Goal: Information Seeking & Learning: Check status

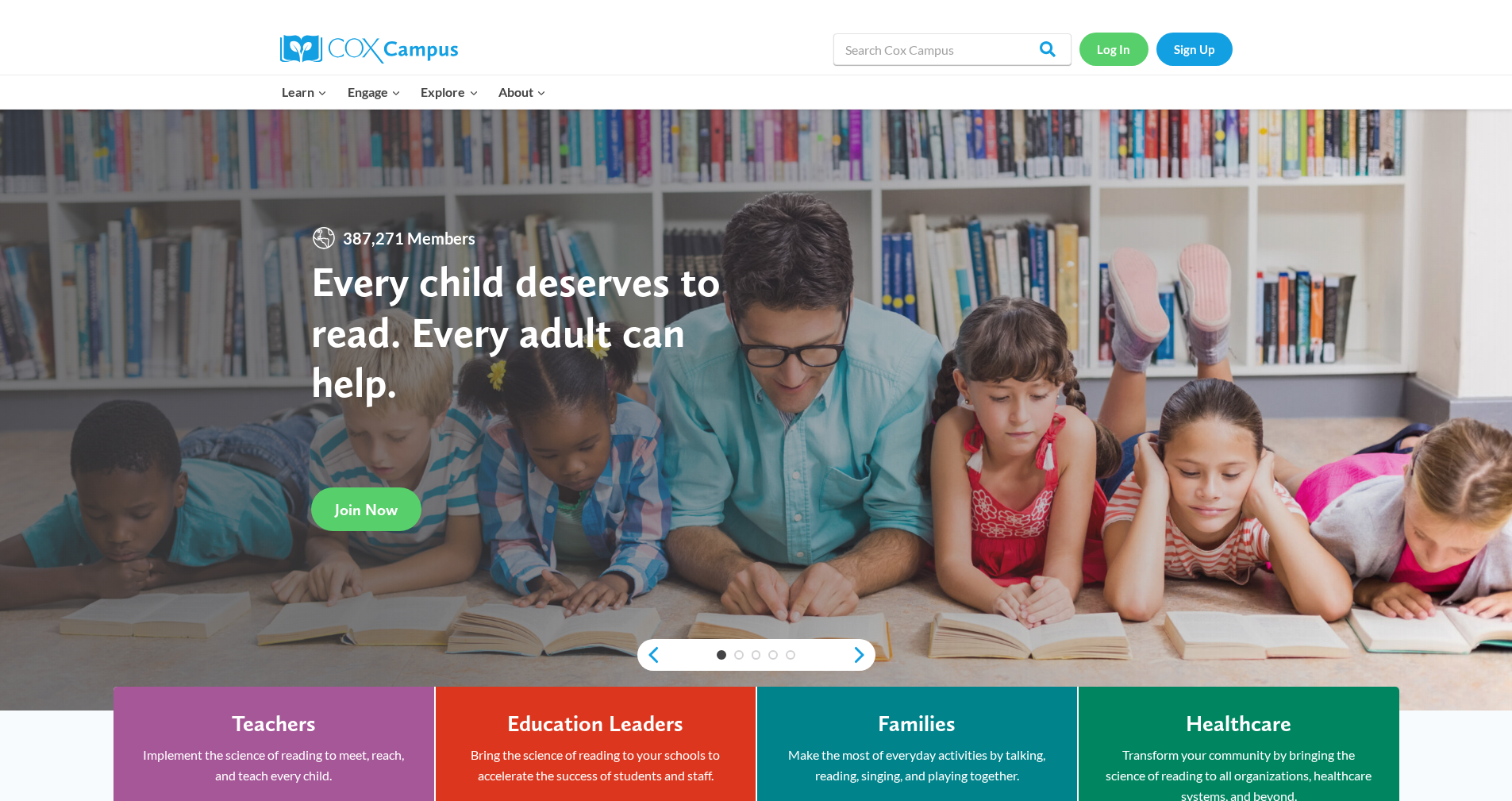
click at [774, 51] on link "Log In" at bounding box center [1114, 48] width 69 height 33
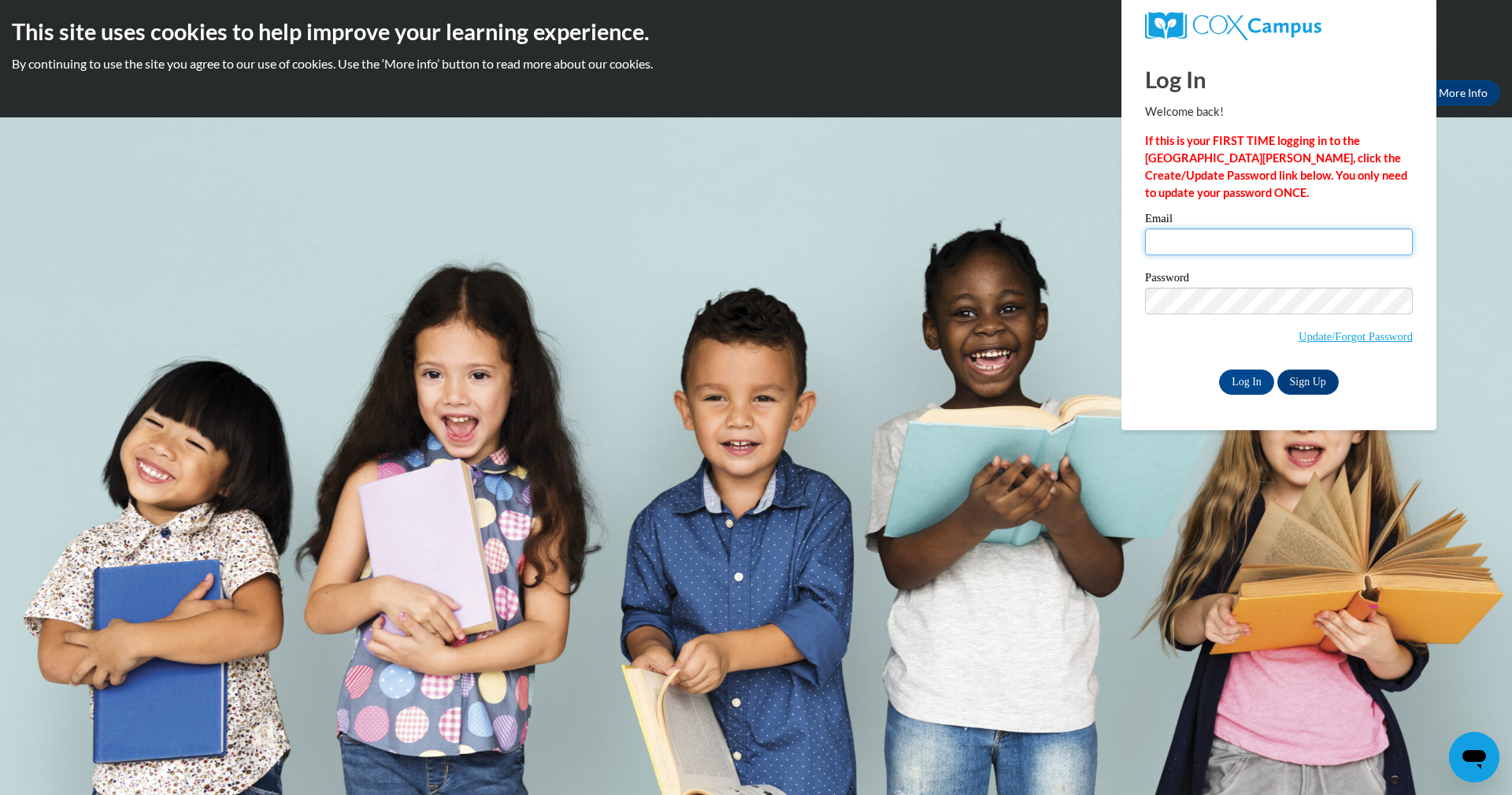
click at [1214, 236] on input "Email" at bounding box center [1279, 242] width 268 height 27
type input "alfordjanice83@gmail.com"
click at [1220, 369] on input "Log In" at bounding box center [1247, 381] width 55 height 25
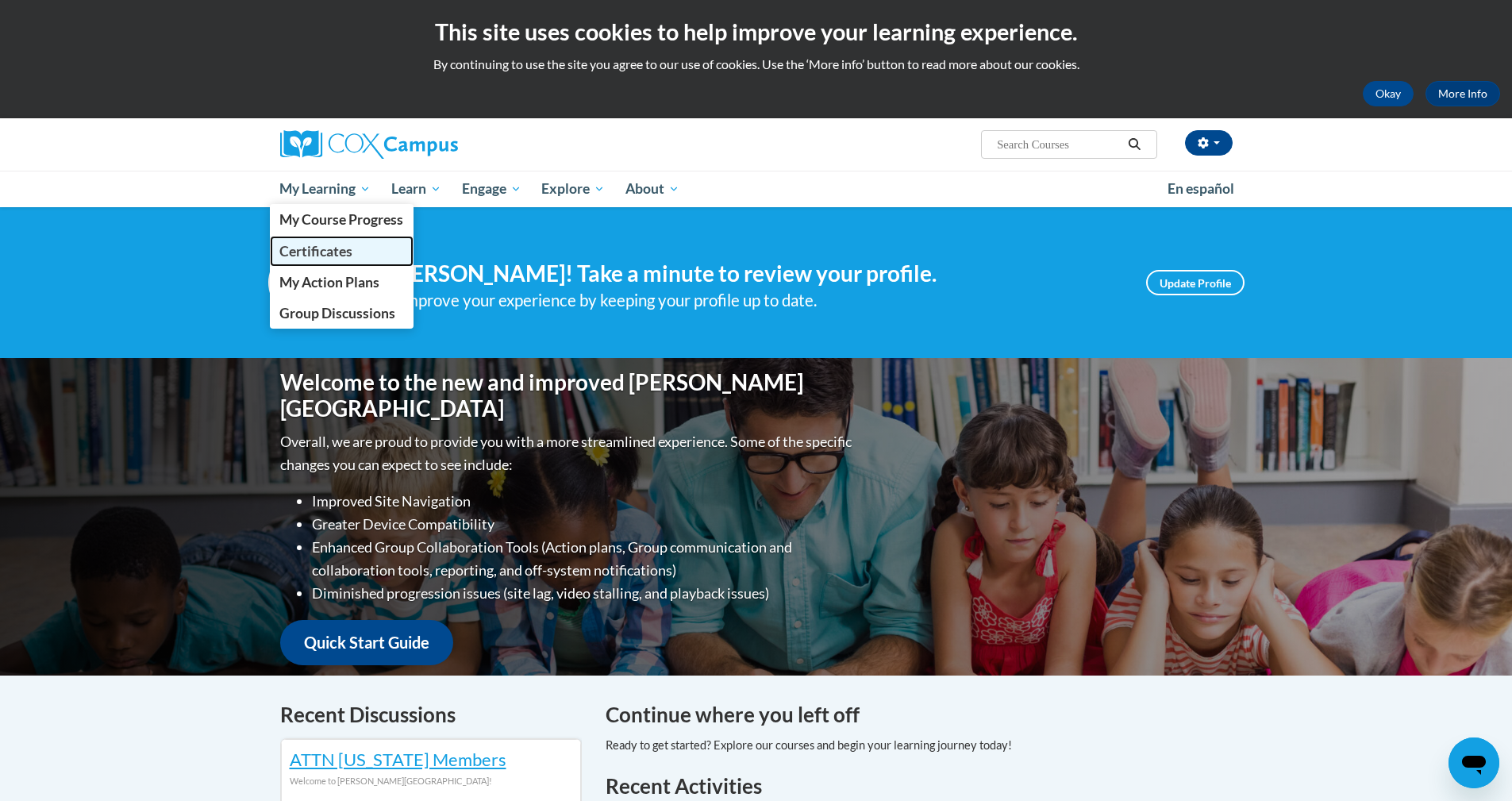
click at [328, 249] on span "Certificates" at bounding box center [316, 251] width 73 height 17
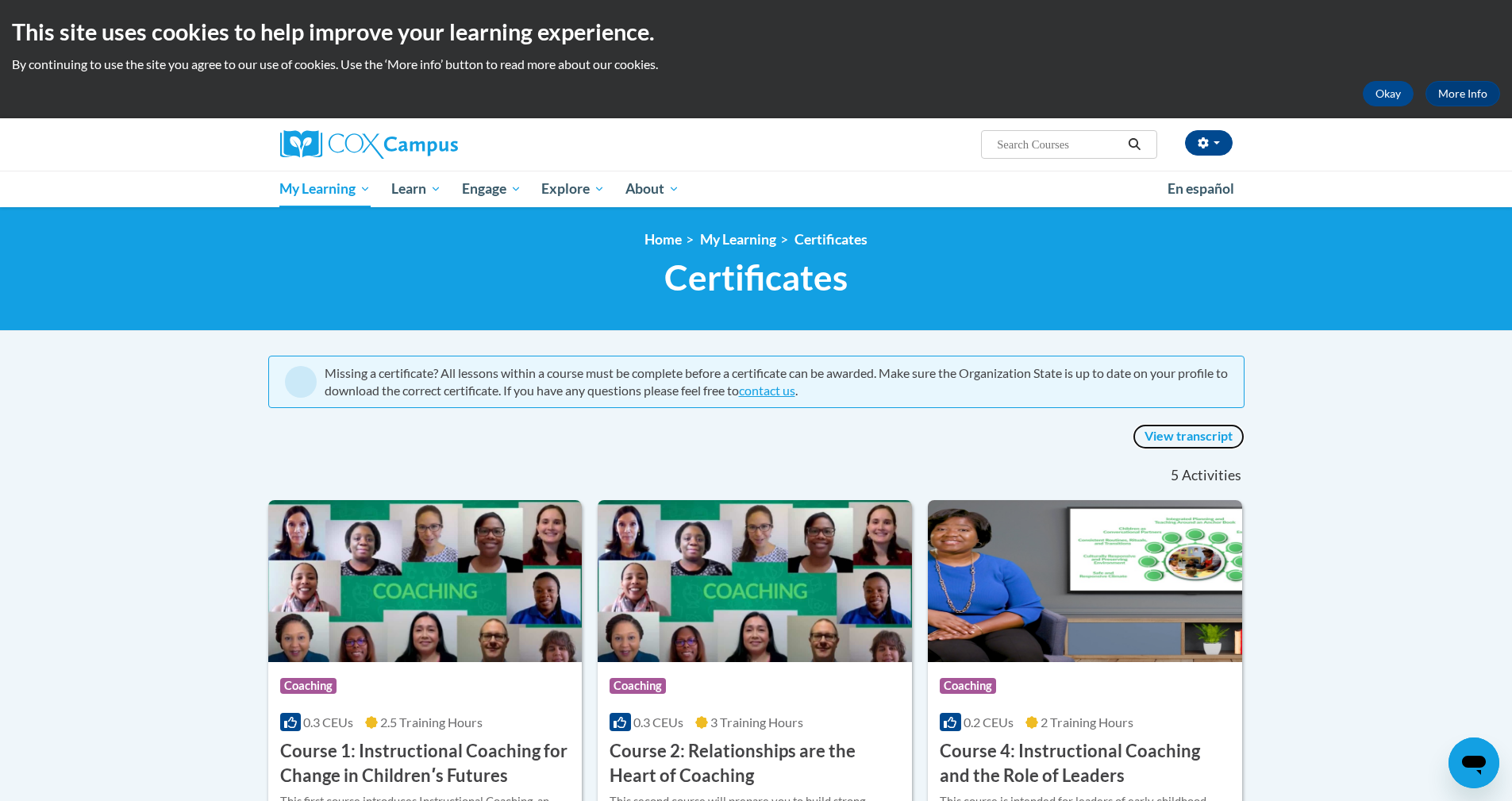
click at [1186, 434] on link "View transcript" at bounding box center [1188, 436] width 112 height 25
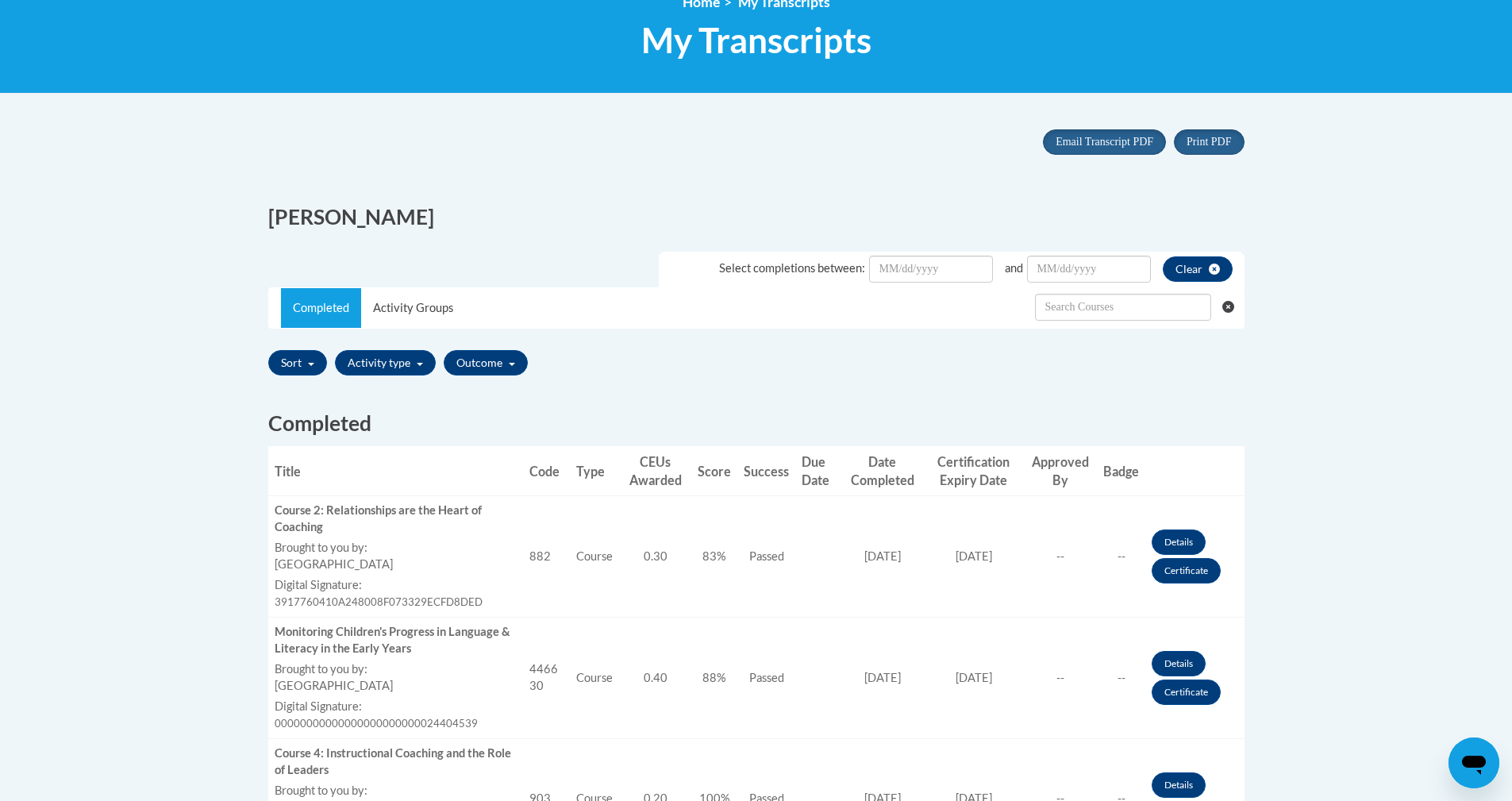
scroll to position [238, 0]
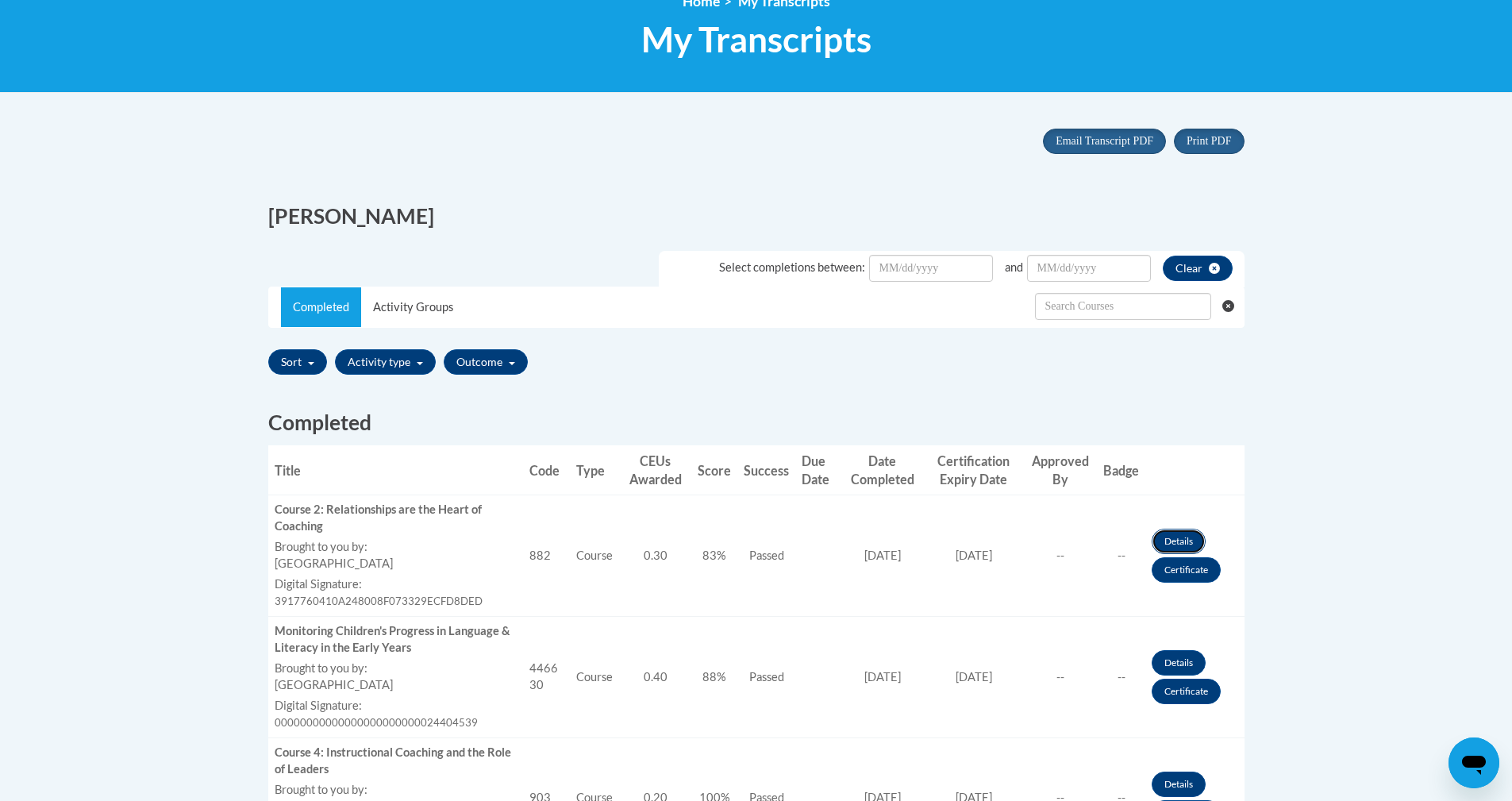
click at [1180, 535] on link "Details" at bounding box center [1178, 541] width 54 height 25
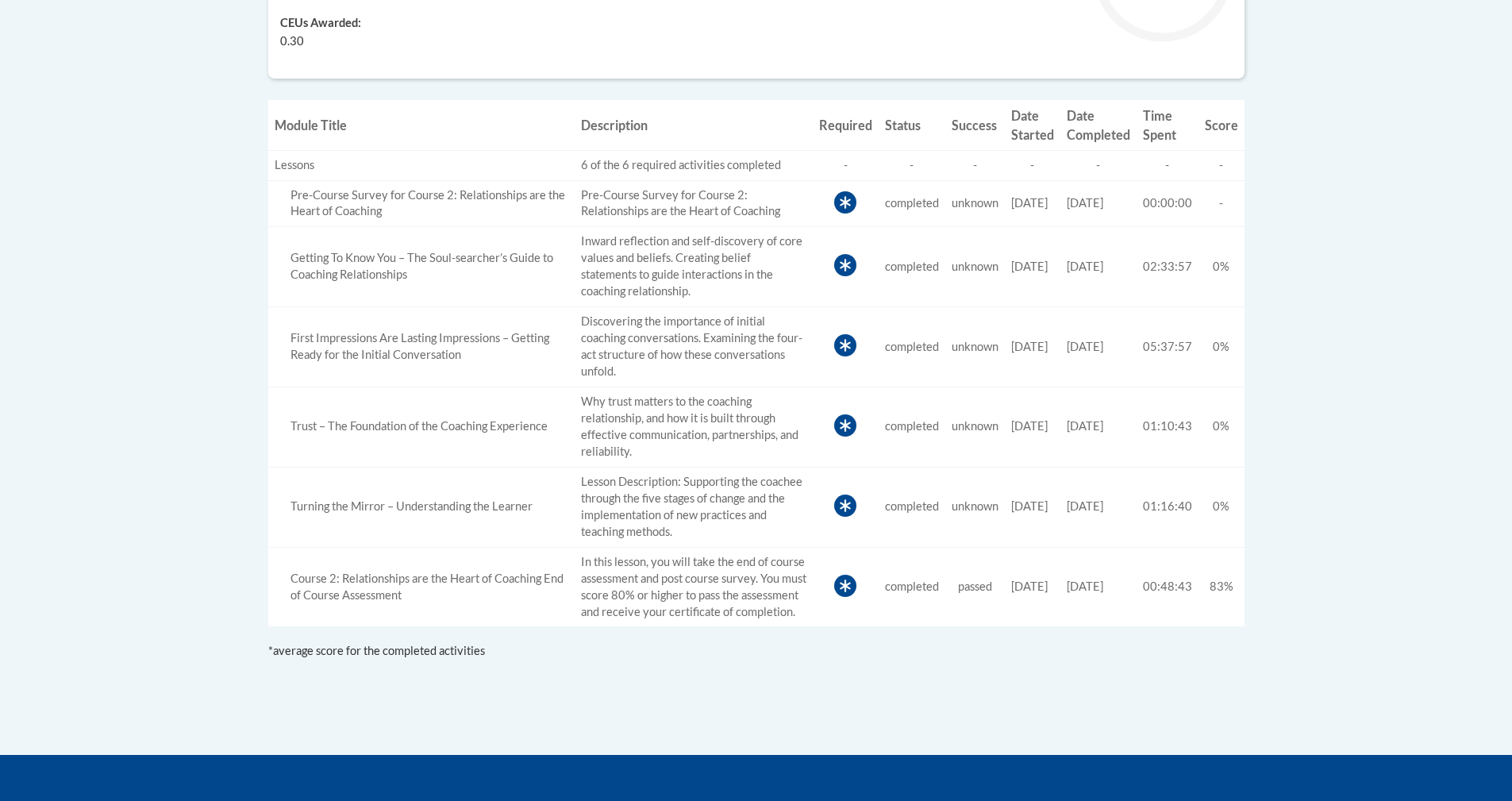
scroll to position [546, 0]
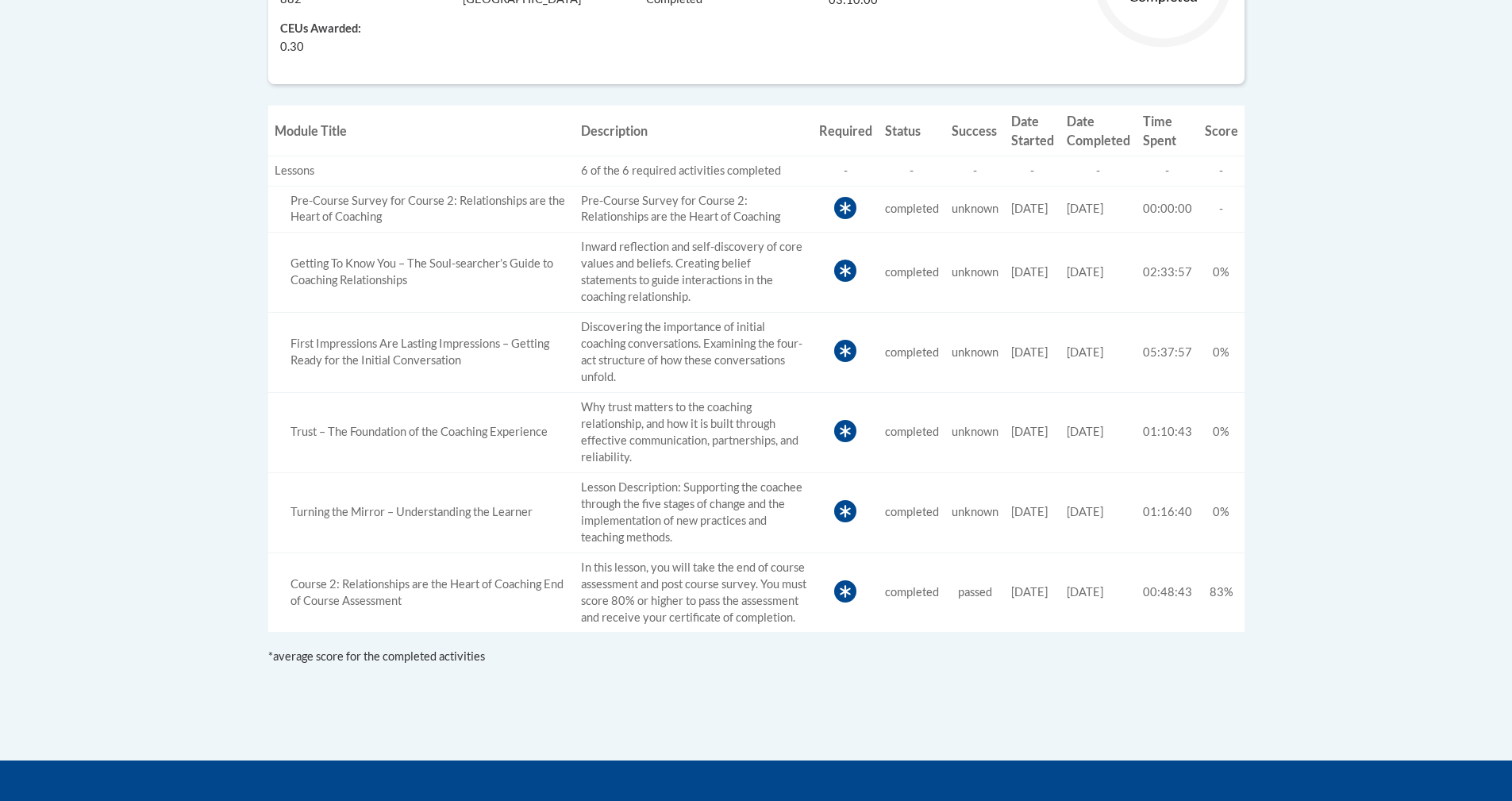
click at [834, 204] on icon at bounding box center [845, 208] width 22 height 22
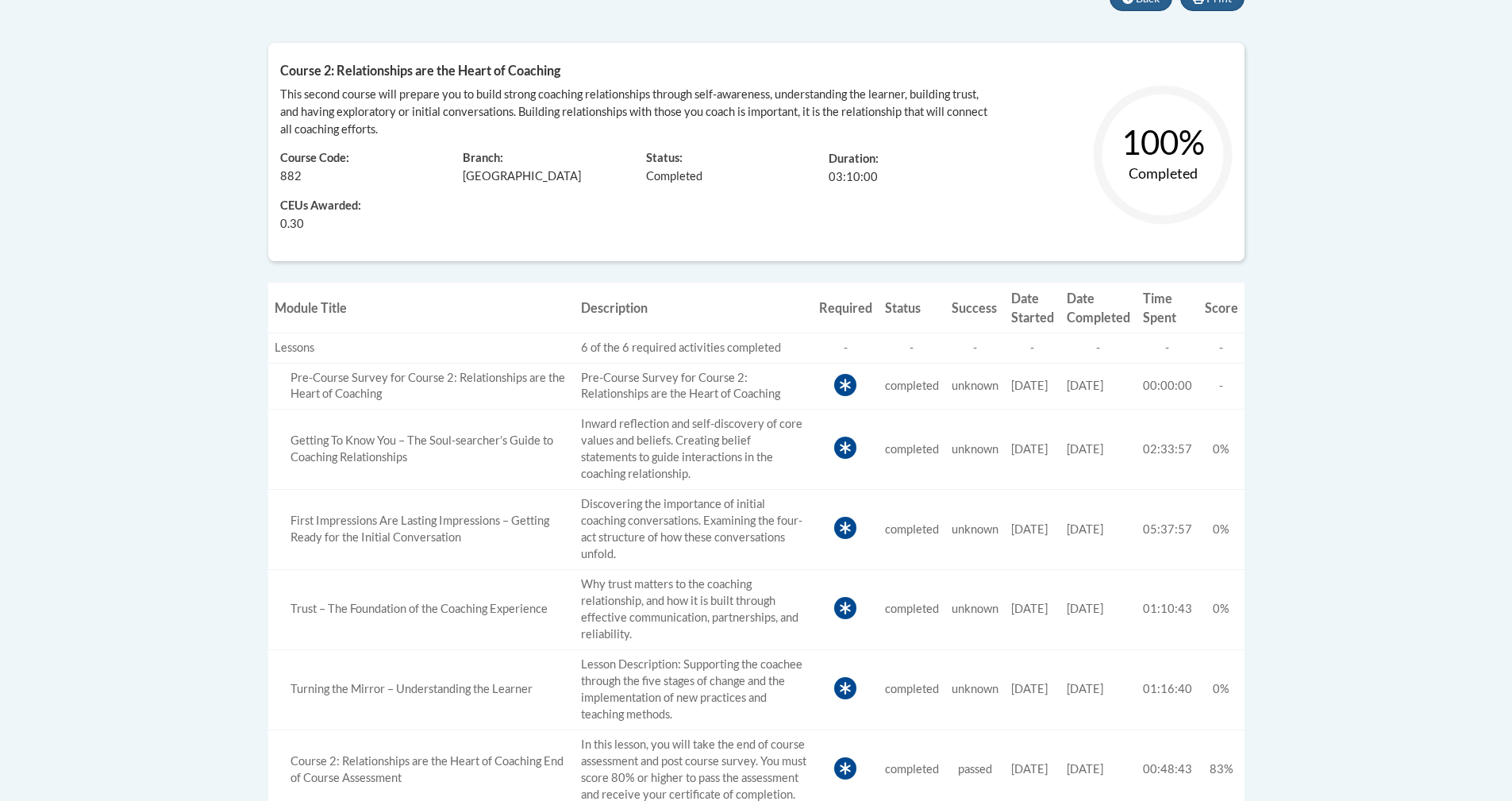
scroll to position [308, 0]
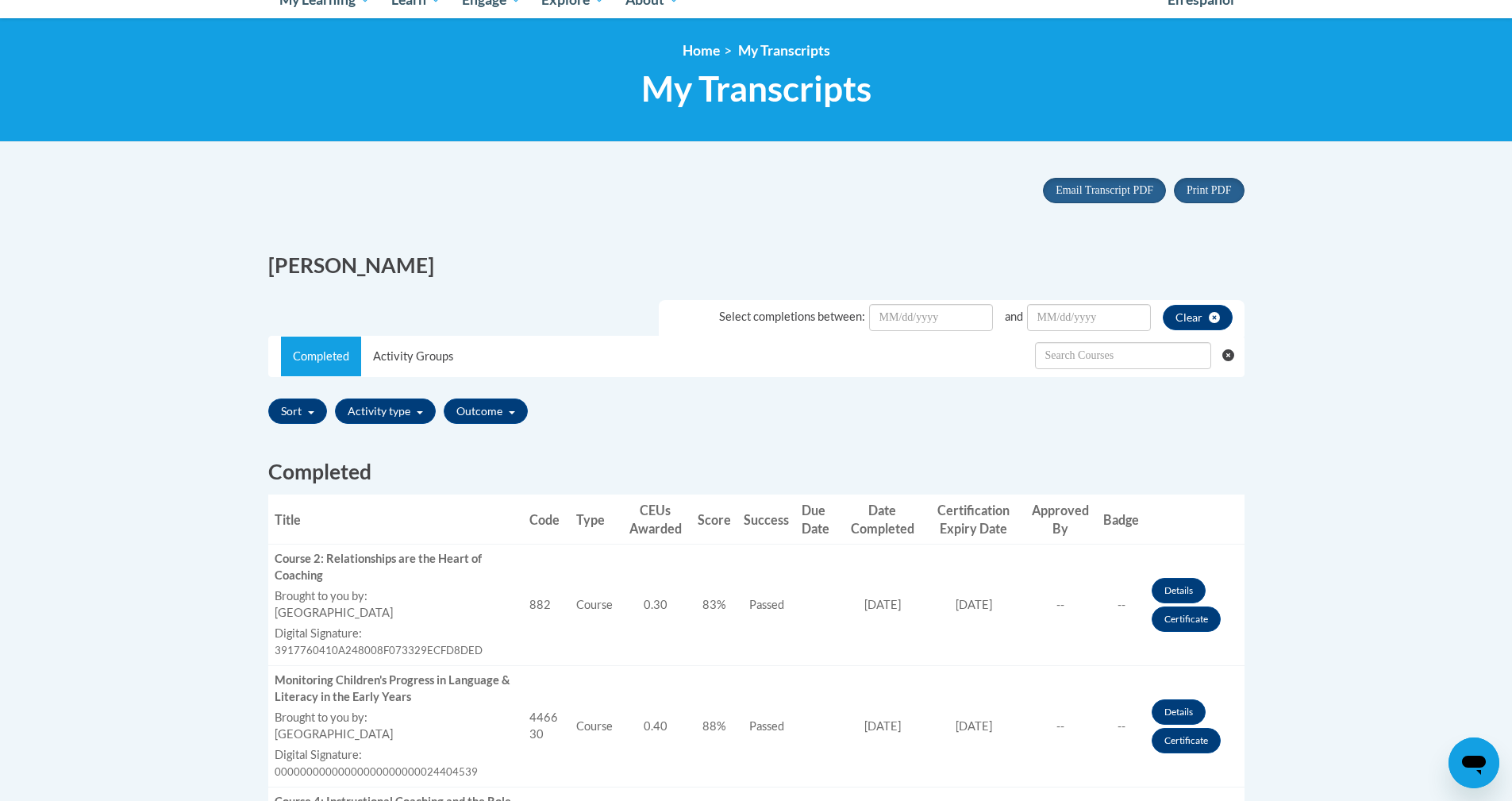
scroll to position [159, 0]
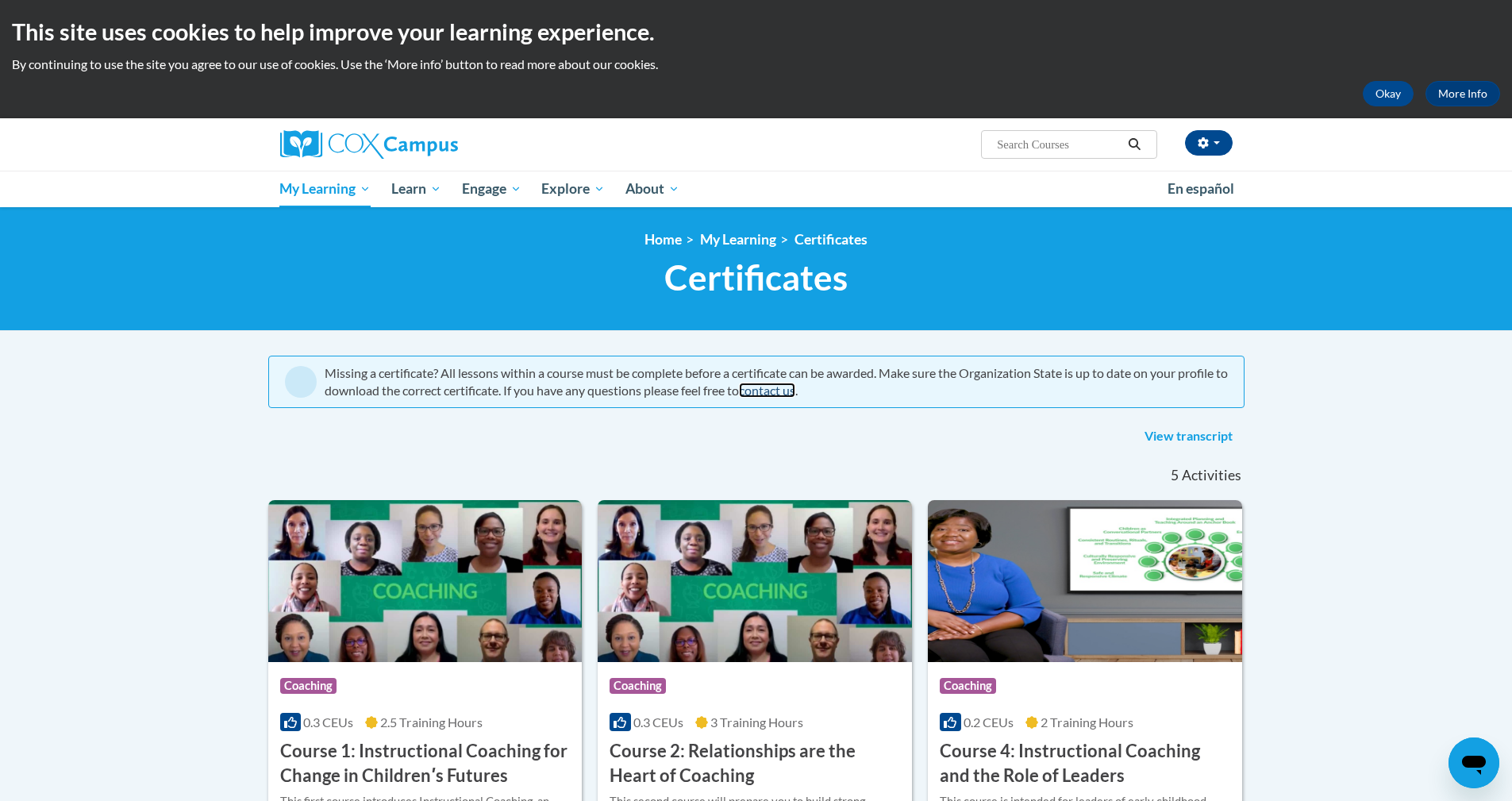
click at [796, 390] on link "contact us" at bounding box center [767, 390] width 56 height 15
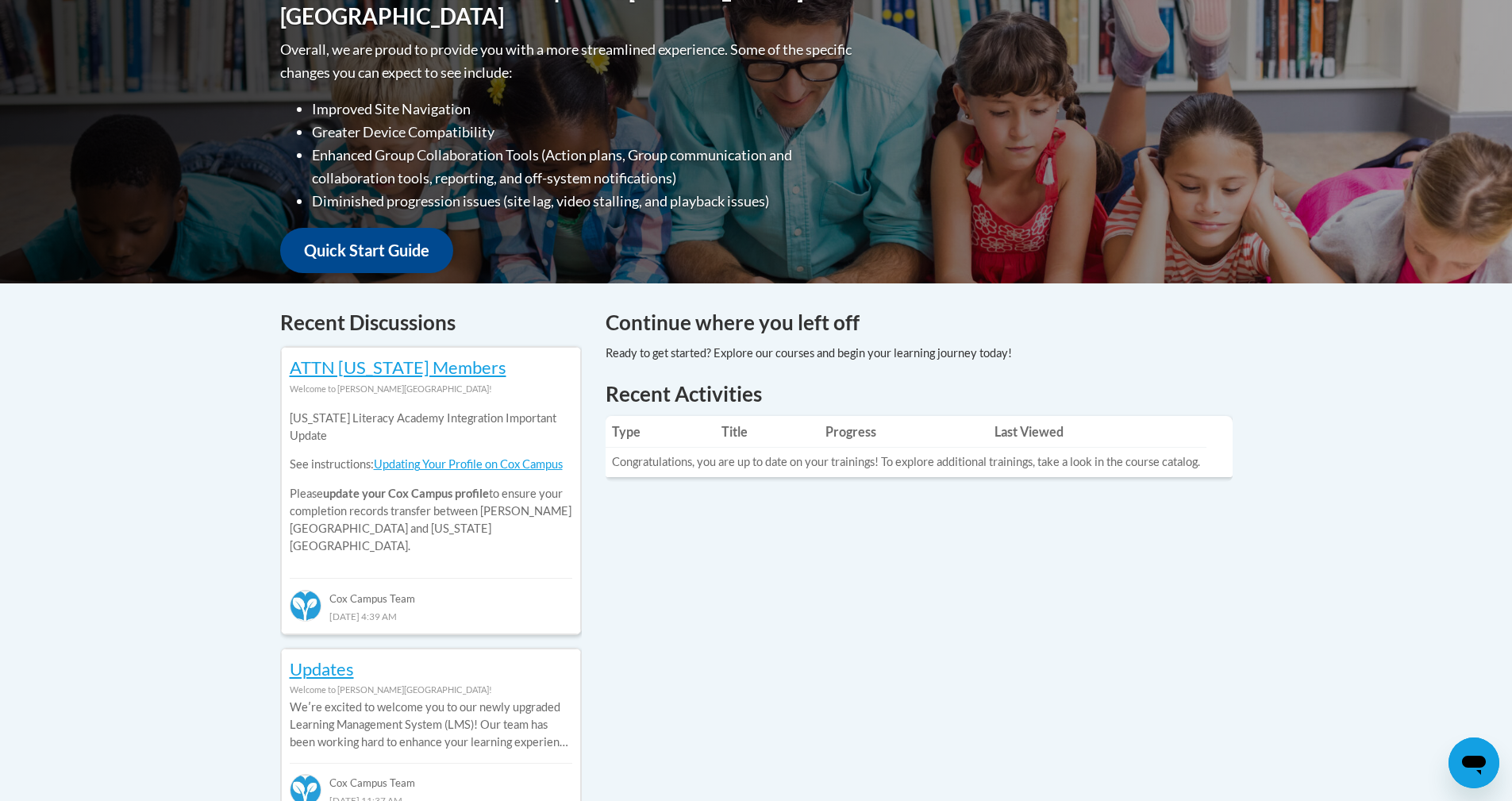
scroll to position [477, 0]
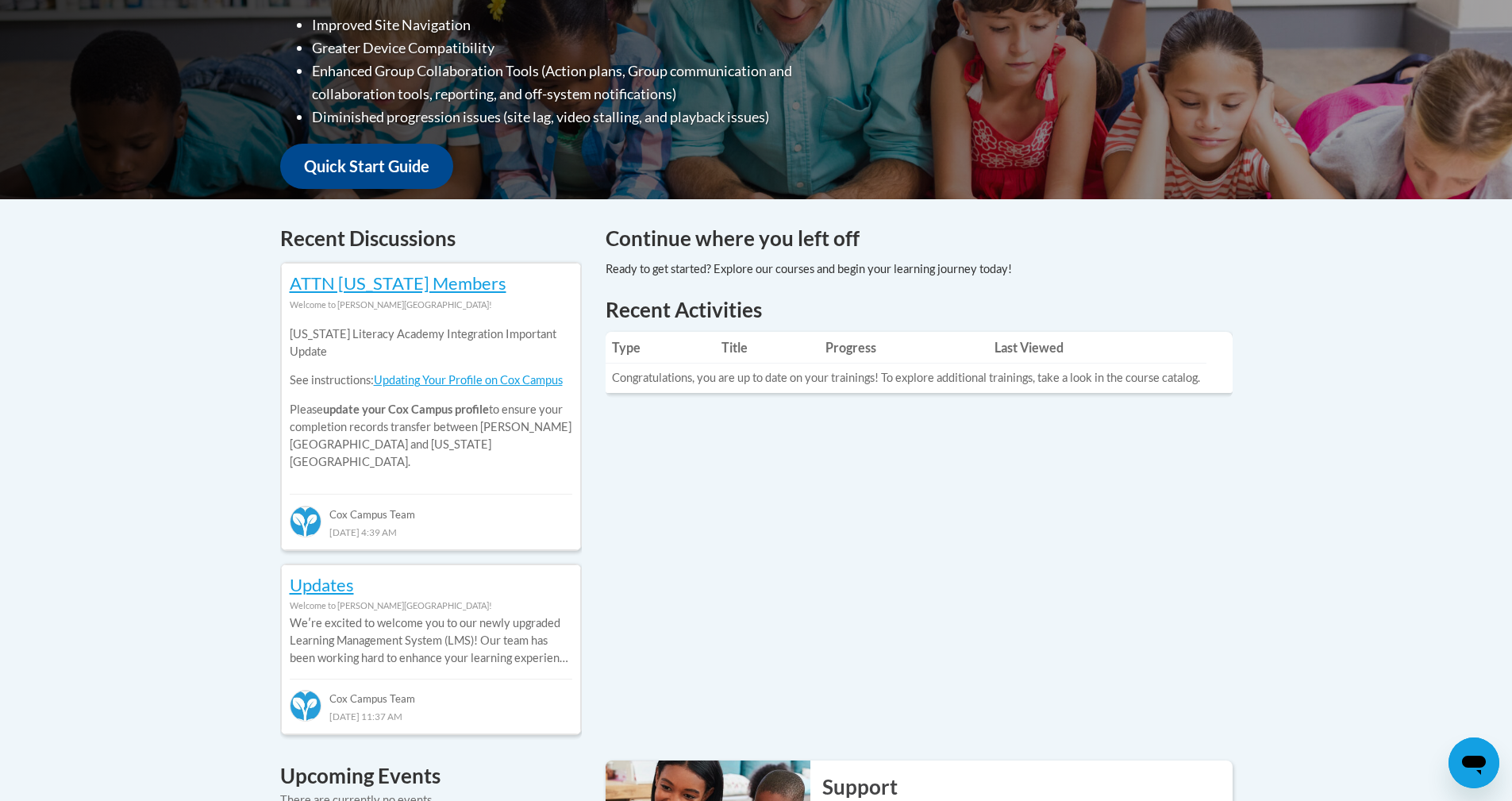
click at [1478, 759] on icon "Open messaging window" at bounding box center [1473, 765] width 24 height 19
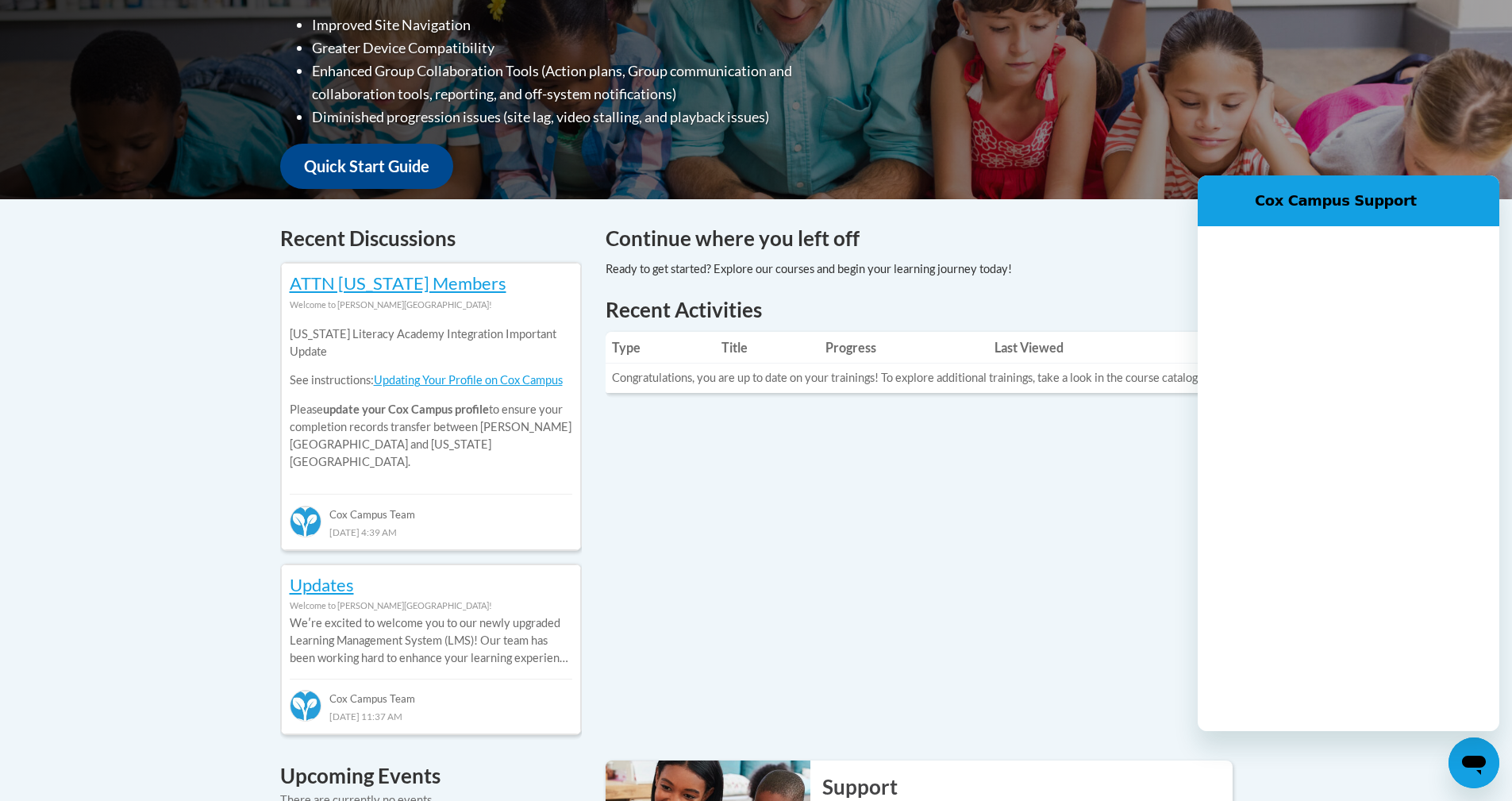
scroll to position [0, 0]
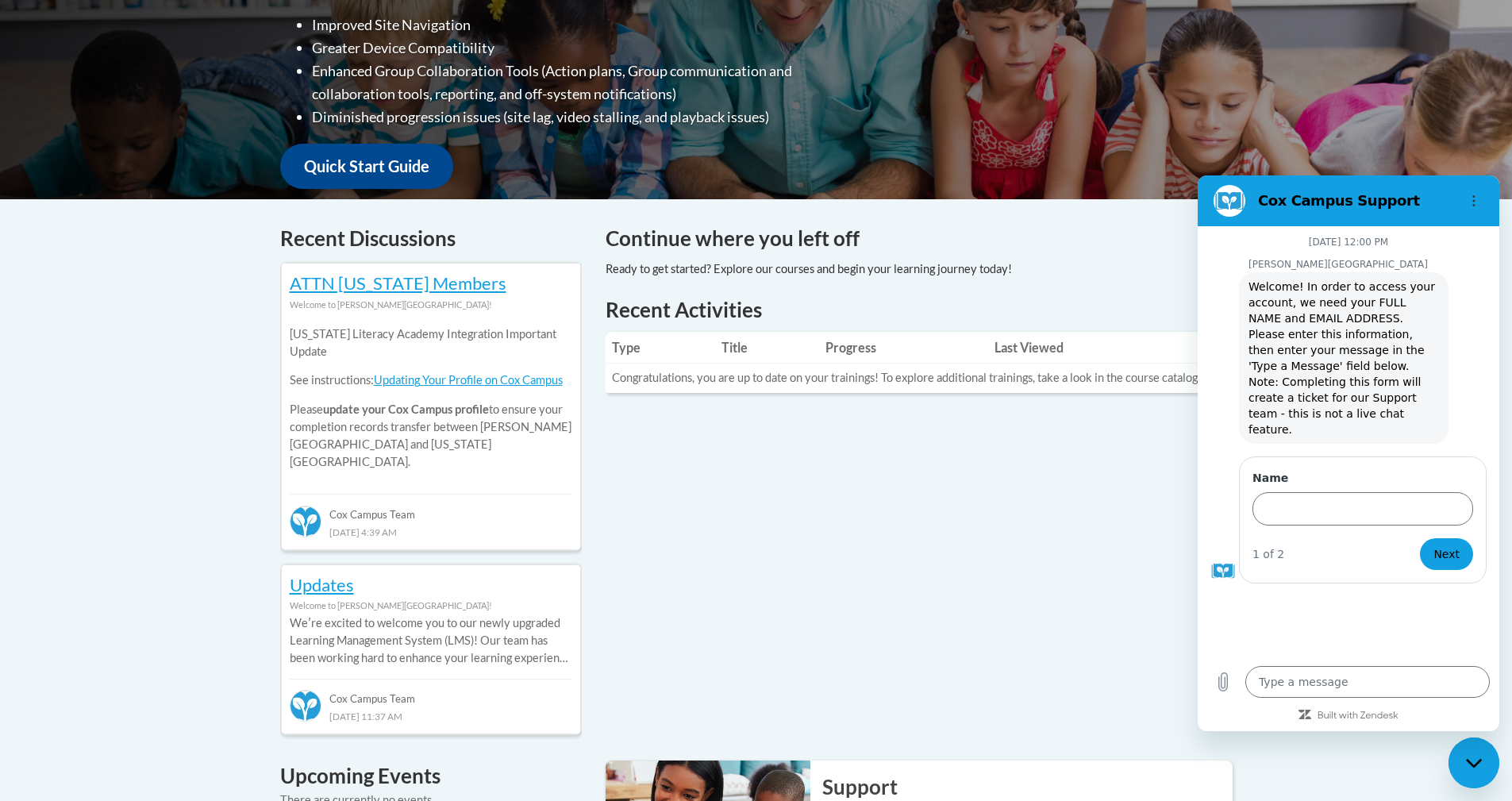
click at [1196, 647] on div "Recent Discussions ATTN Georgia Members Welcome to Cox Campus! Georgia Literacy…" at bounding box center [757, 803] width 1000 height 1160
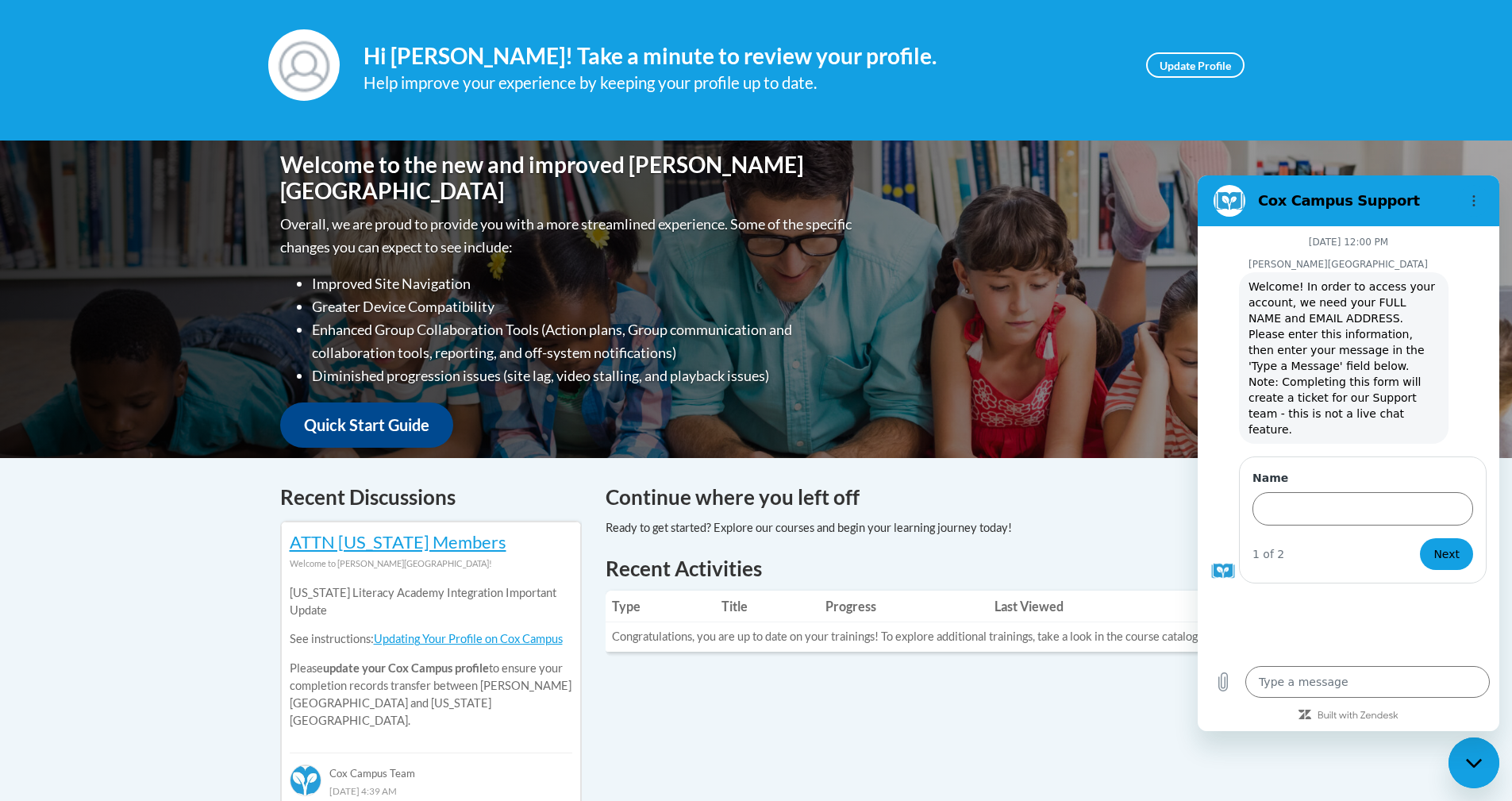
scroll to position [159, 0]
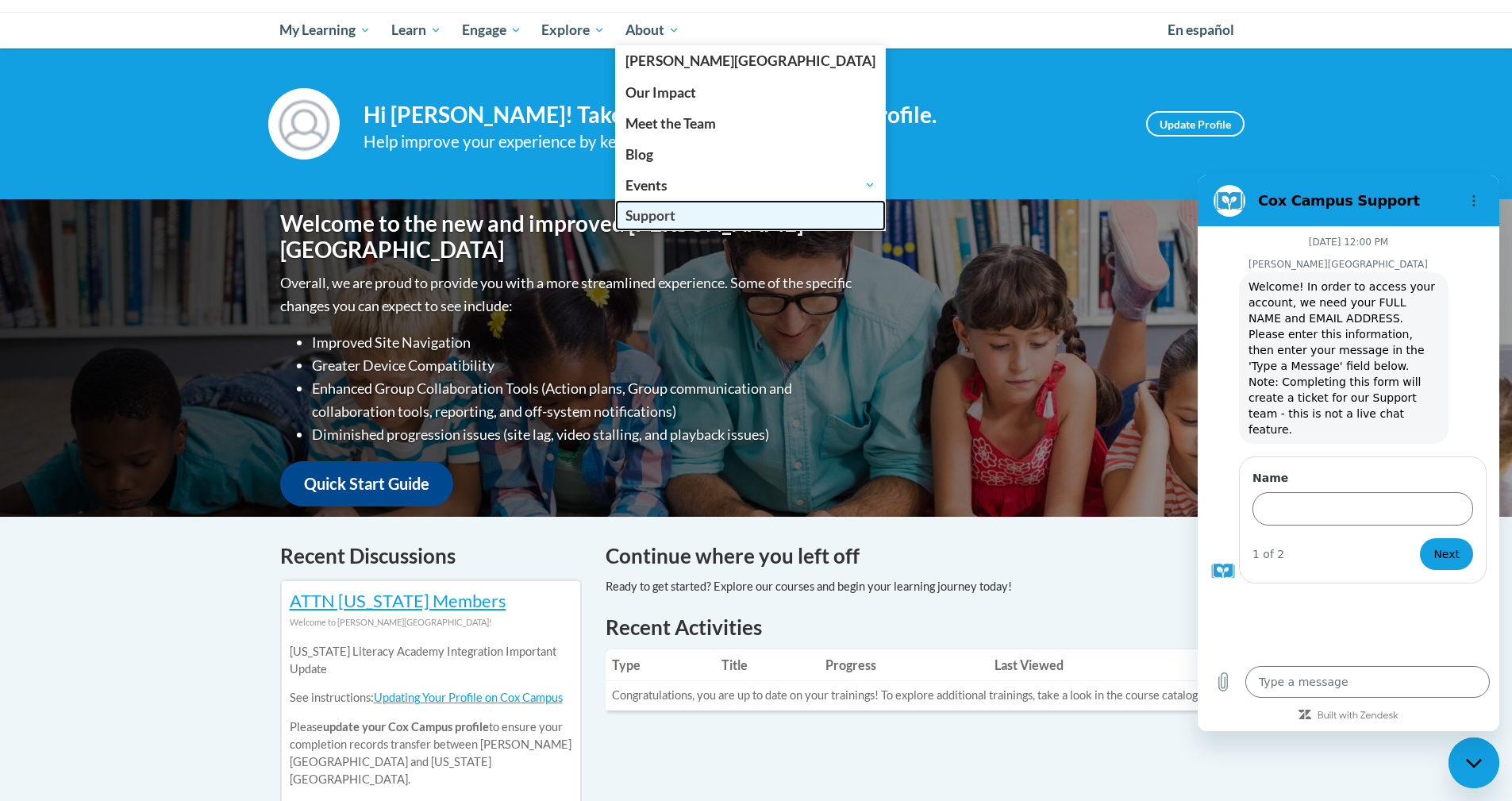
click at [652, 209] on span "Support" at bounding box center [650, 215] width 50 height 17
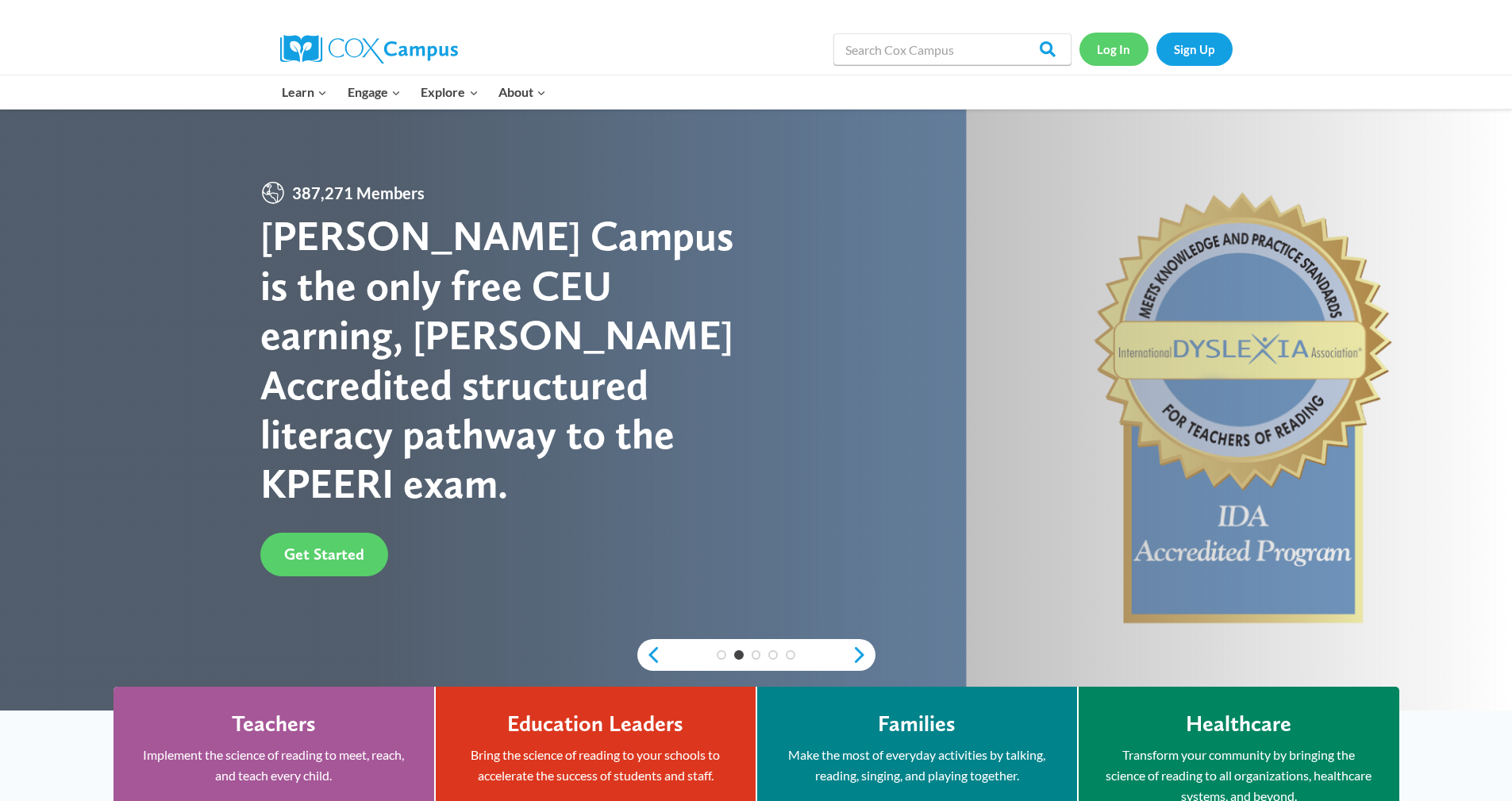
click at [774, 46] on link "Log In" at bounding box center [1114, 48] width 69 height 33
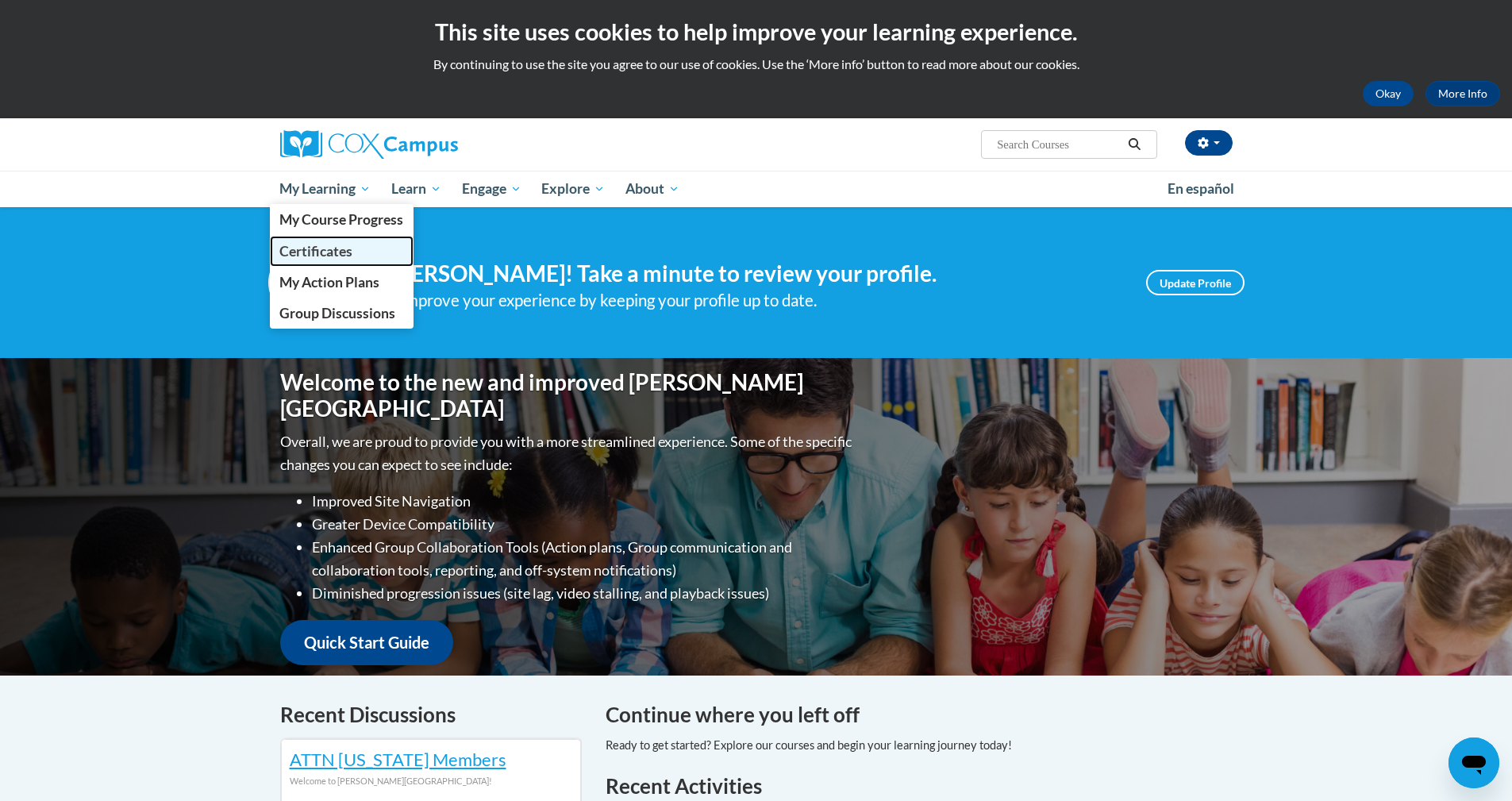
click at [338, 249] on span "Certificates" at bounding box center [316, 251] width 73 height 17
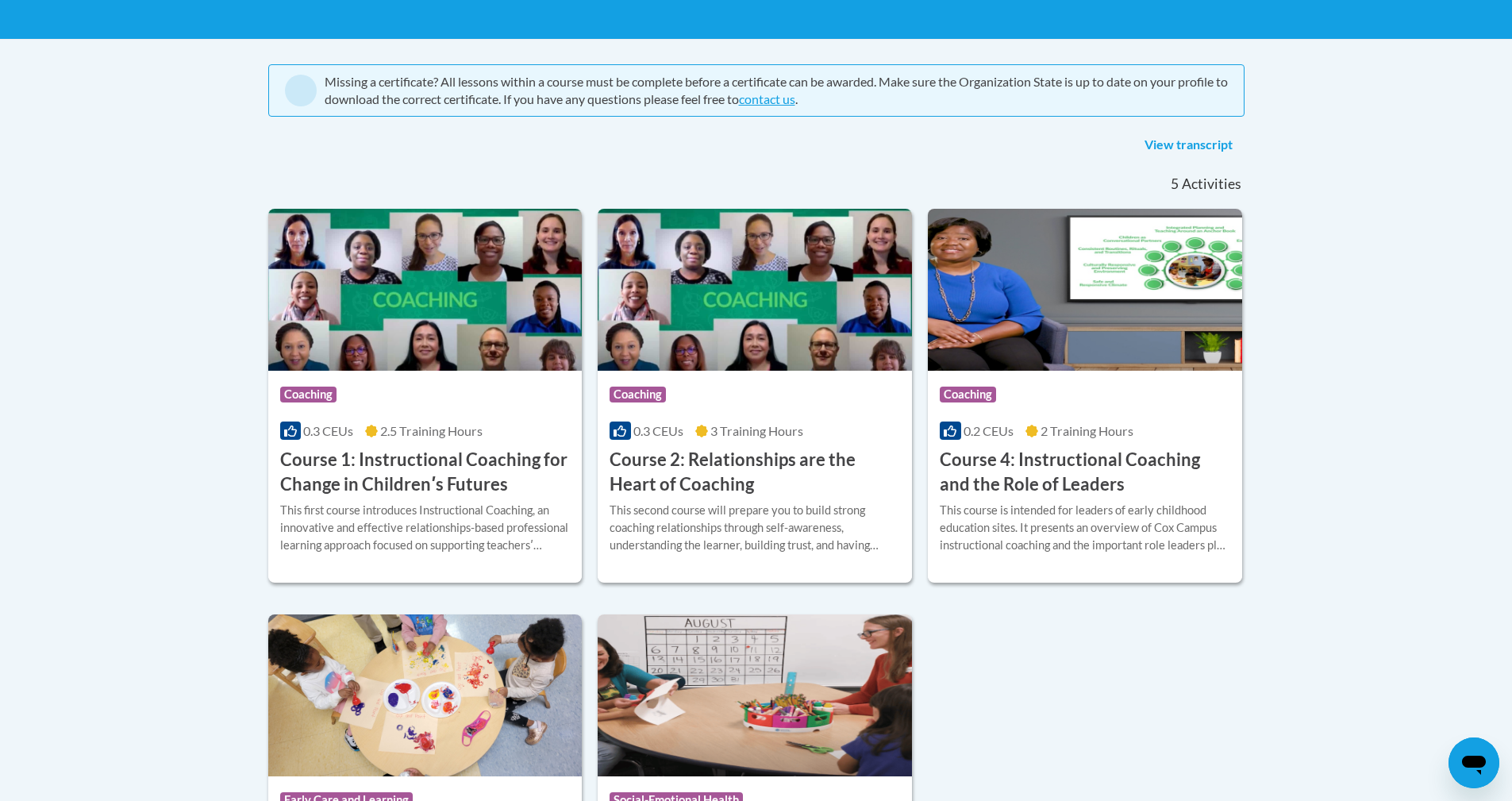
scroll to position [159, 0]
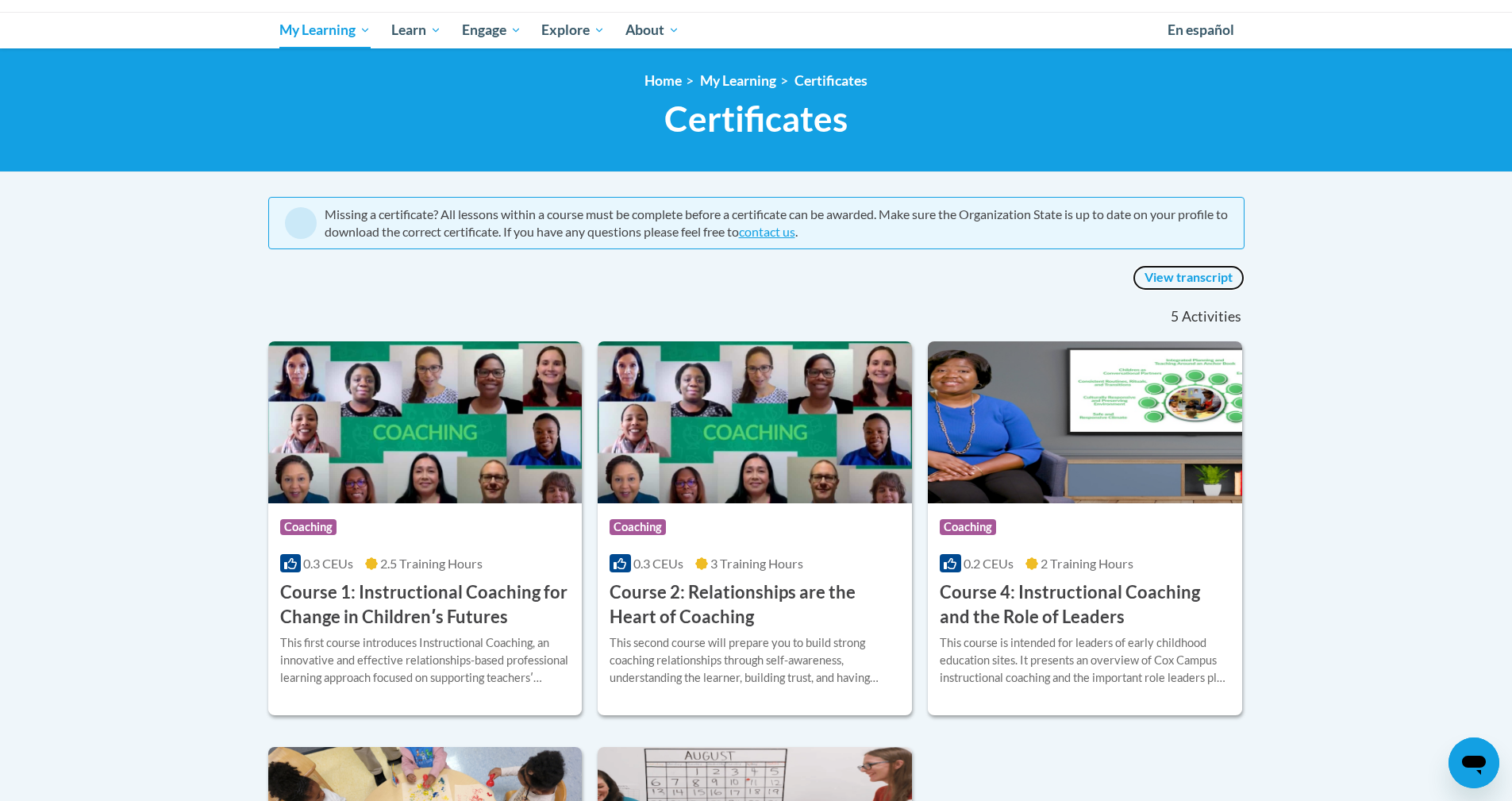
click at [1176, 276] on link "View transcript" at bounding box center [1188, 278] width 112 height 25
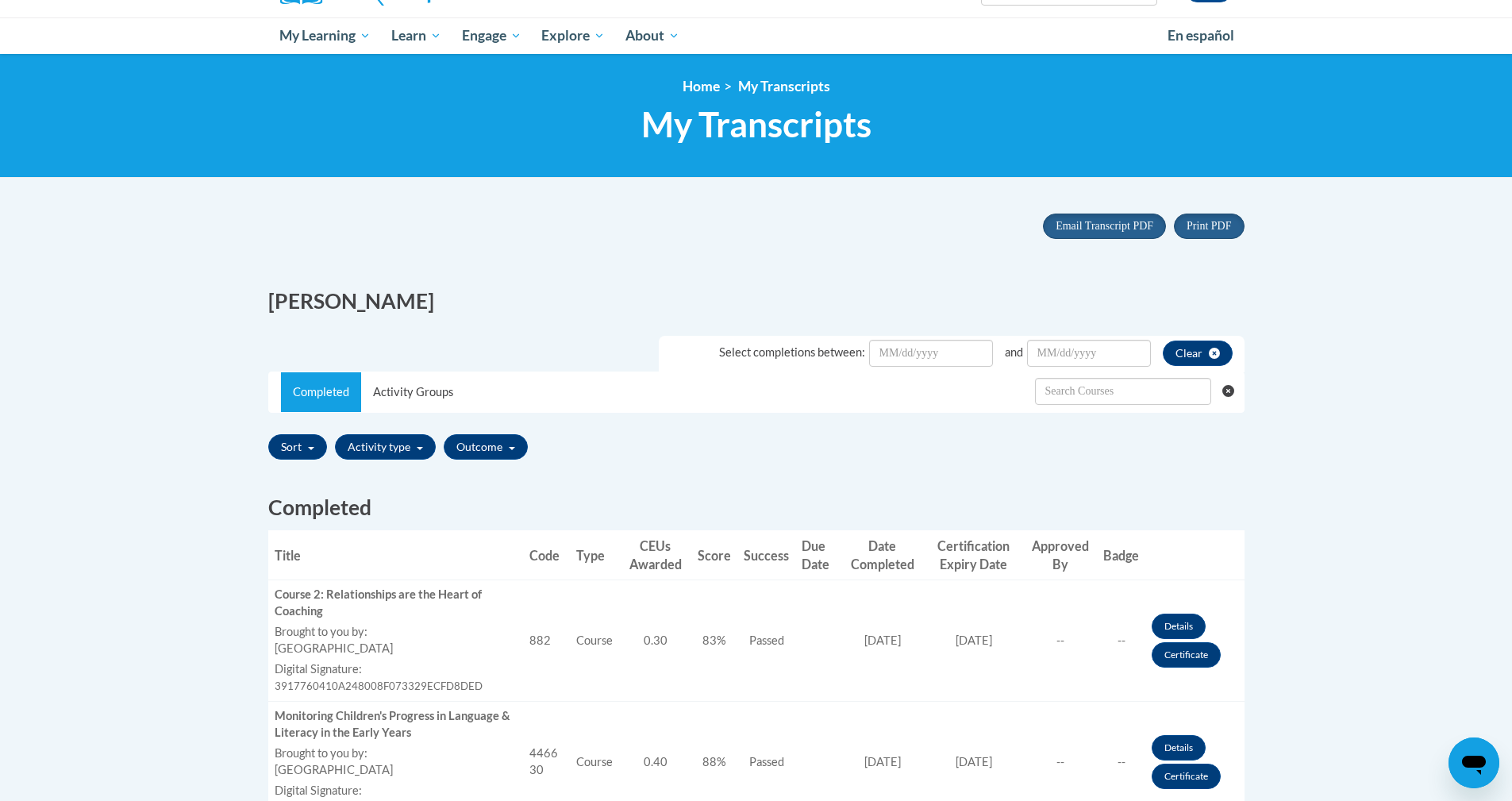
scroll to position [159, 0]
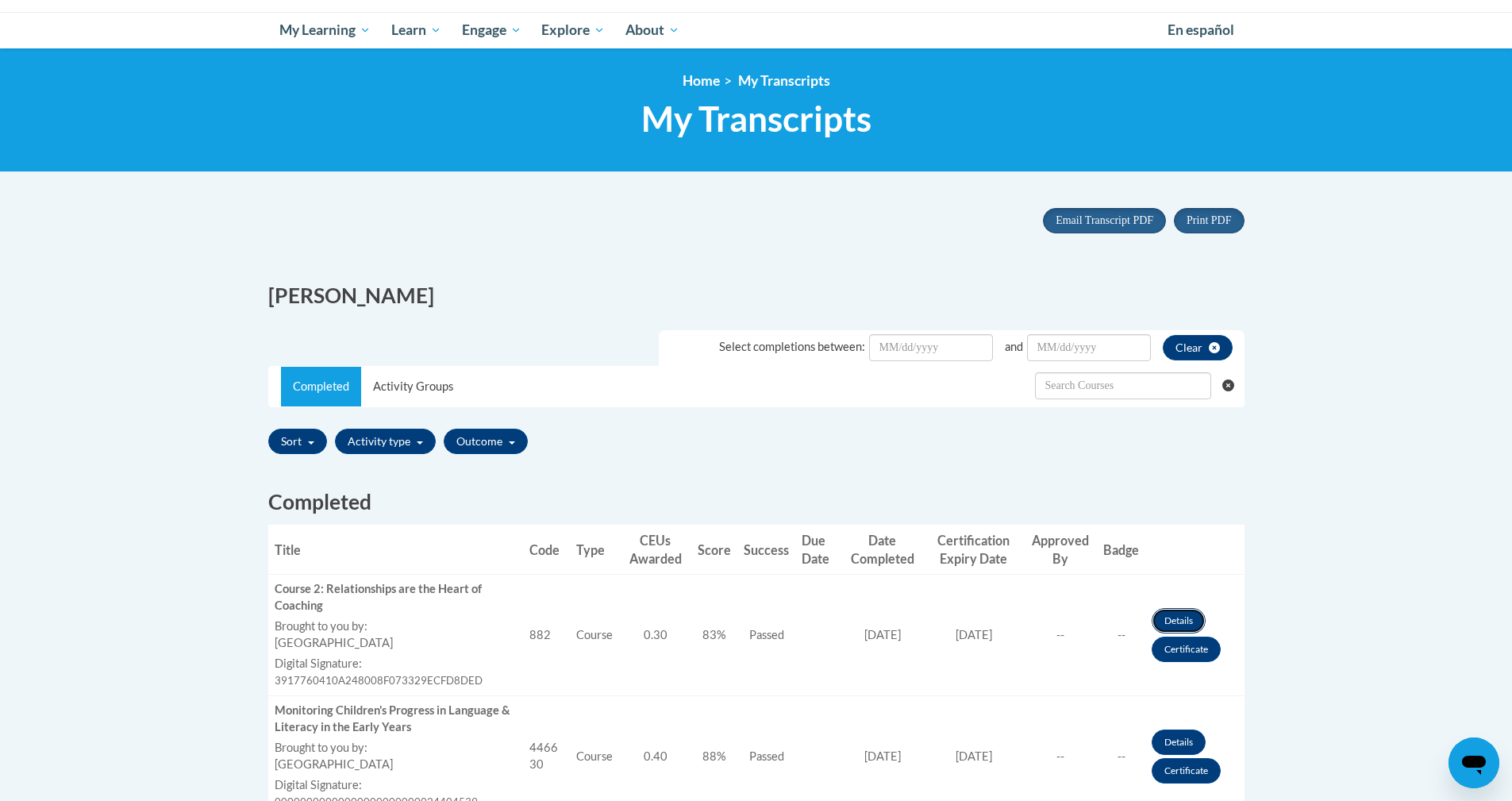
click at [1163, 619] on link "Details" at bounding box center [1178, 621] width 54 height 25
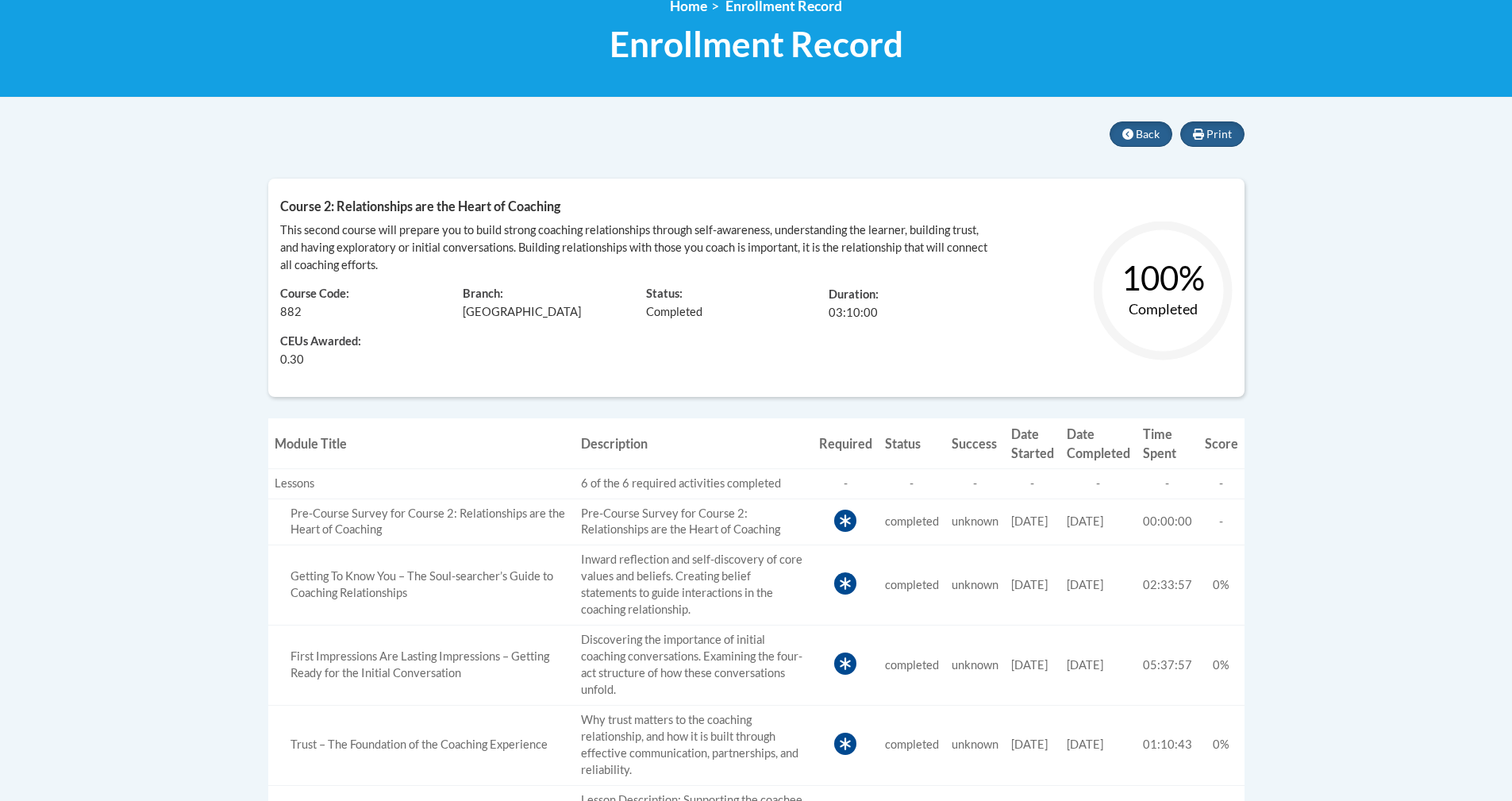
scroll to position [317, 0]
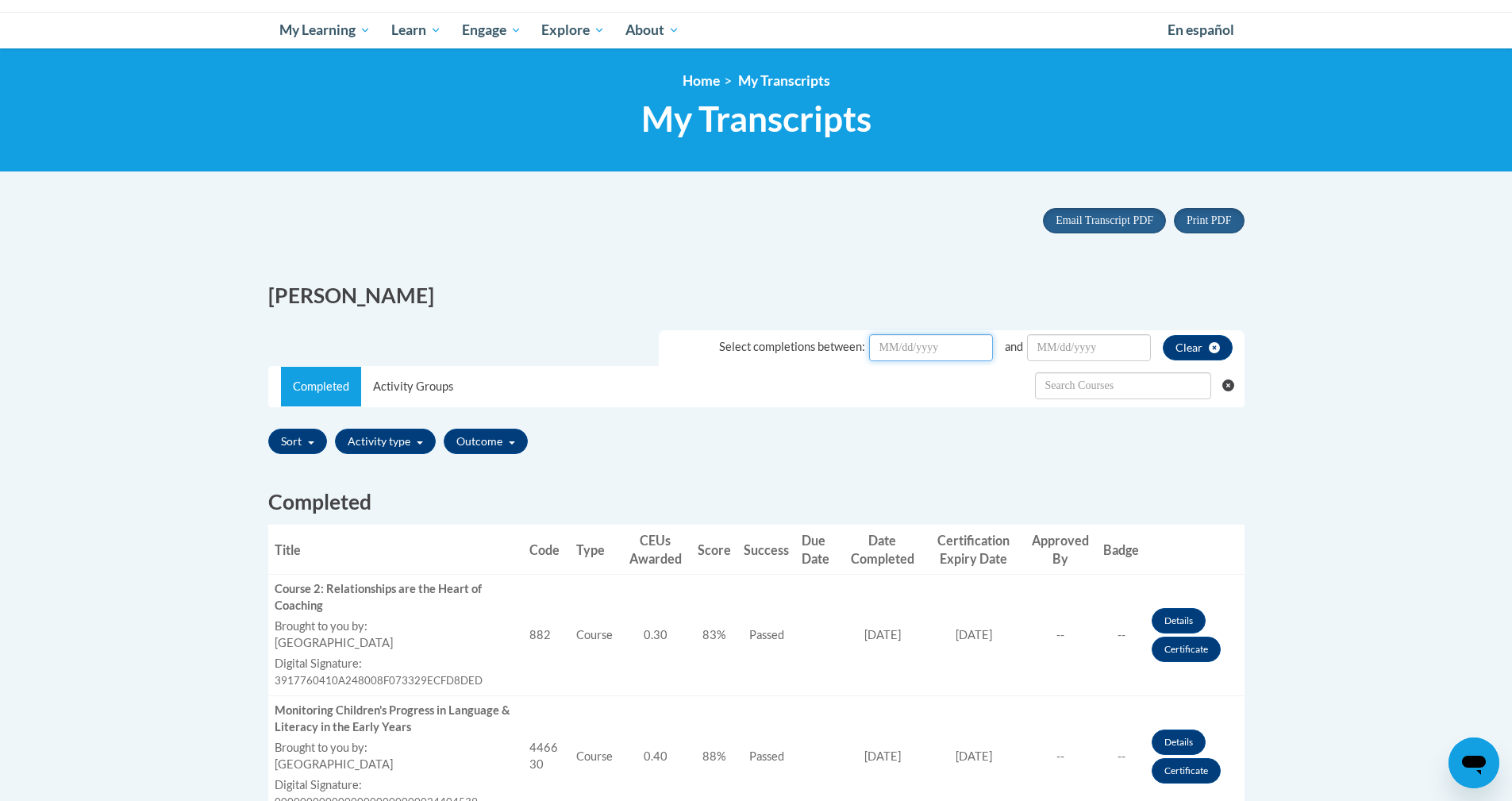
click at [931, 349] on input "Date Input" at bounding box center [931, 347] width 124 height 27
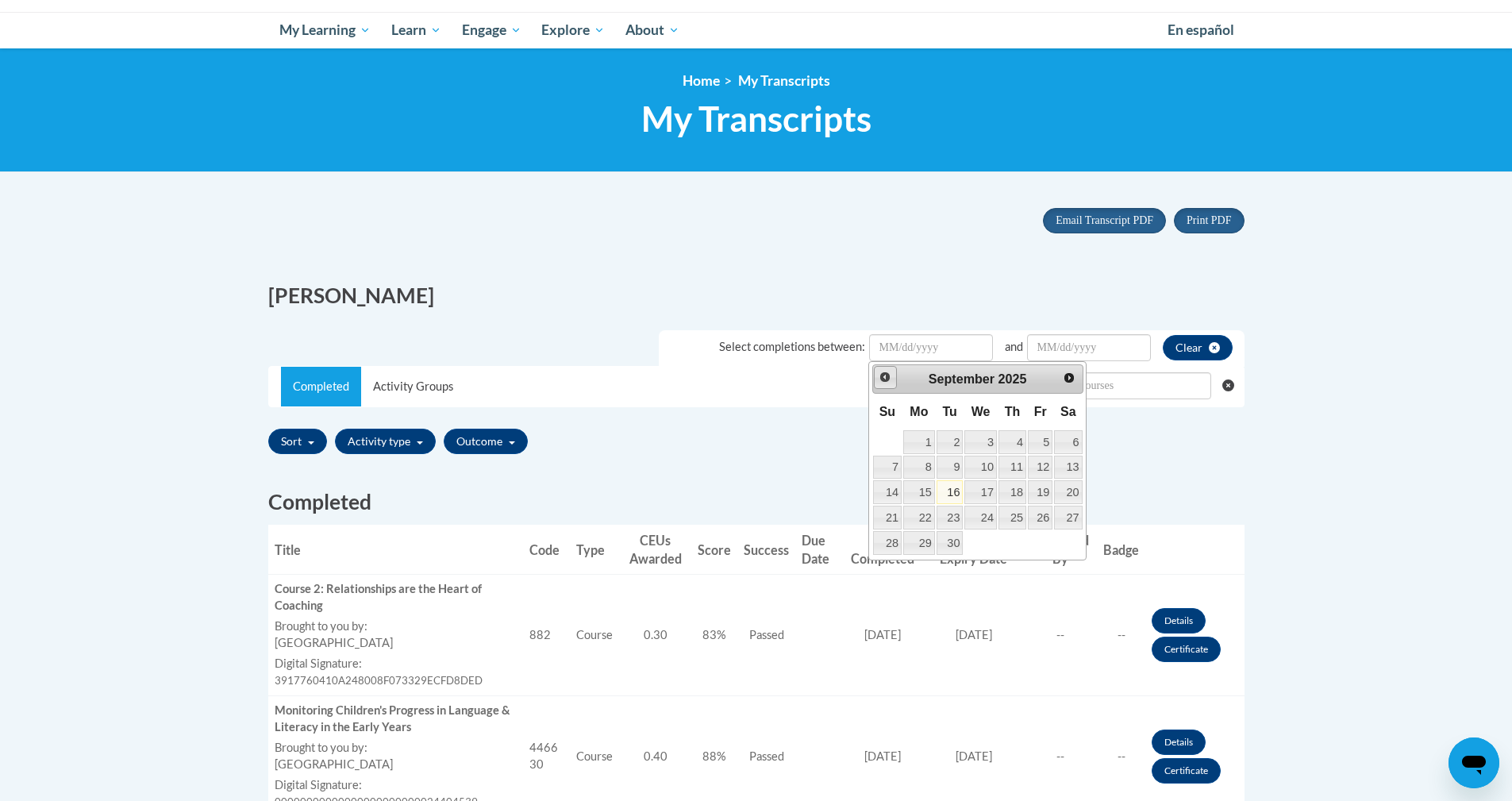
click at [880, 376] on span "Prev" at bounding box center [884, 377] width 12 height 12
click at [924, 494] on link "11" at bounding box center [919, 492] width 32 height 24
type input "August/11/20252025"
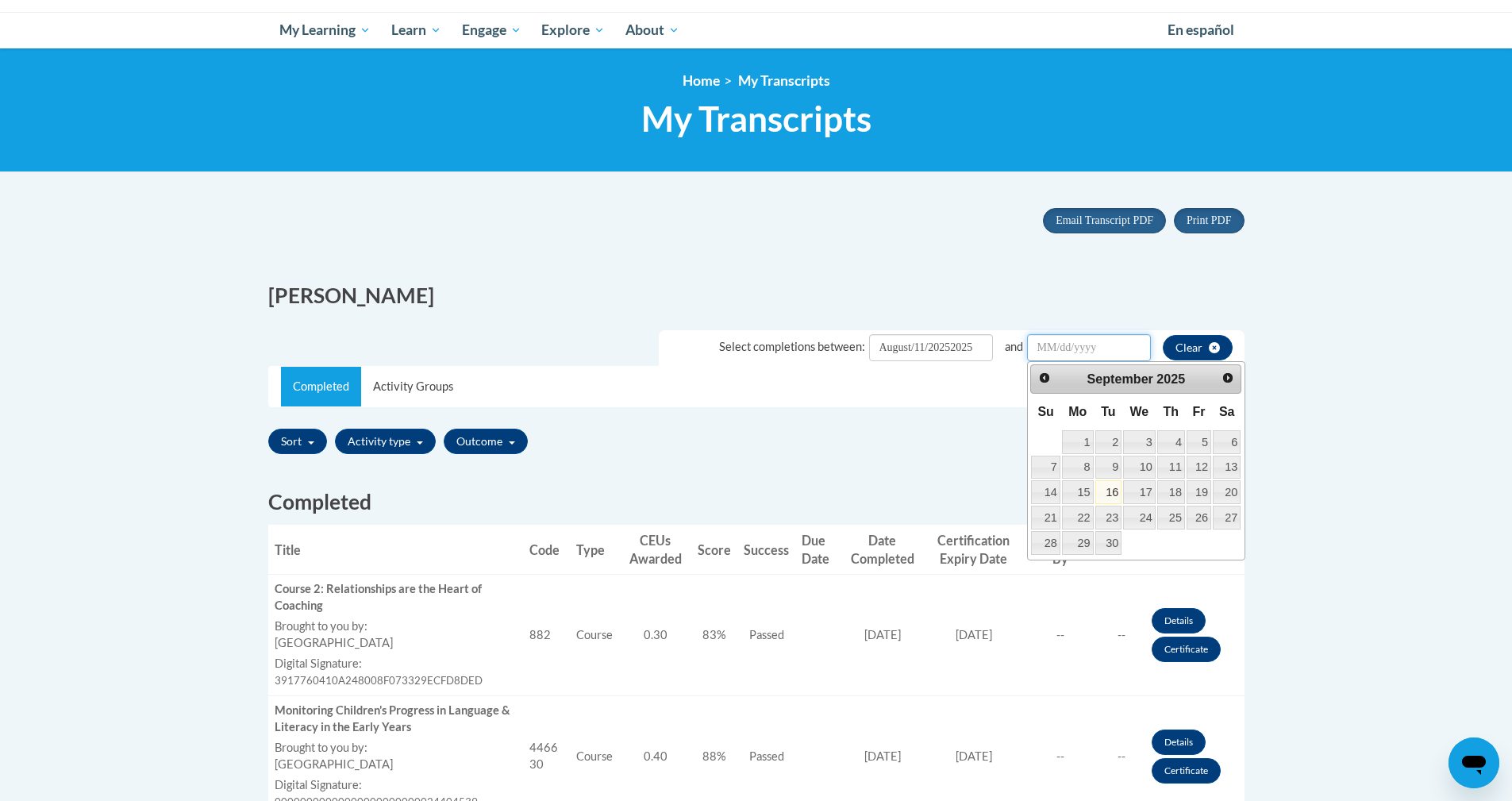
click at [1091, 350] on input "Date Input" at bounding box center [1088, 347] width 124 height 27
click at [1177, 463] on link "11" at bounding box center [1171, 467] width 28 height 24
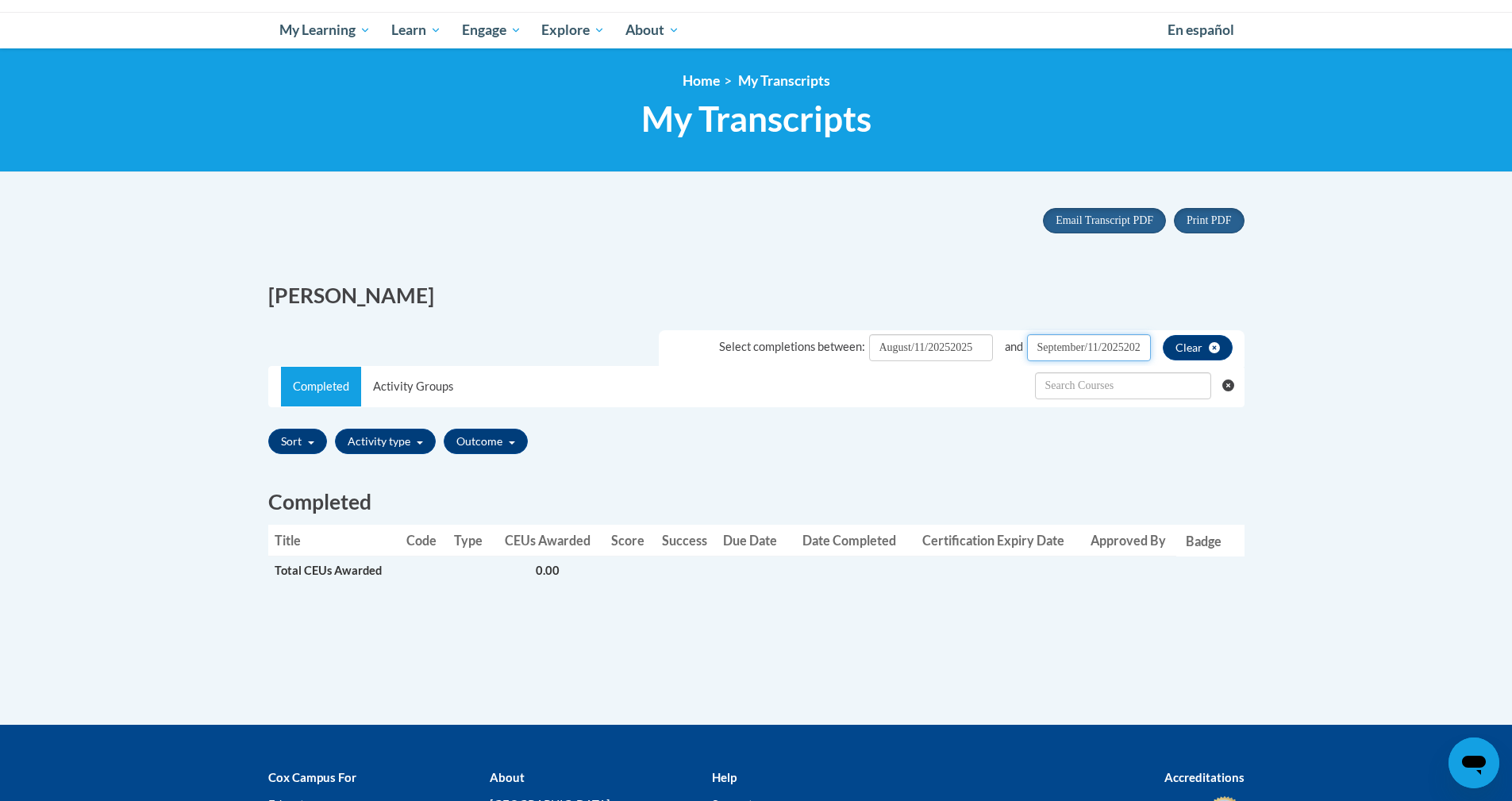
click at [1142, 346] on input "September/11/20252025" at bounding box center [1088, 347] width 124 height 27
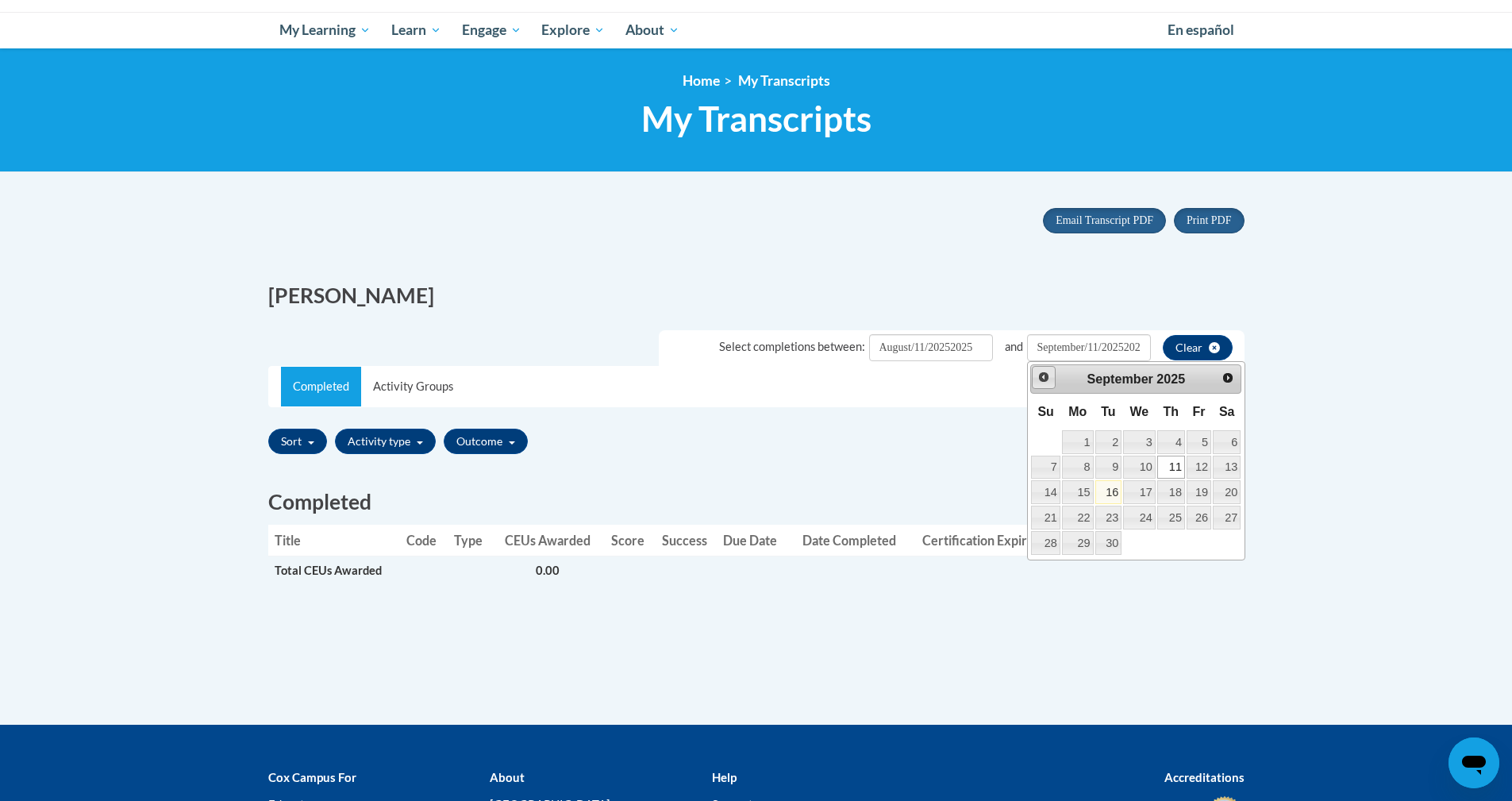
click at [1043, 375] on span "Prev" at bounding box center [1043, 377] width 12 height 12
click at [1199, 541] on link "29" at bounding box center [1199, 542] width 25 height 24
type input "August/29/20252025"
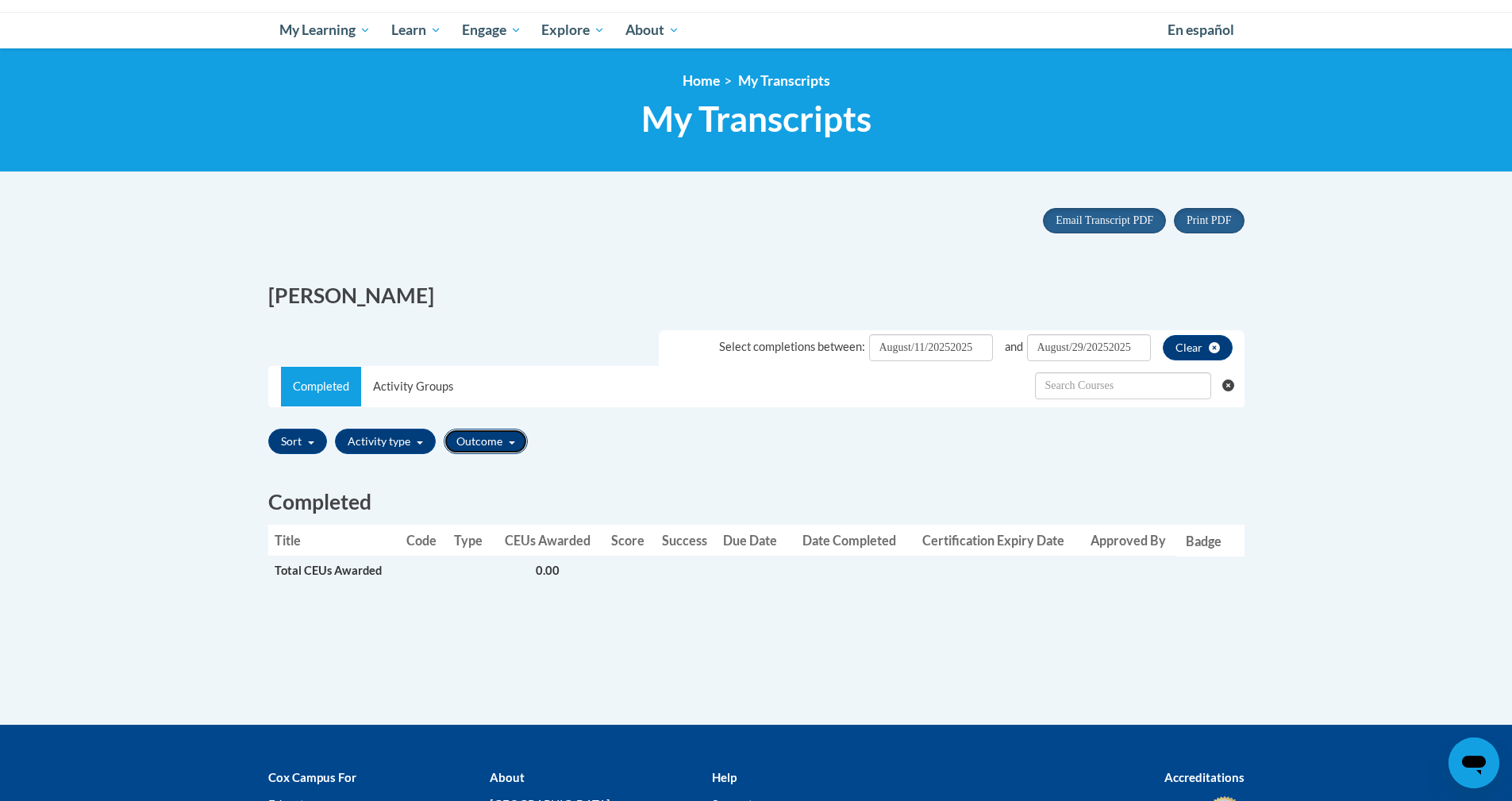
click at [515, 437] on button "Outcome" at bounding box center [486, 441] width 84 height 25
click at [553, 382] on div "Completed Activity Groups" at bounding box center [756, 386] width 975 height 40
click at [514, 435] on button "Outcome" at bounding box center [486, 441] width 84 height 25
click at [459, 473] on input "Passed" at bounding box center [457, 470] width 12 height 12
checkbox input "true"
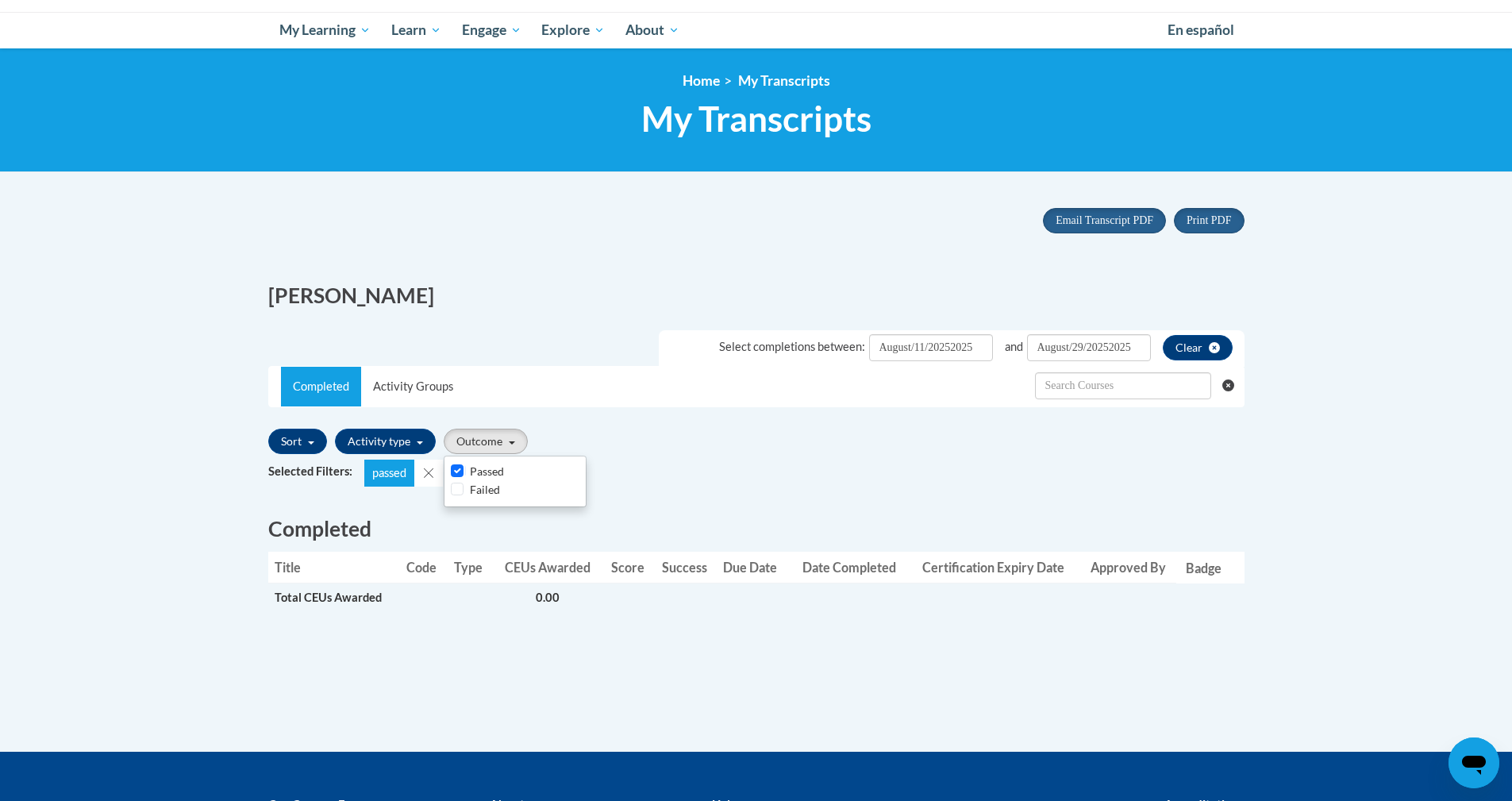
click at [694, 445] on div "Sort Title Code Date Completed Certificate Expiration Dated Due Date Selected F…" at bounding box center [756, 441] width 976 height 37
click at [315, 436] on button "Sort" at bounding box center [297, 441] width 59 height 25
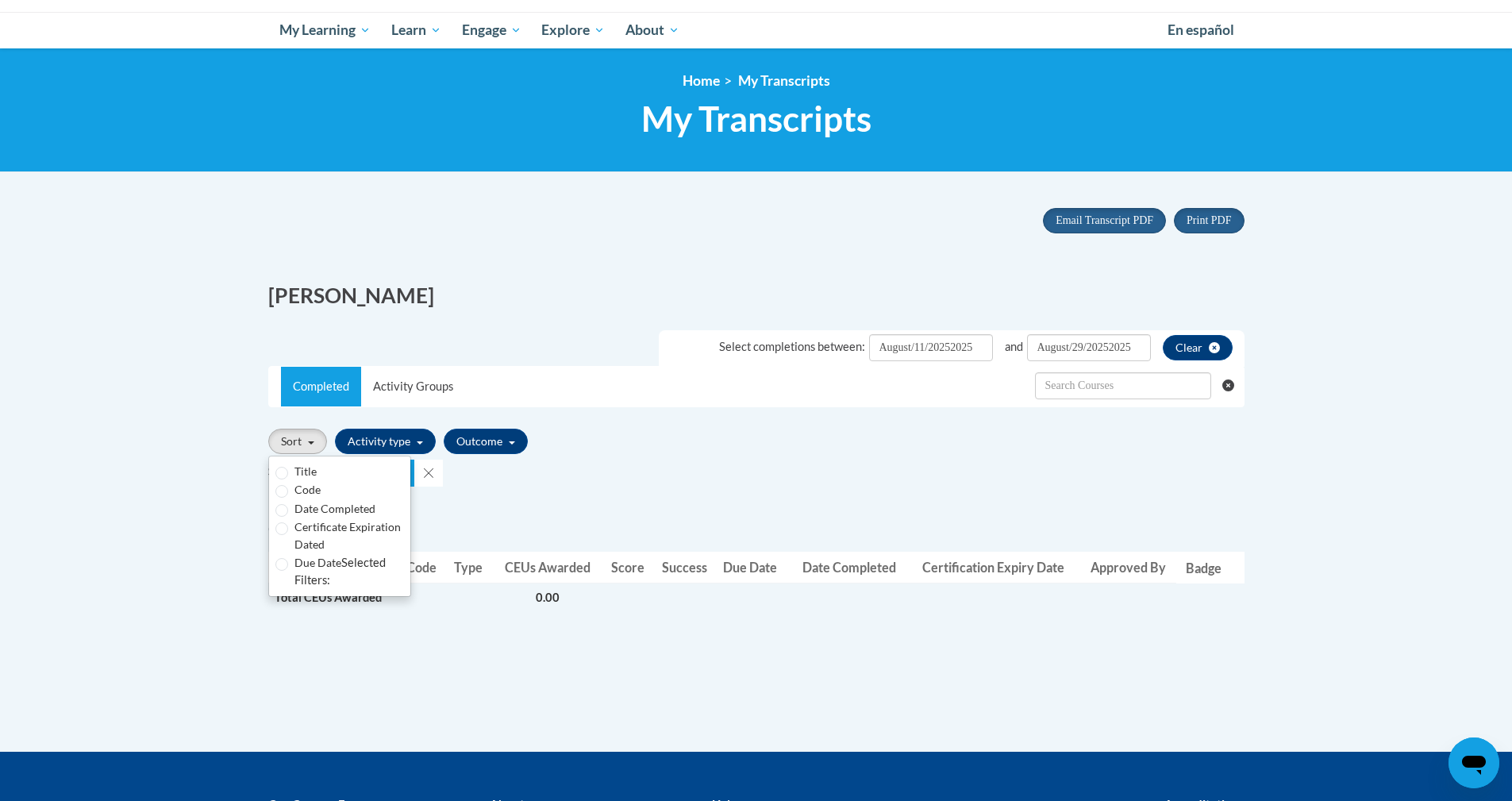
click at [323, 467] on div "Title" at bounding box center [339, 471] width 128 height 18
click at [320, 470] on div "Title" at bounding box center [339, 471] width 128 height 18
click at [307, 469] on label "Title" at bounding box center [305, 471] width 22 height 18
click at [288, 469] on input "Title" at bounding box center [281, 473] width 12 height 12
radio input "true"
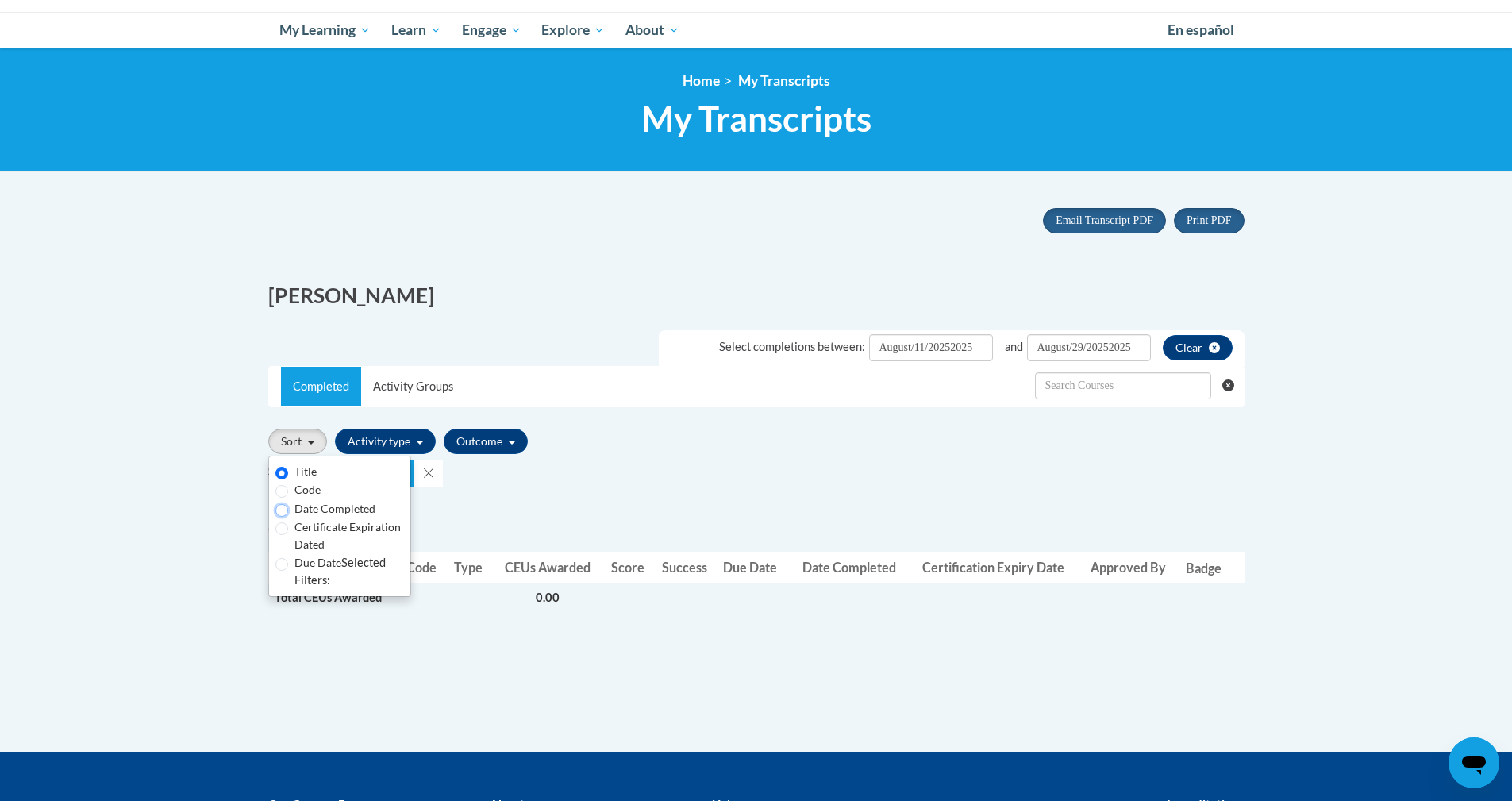
click at [286, 508] on input "Date Completed" at bounding box center [281, 510] width 12 height 12
radio input "true"
click at [671, 477] on div "Selected Filters: passed" at bounding box center [756, 473] width 976 height 27
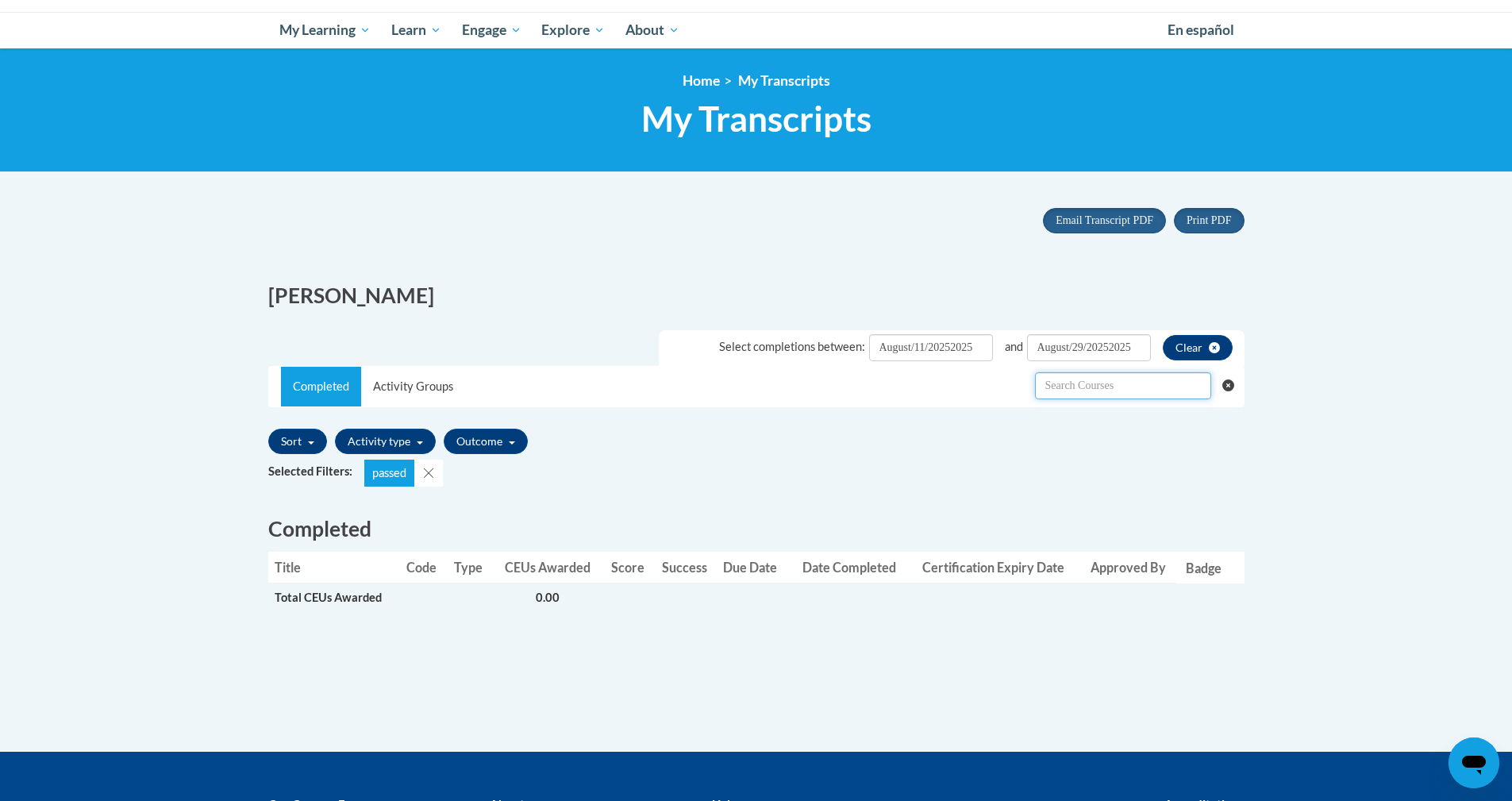
click at [1101, 385] on input "text" at bounding box center [1123, 385] width 176 height 27
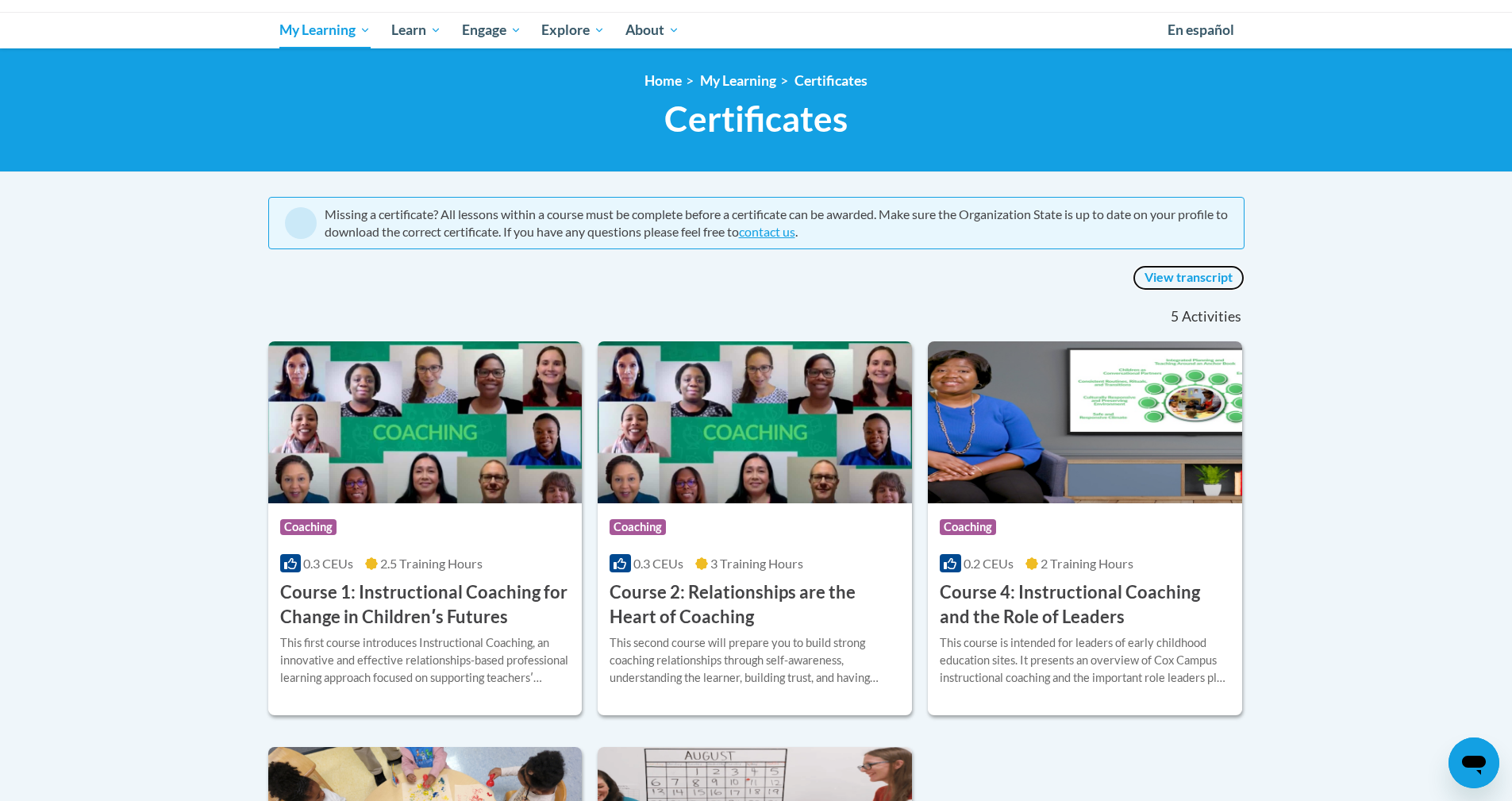
click at [1151, 272] on link "View transcript" at bounding box center [1188, 278] width 112 height 25
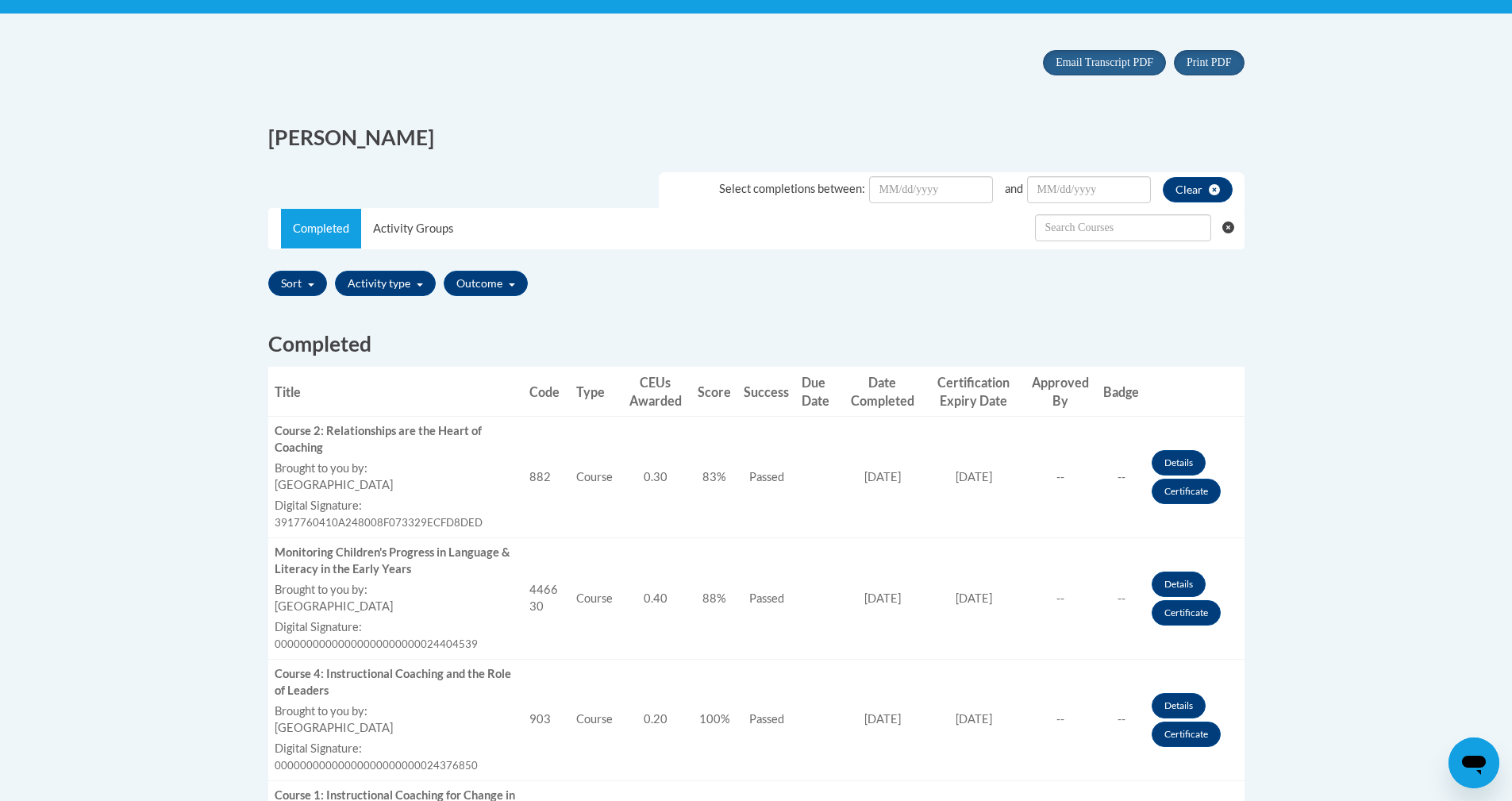
scroll to position [317, 0]
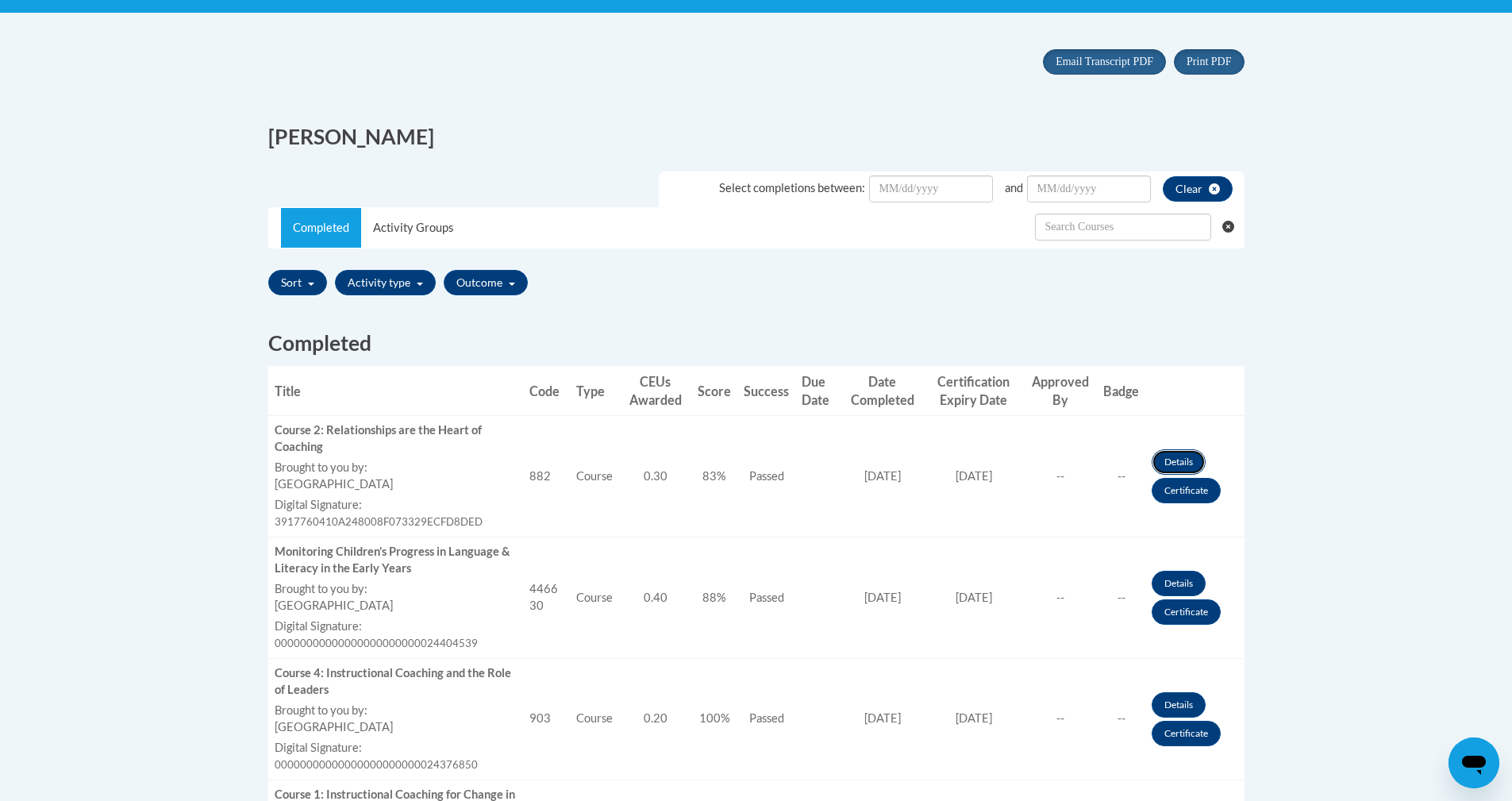
click at [1158, 454] on link "Details" at bounding box center [1178, 462] width 54 height 25
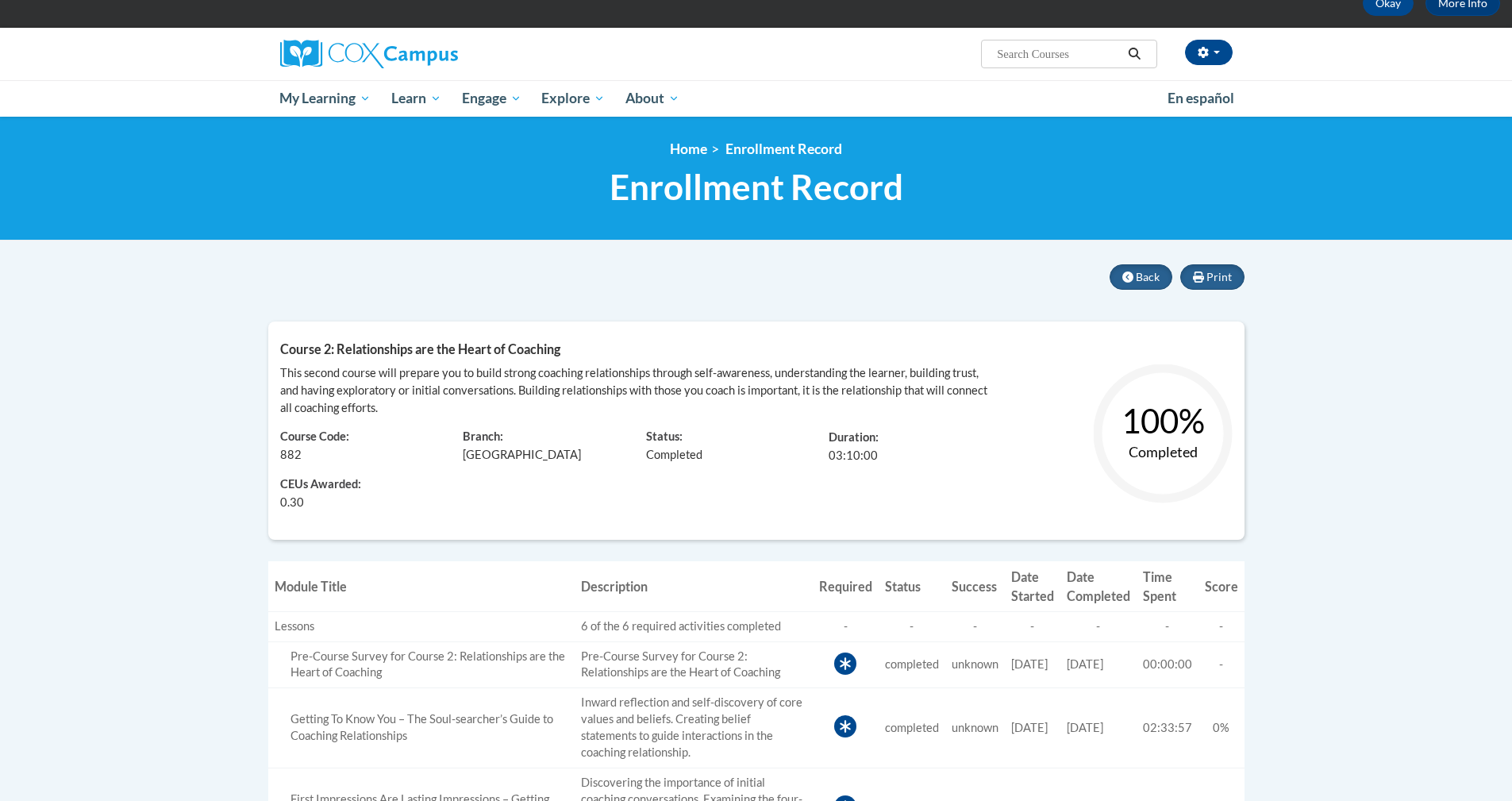
scroll to position [79, 0]
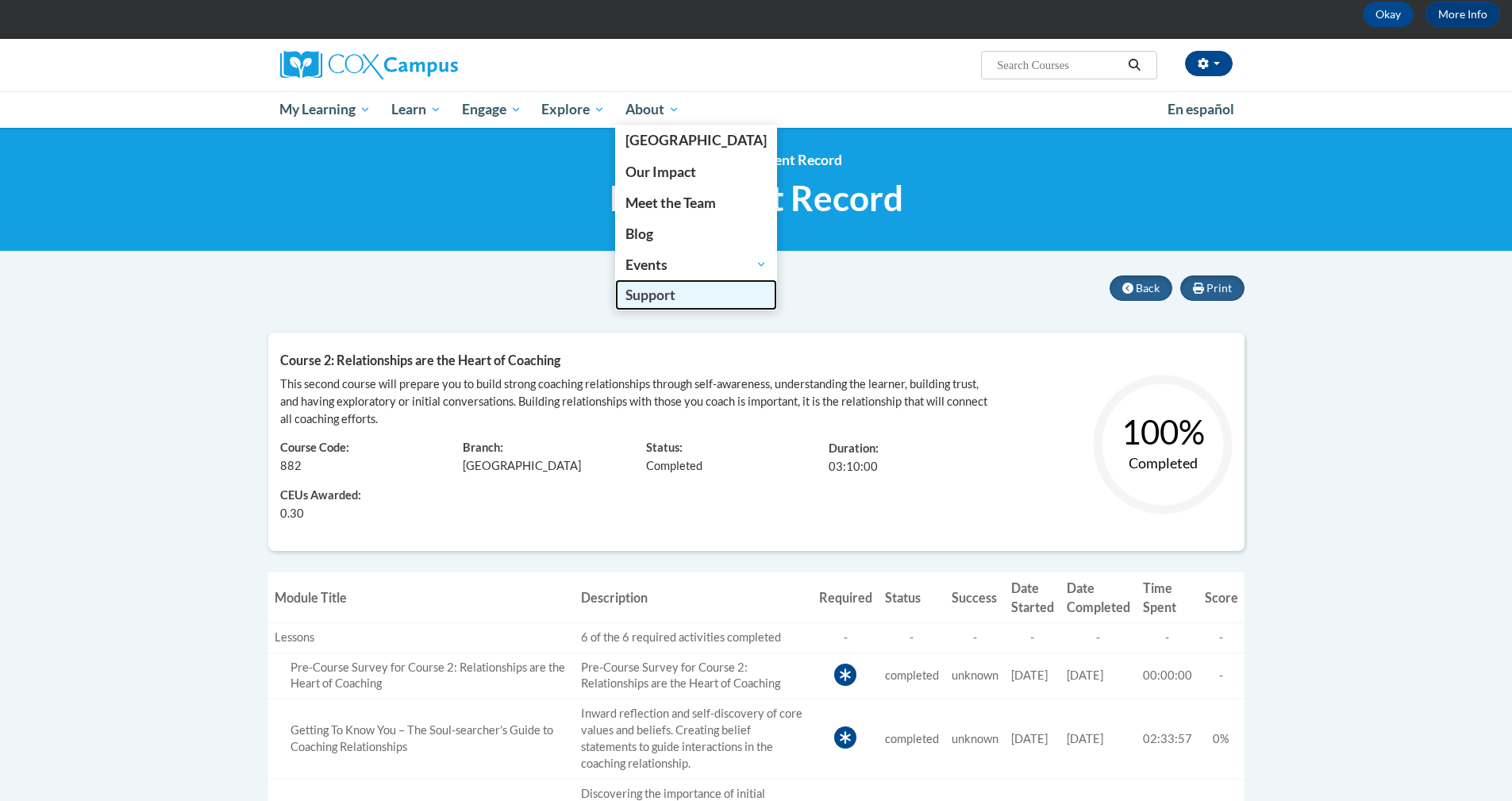
click at [672, 290] on span "Support" at bounding box center [650, 295] width 50 height 17
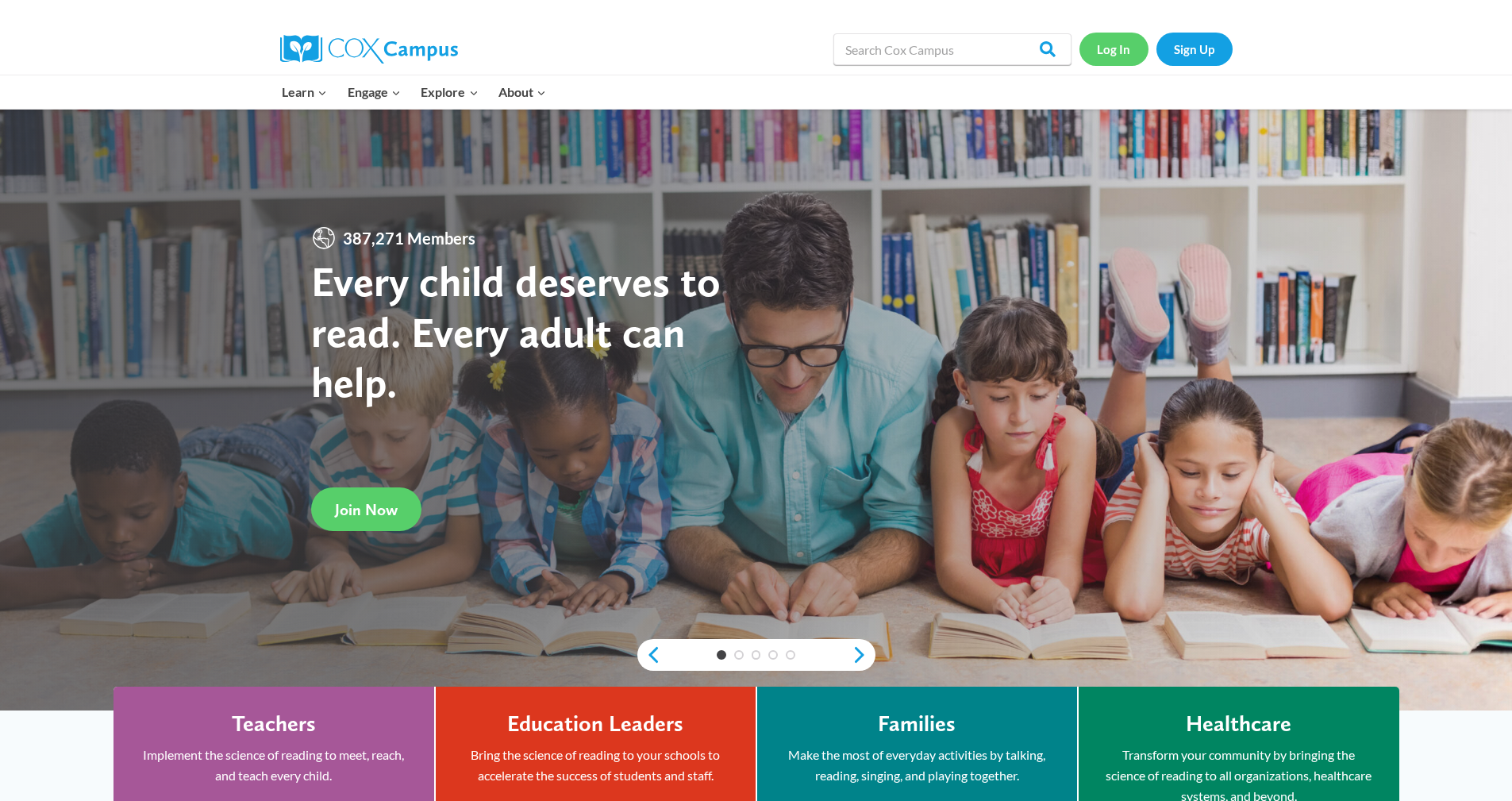
click at [774, 45] on link "Log In" at bounding box center [1114, 48] width 69 height 33
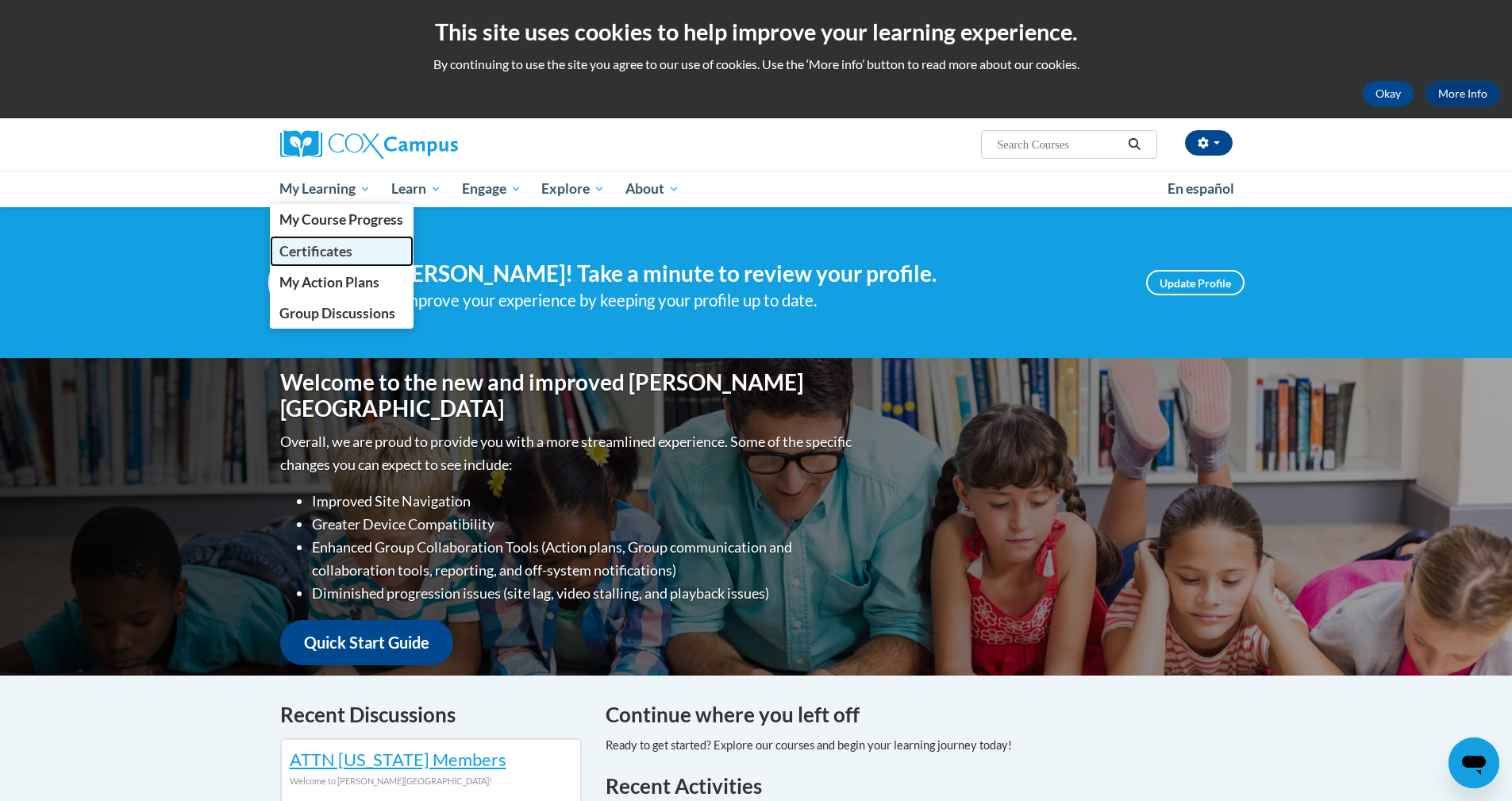
click at [323, 250] on span "Certificates" at bounding box center [316, 251] width 73 height 17
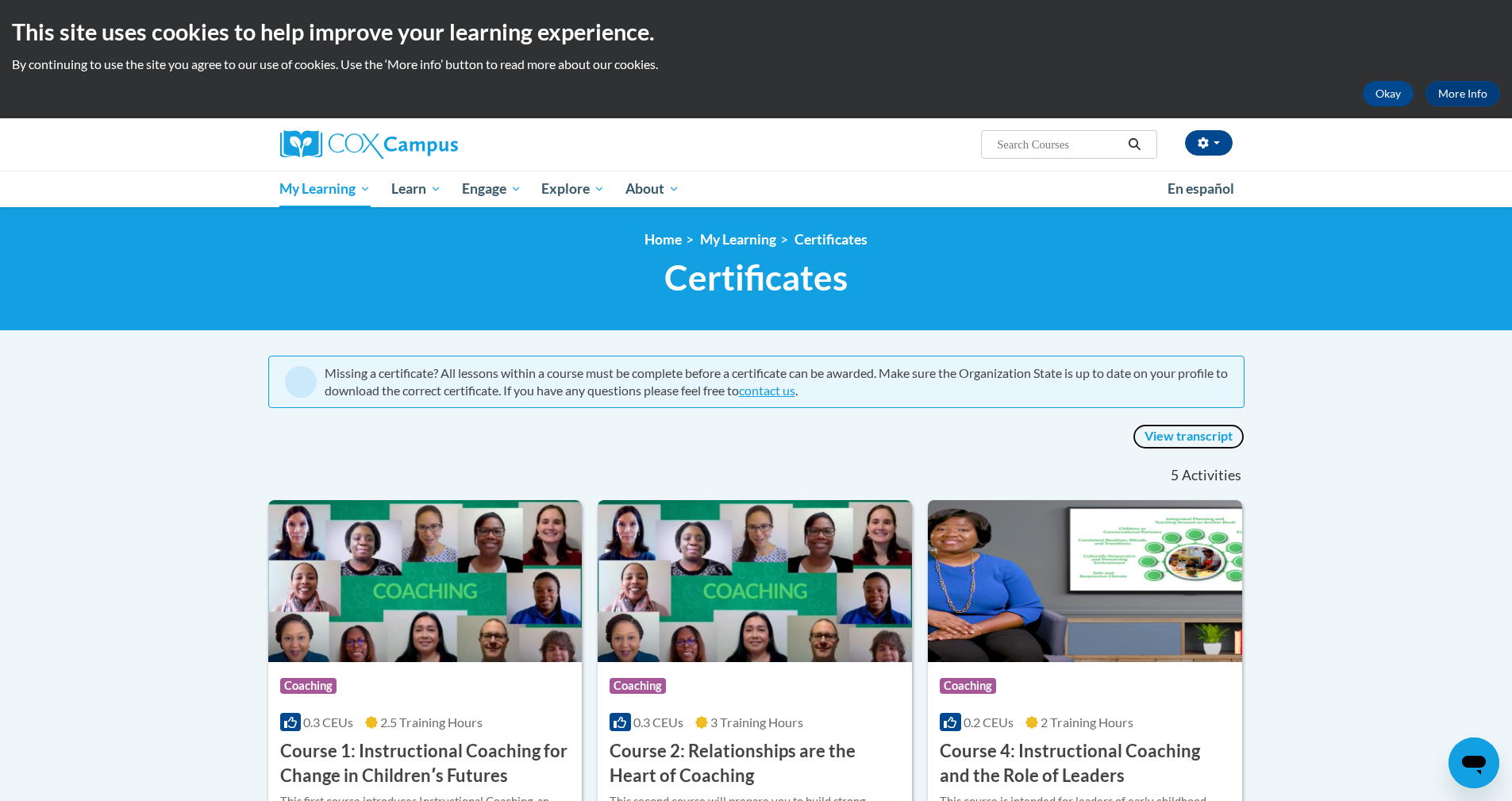
click at [1163, 430] on link "View transcript" at bounding box center [1188, 436] width 112 height 25
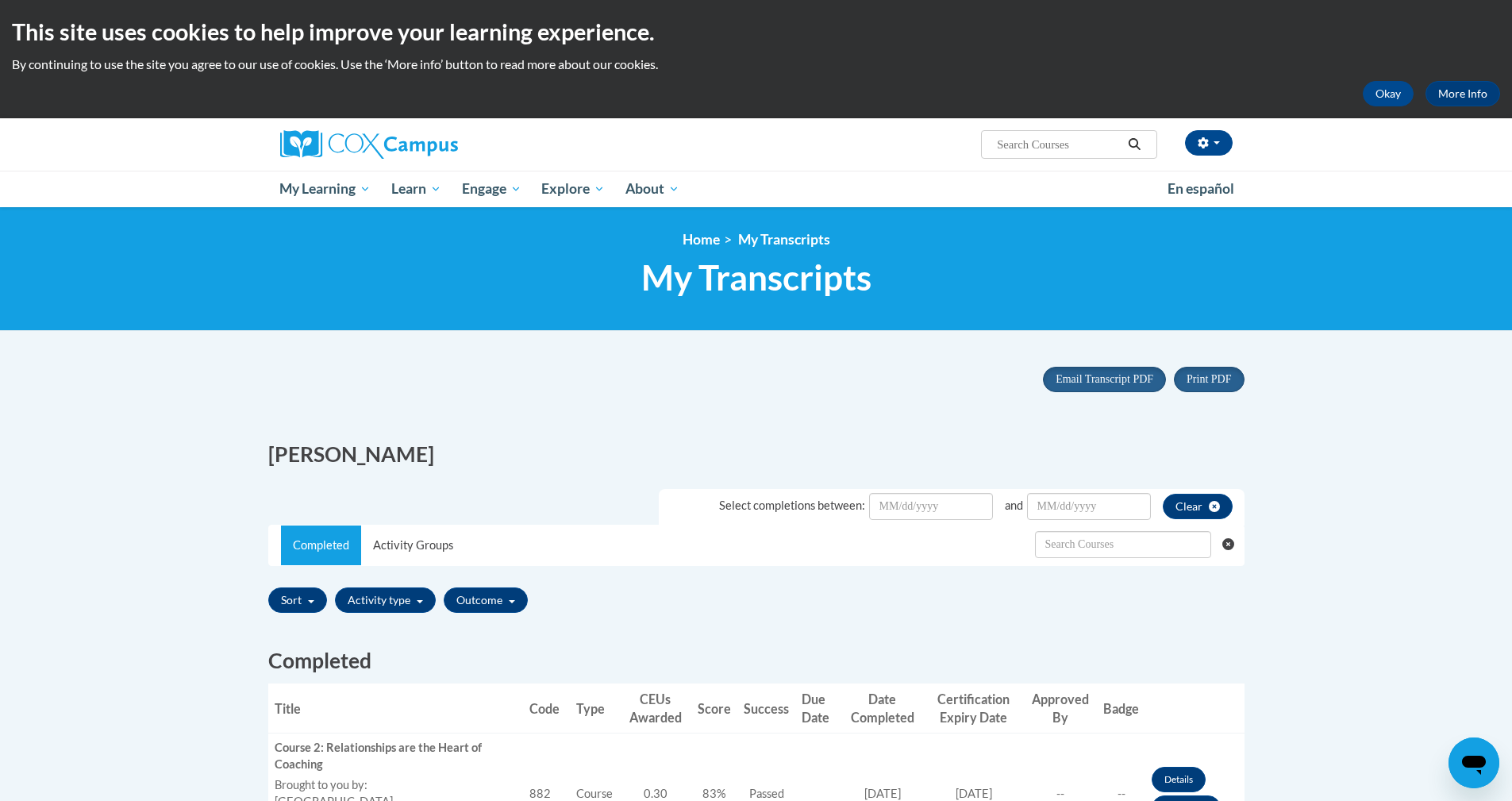
scroll to position [79, 0]
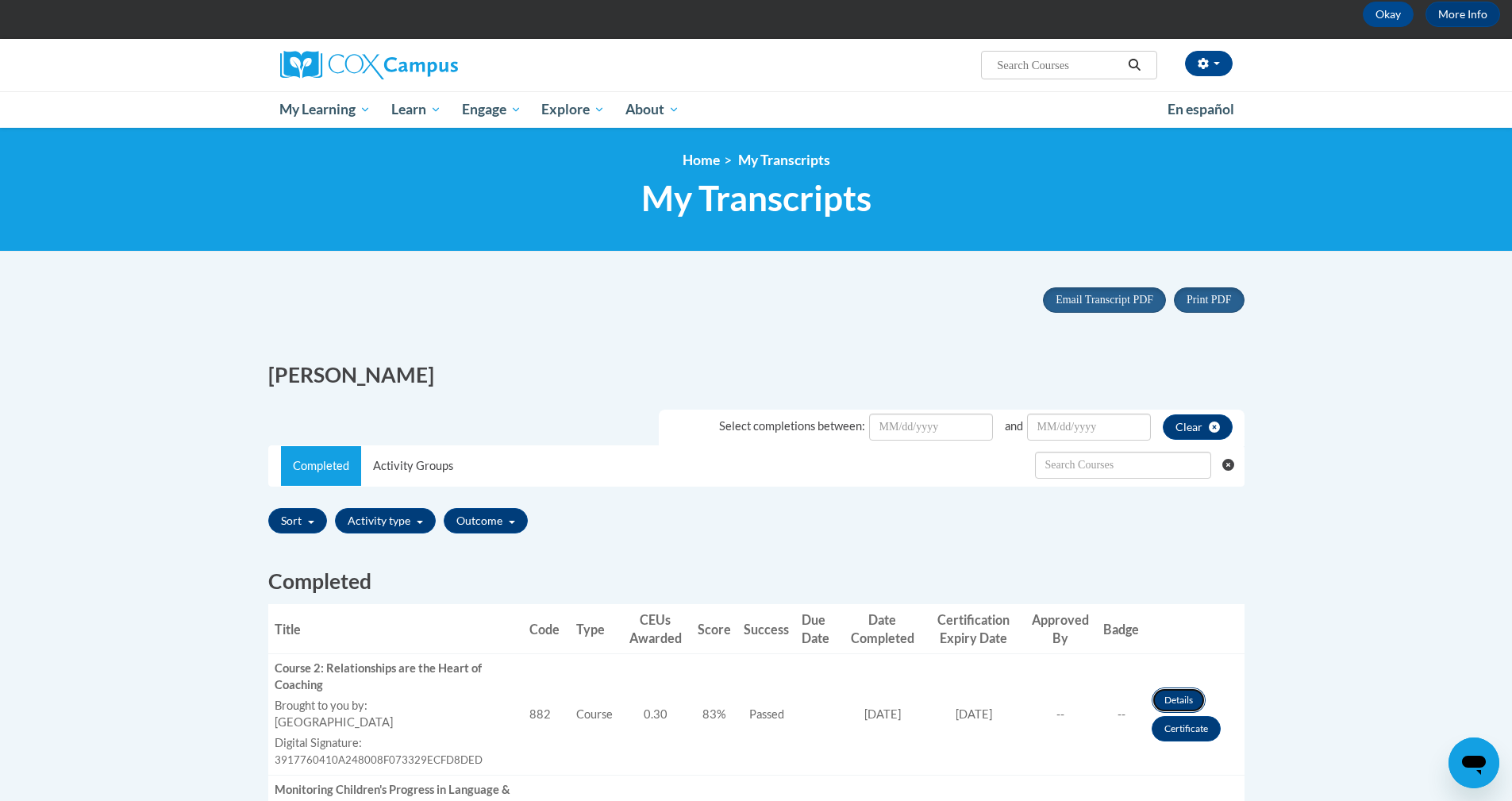
click at [1167, 690] on link "Details" at bounding box center [1178, 700] width 54 height 25
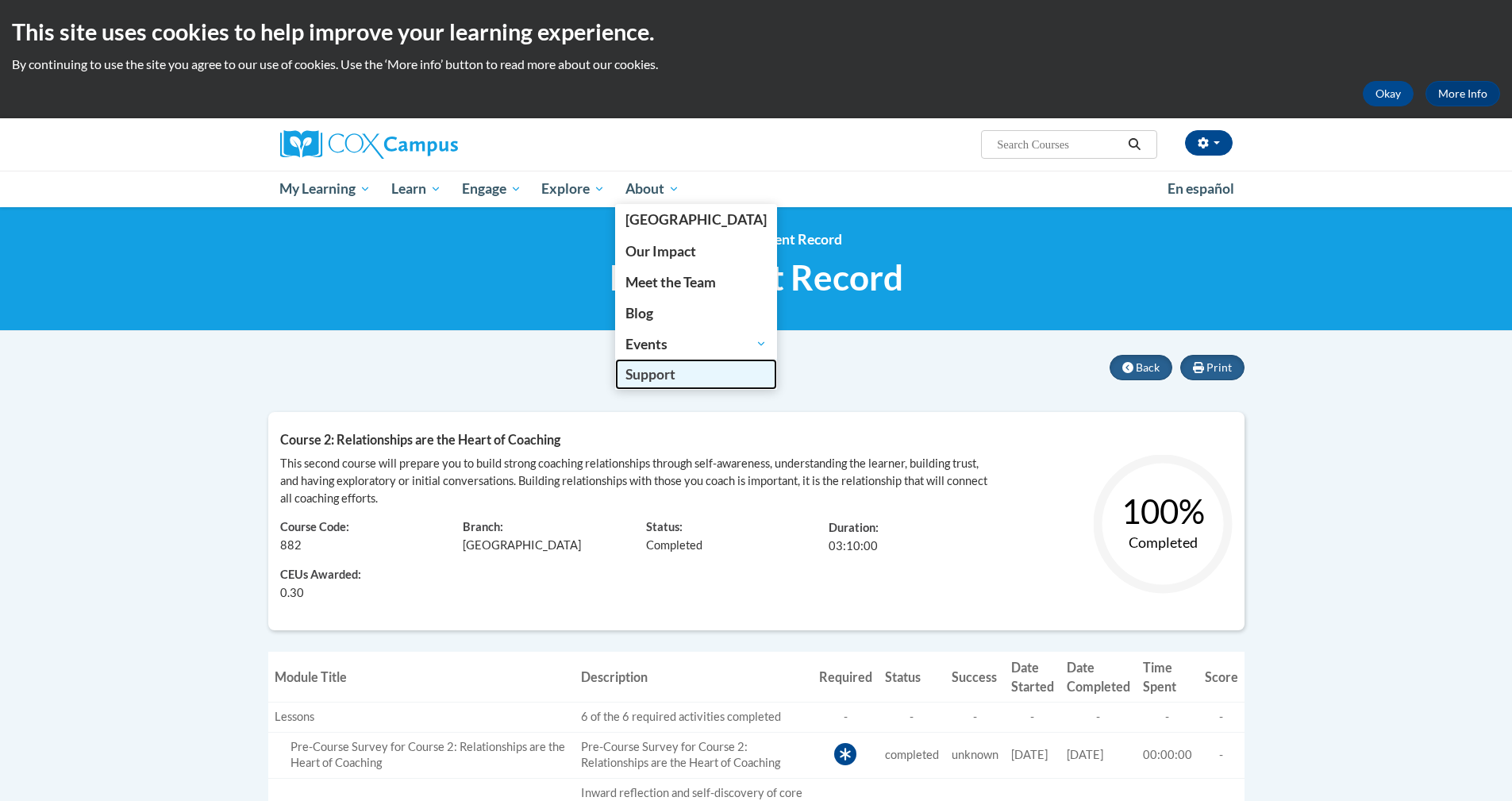
click at [653, 375] on span "Support" at bounding box center [650, 374] width 50 height 17
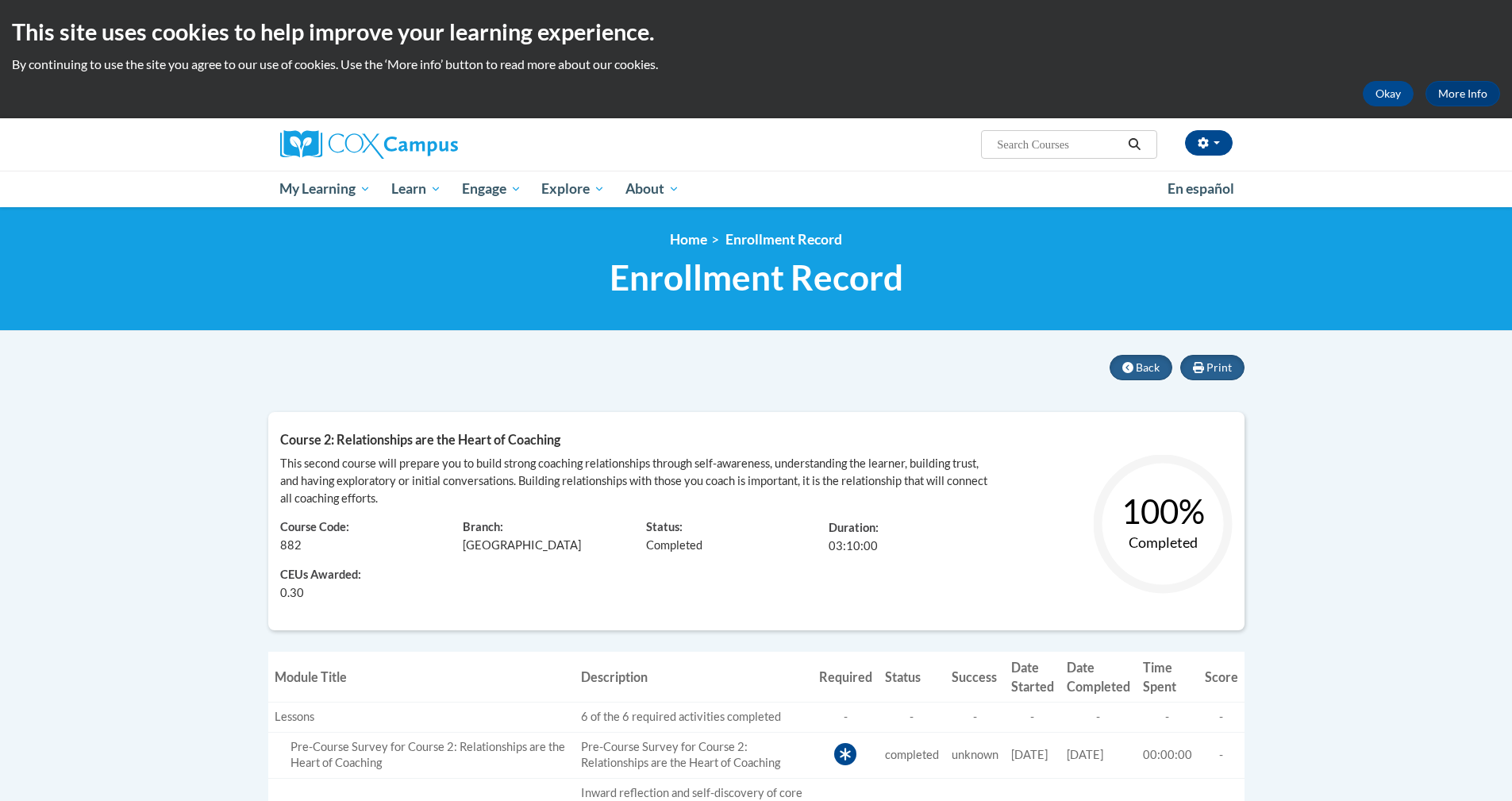
click at [804, 372] on div "Print Back Course 2: Relationships are the Heart of Coaching This second course…" at bounding box center [756, 495] width 976 height 280
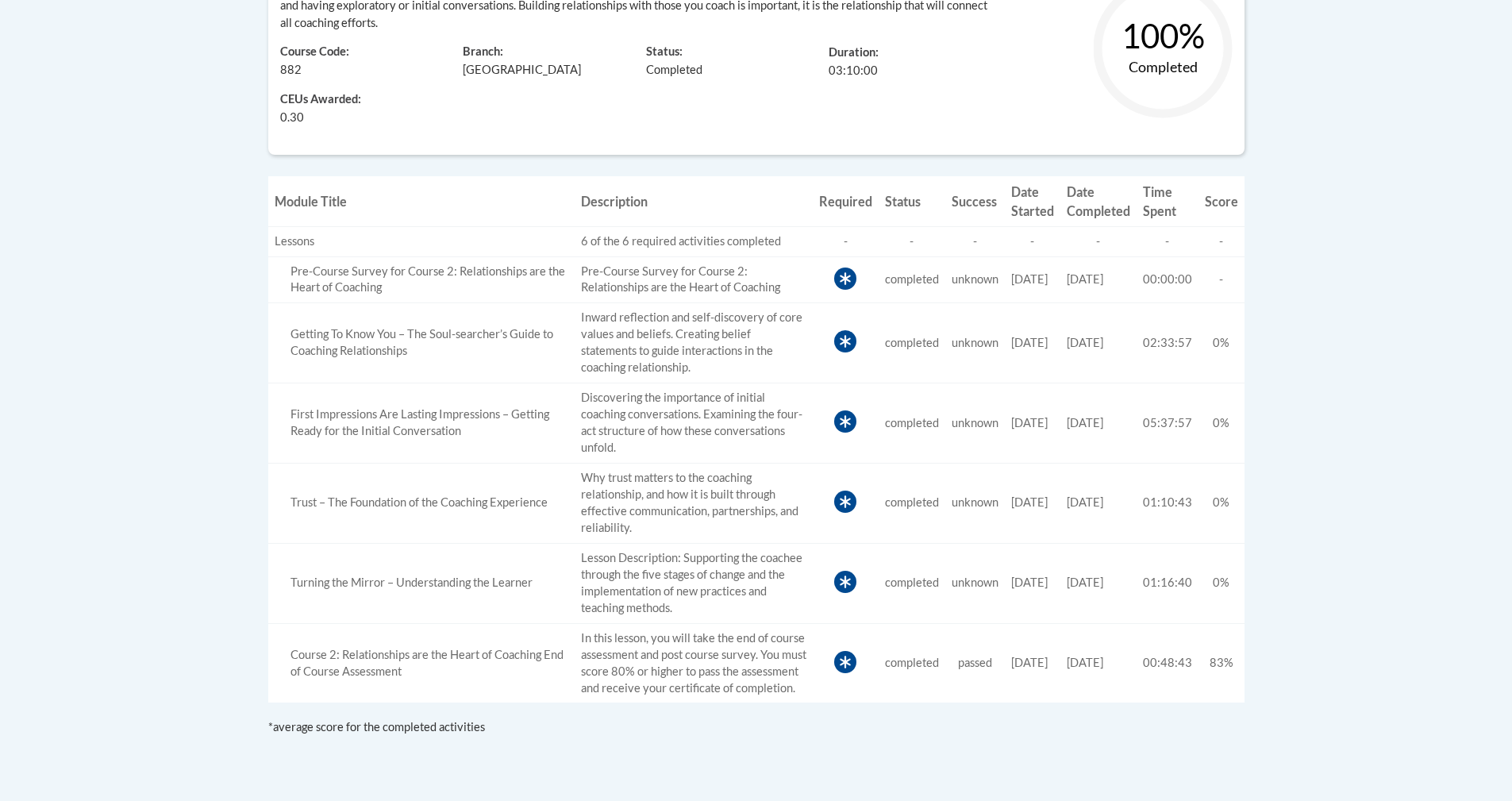
scroll to position [477, 0]
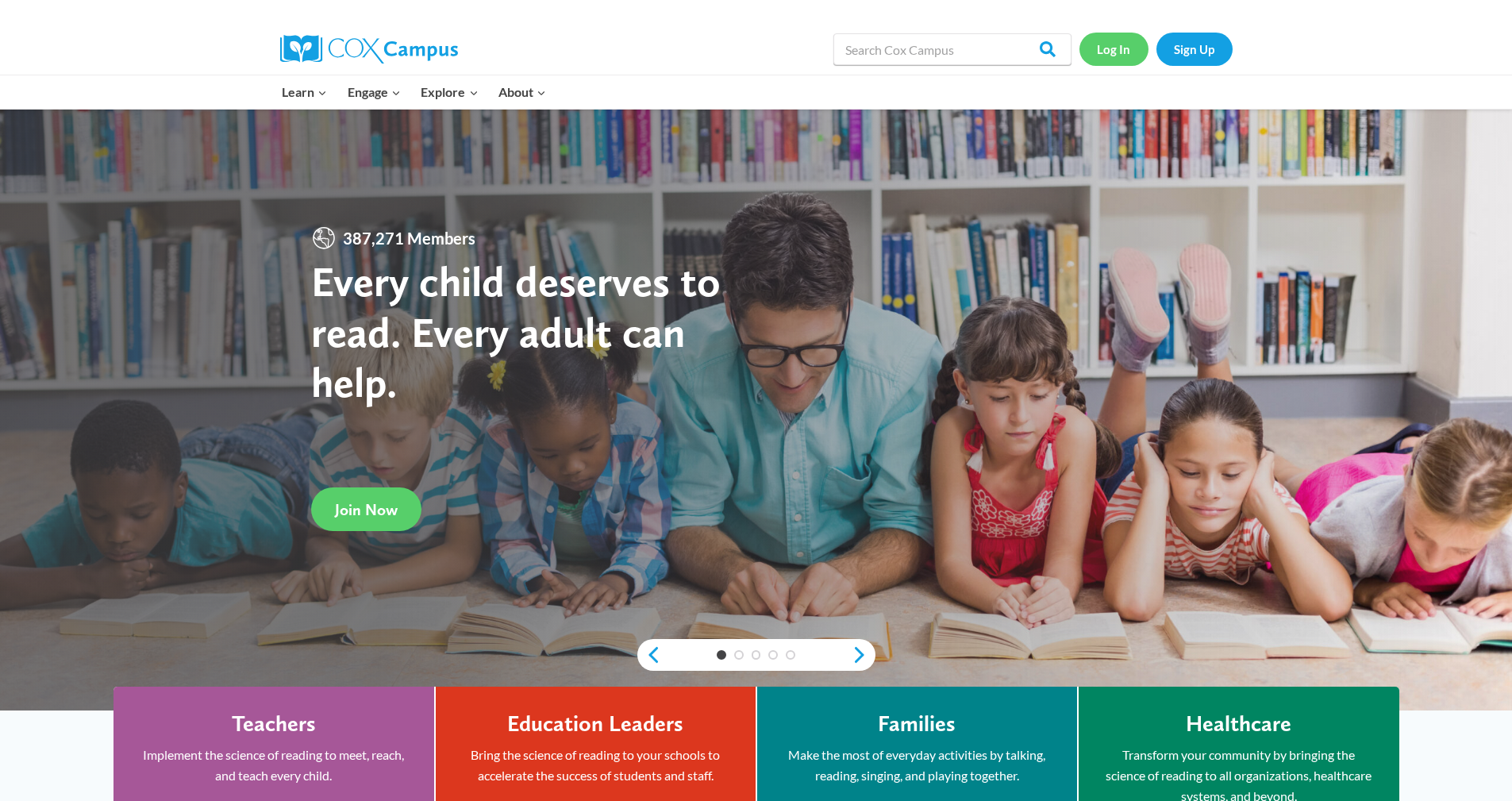
click at [774, 38] on link "Log In" at bounding box center [1114, 48] width 69 height 33
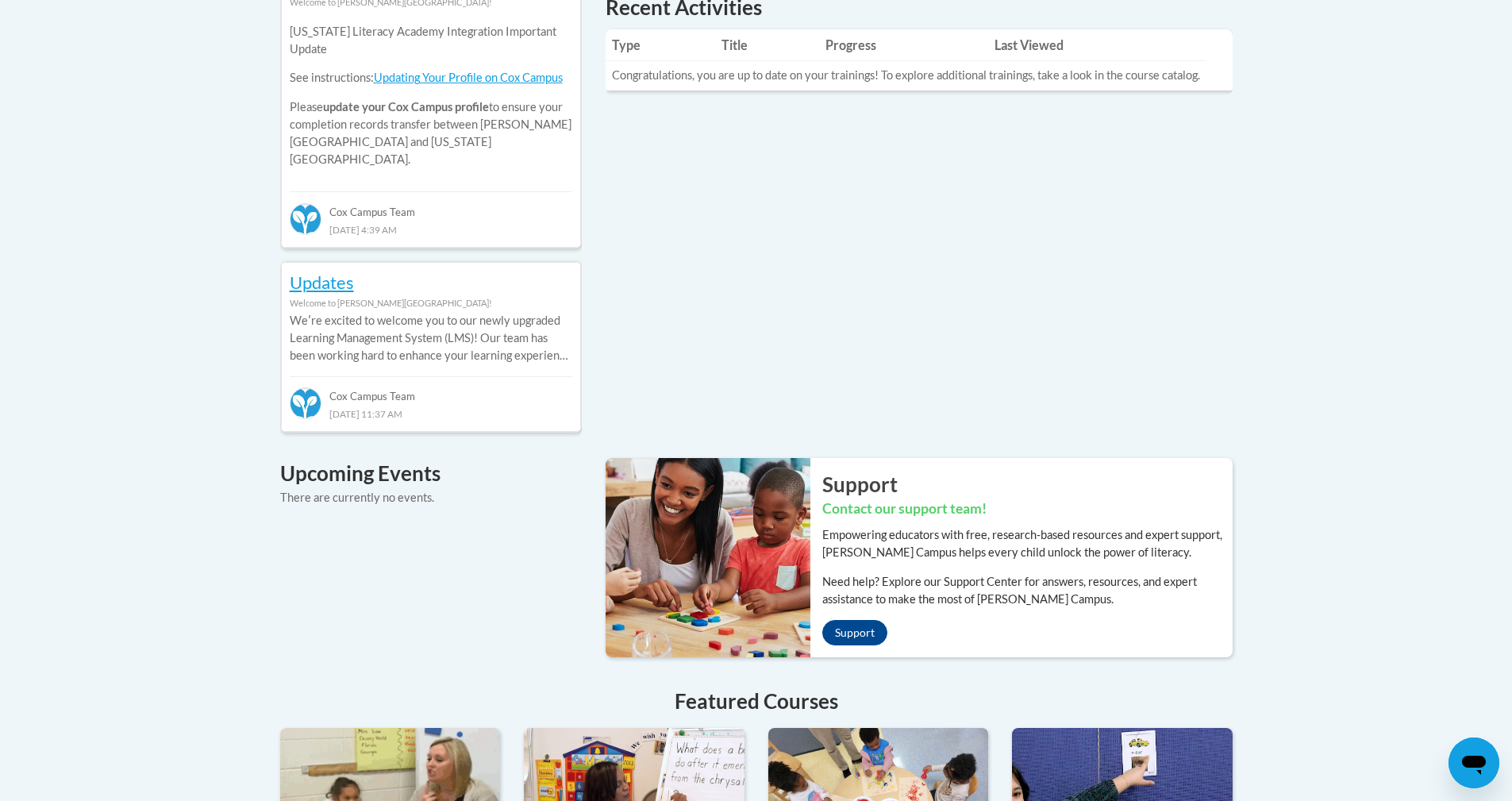
scroll to position [873, 0]
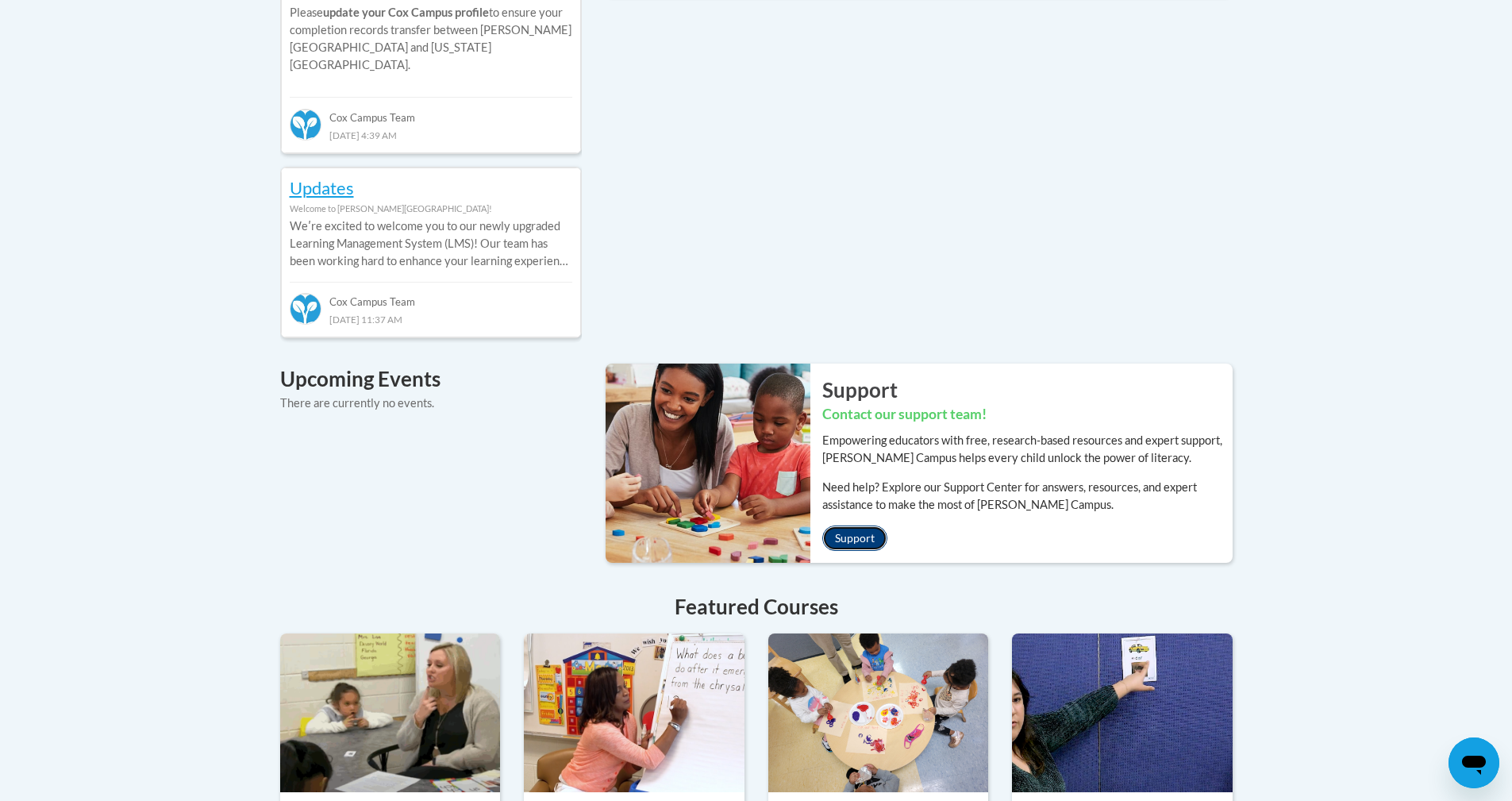
click at [861, 526] on link "Support" at bounding box center [854, 538] width 65 height 25
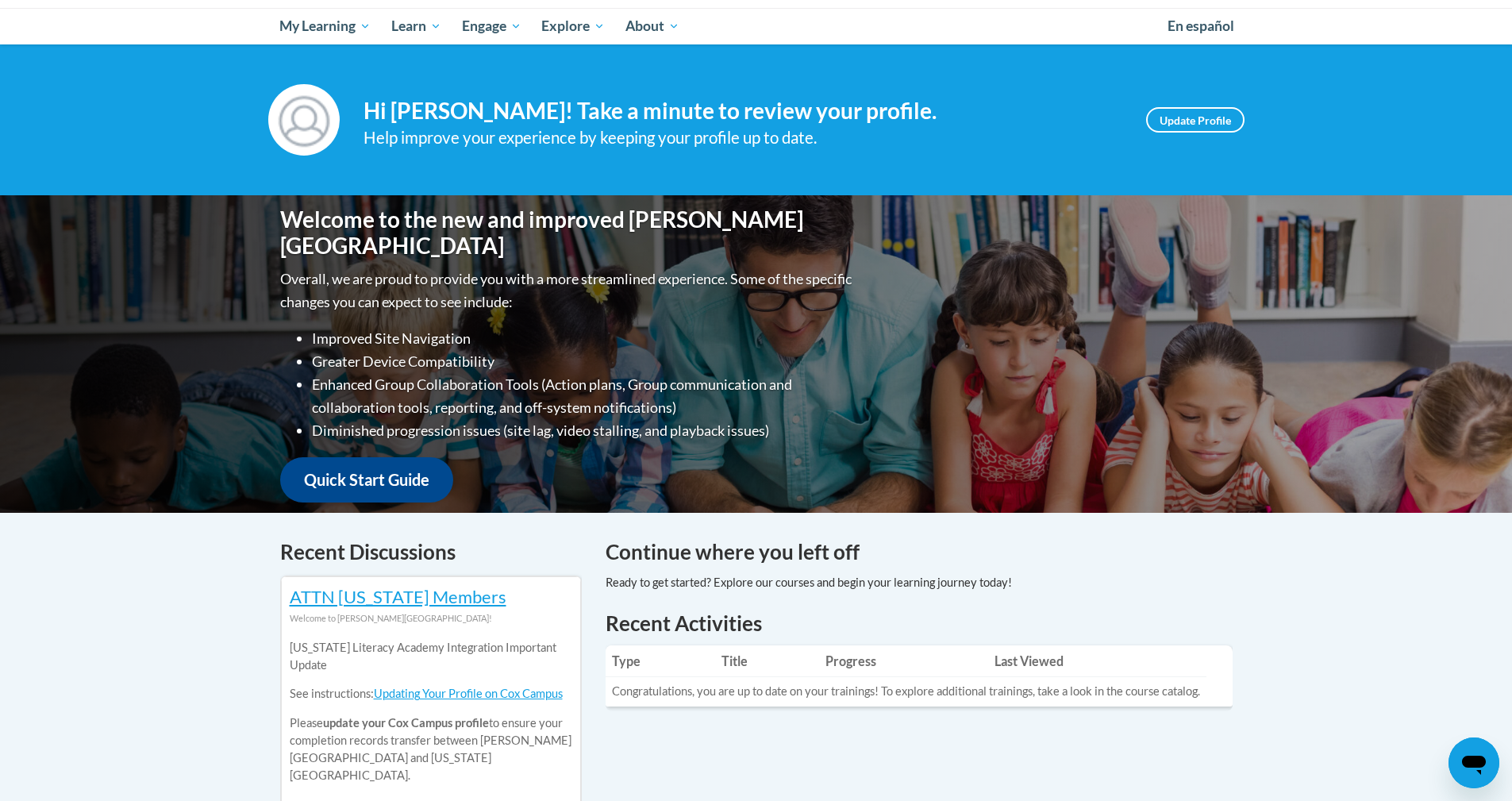
scroll to position [159, 0]
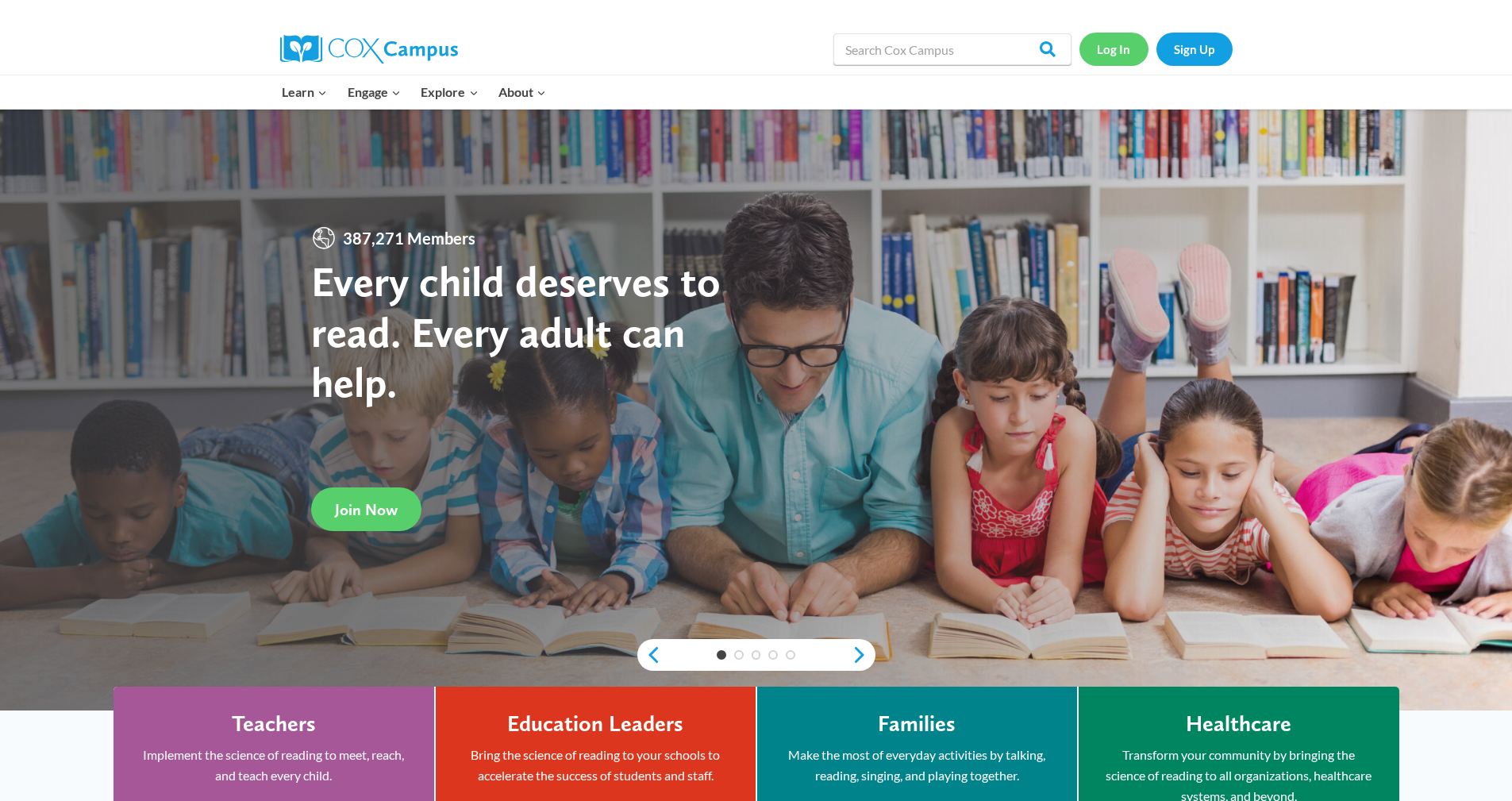
click at [1120, 46] on link "Log In" at bounding box center [1114, 48] width 69 height 33
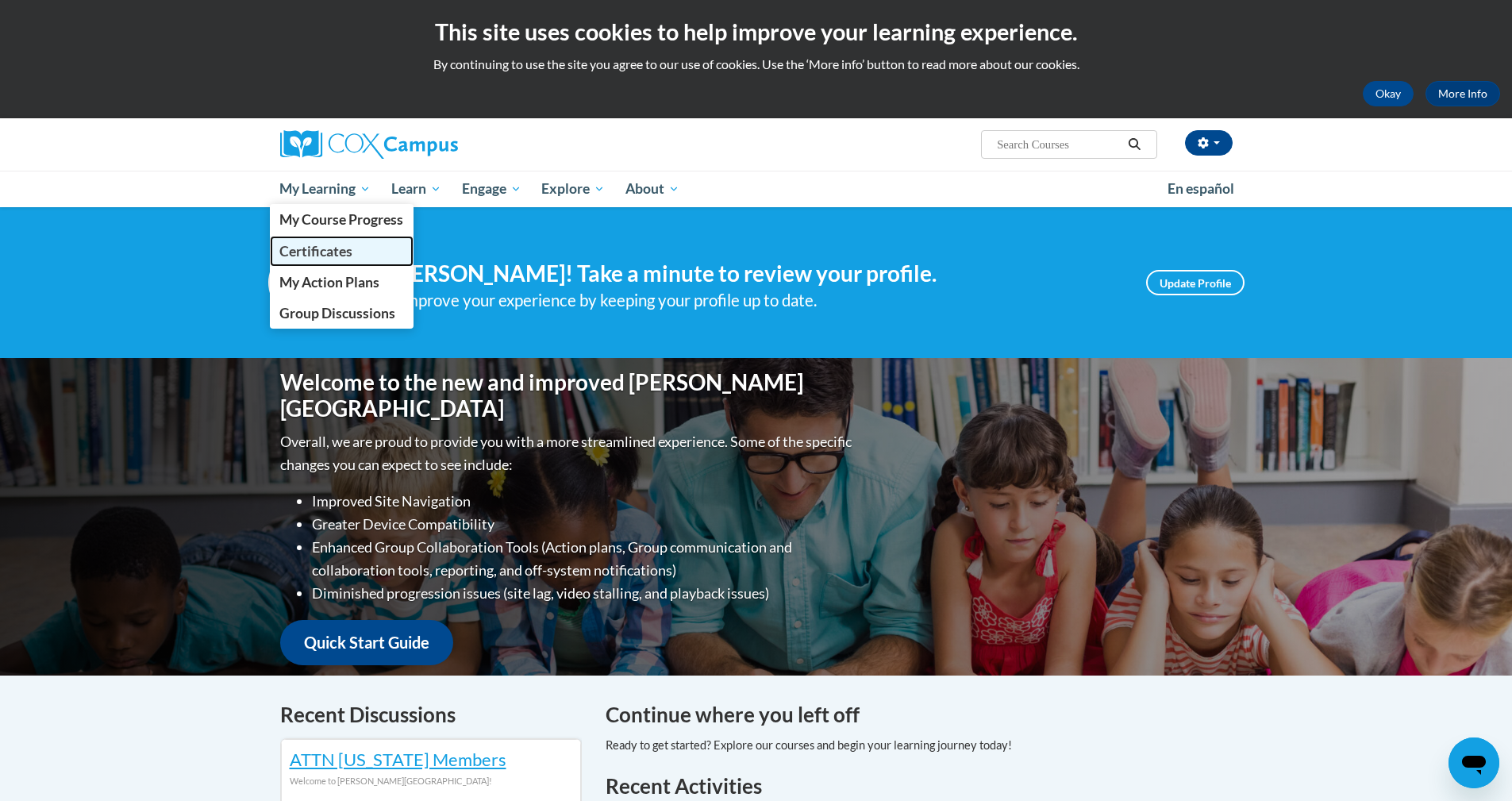
click at [326, 254] on span "Certificates" at bounding box center [316, 251] width 73 height 17
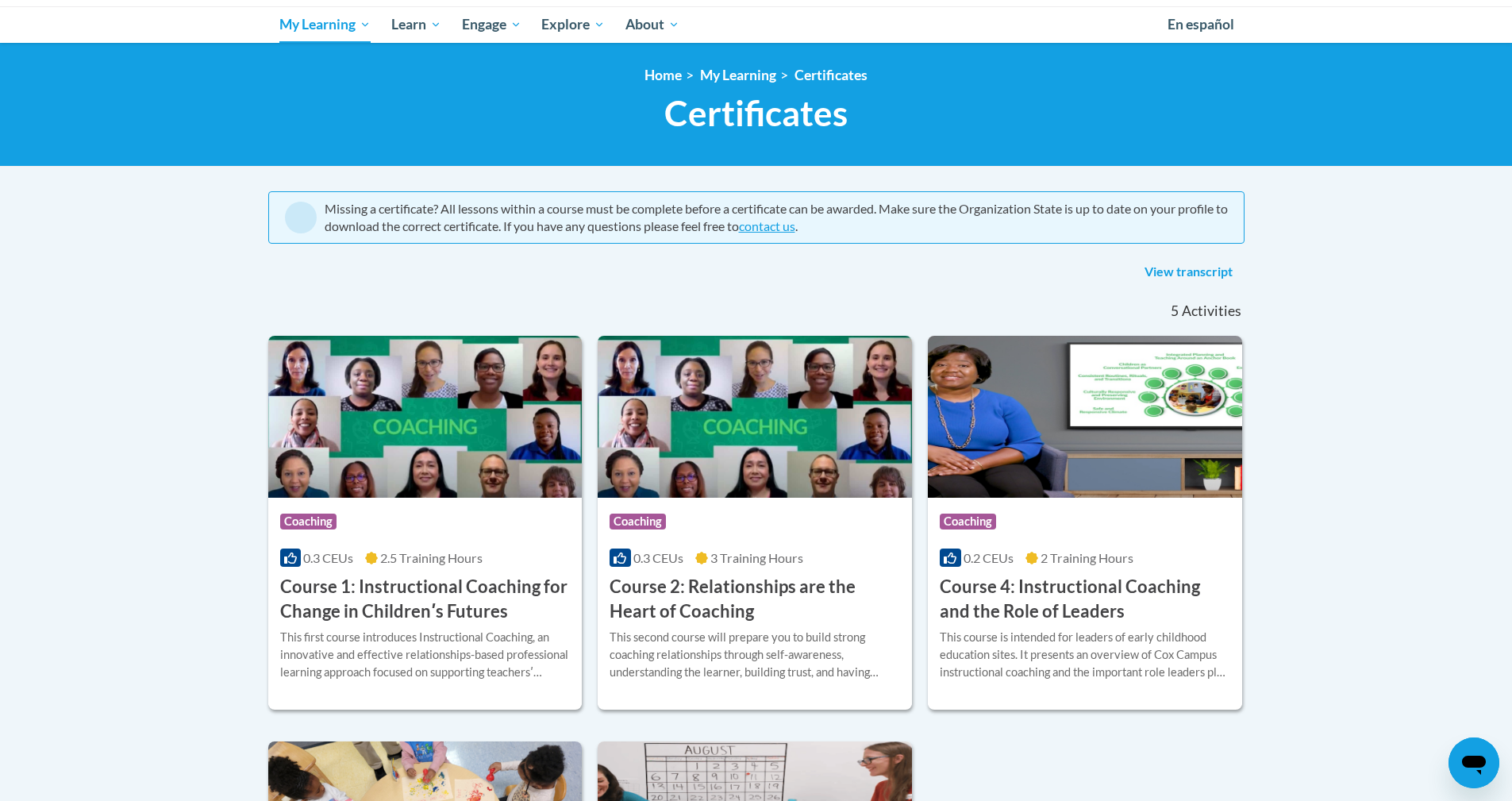
scroll to position [159, 0]
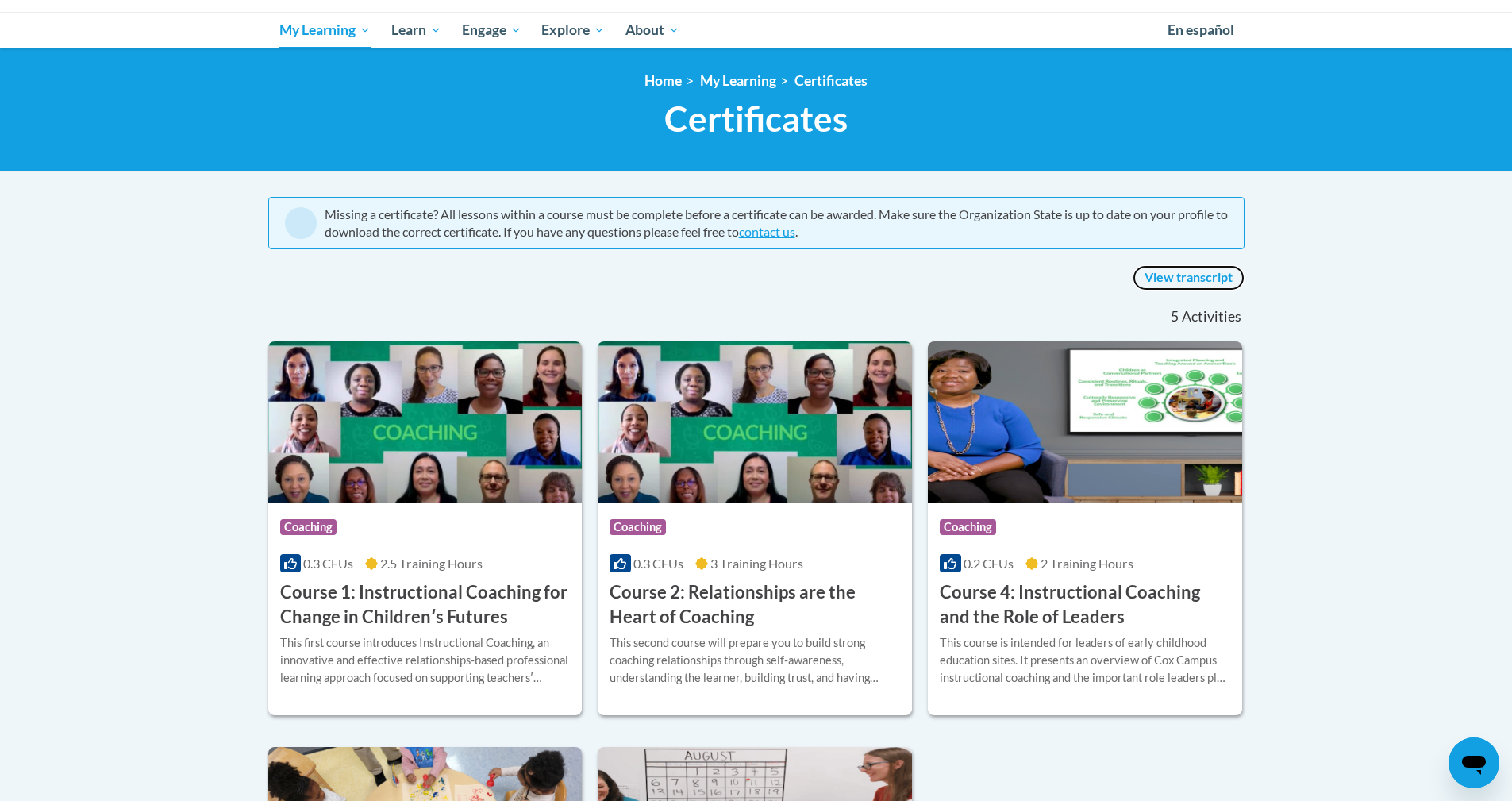
click at [1225, 280] on link "View transcript" at bounding box center [1188, 278] width 112 height 25
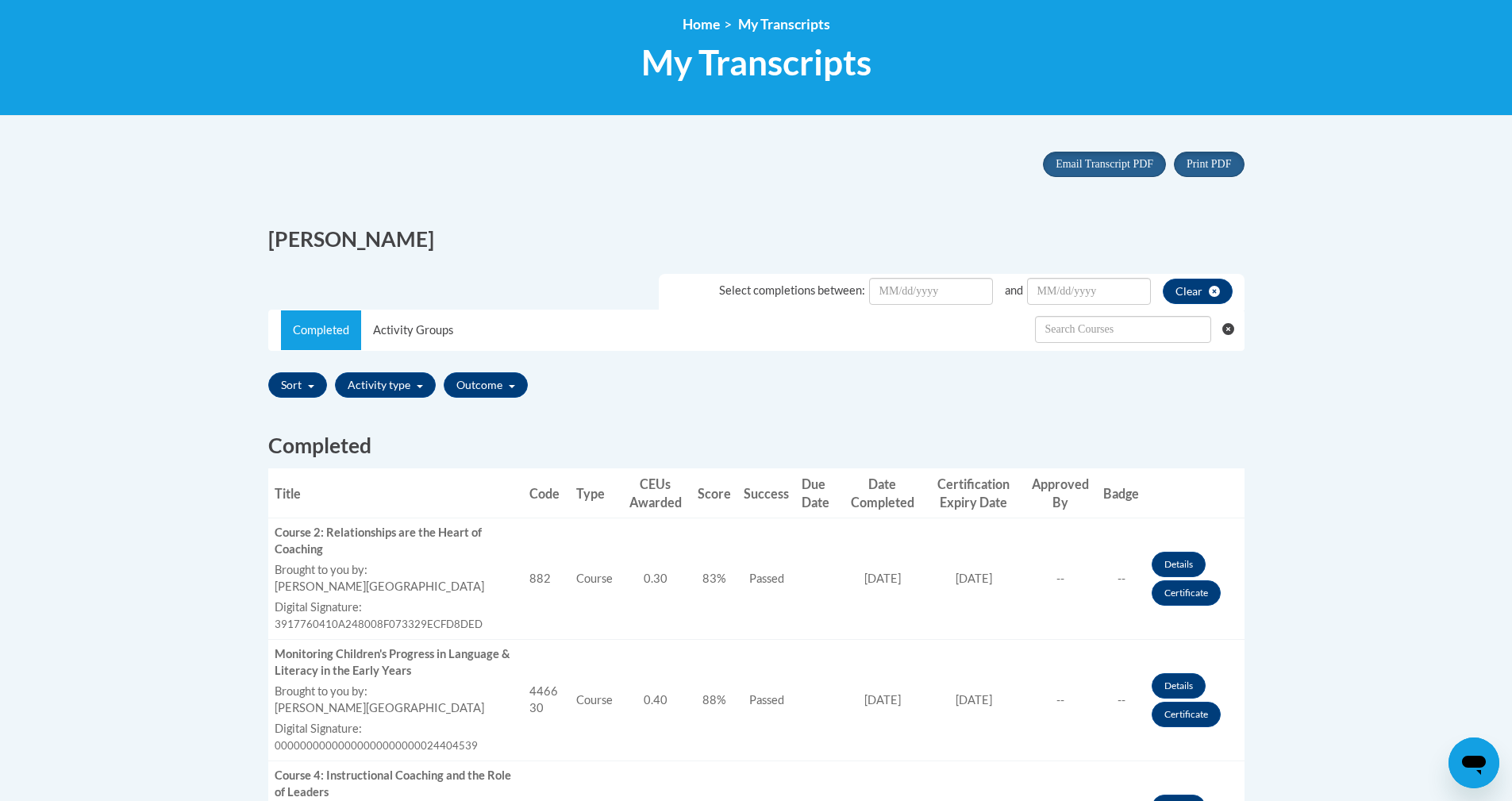
scroll to position [238, 0]
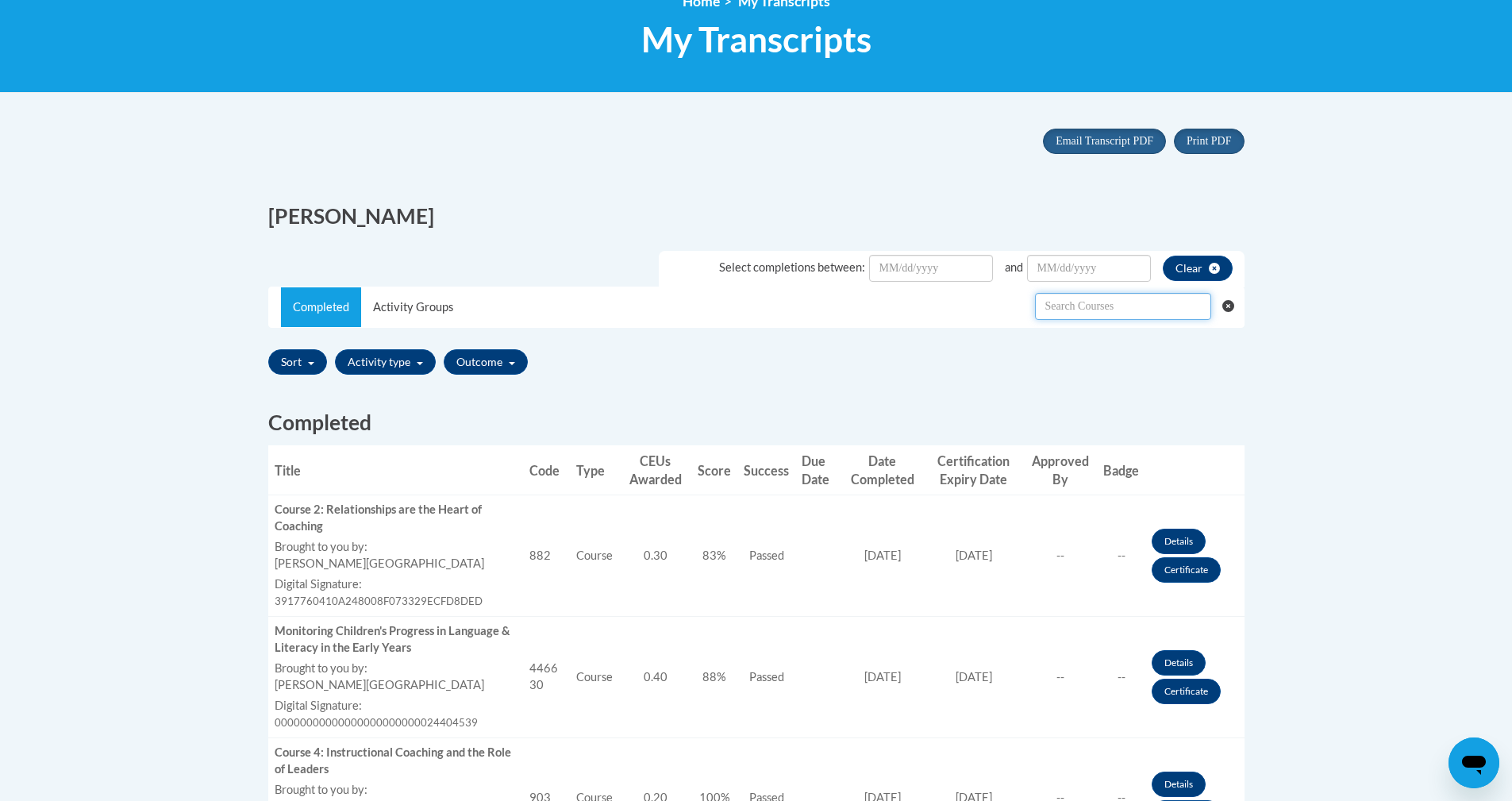
click at [1126, 304] on input "text" at bounding box center [1123, 306] width 176 height 27
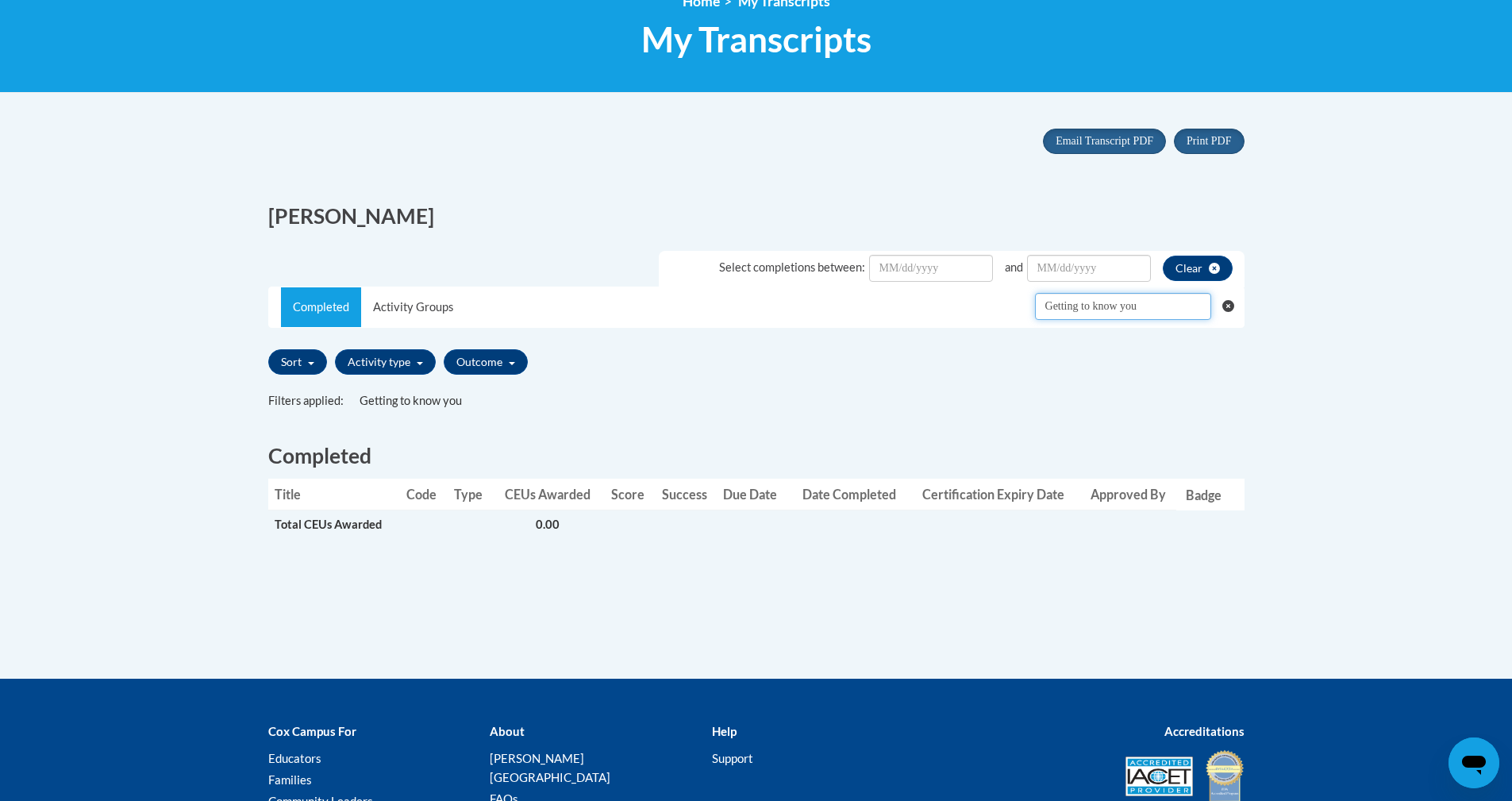
type input "Getting to know you"
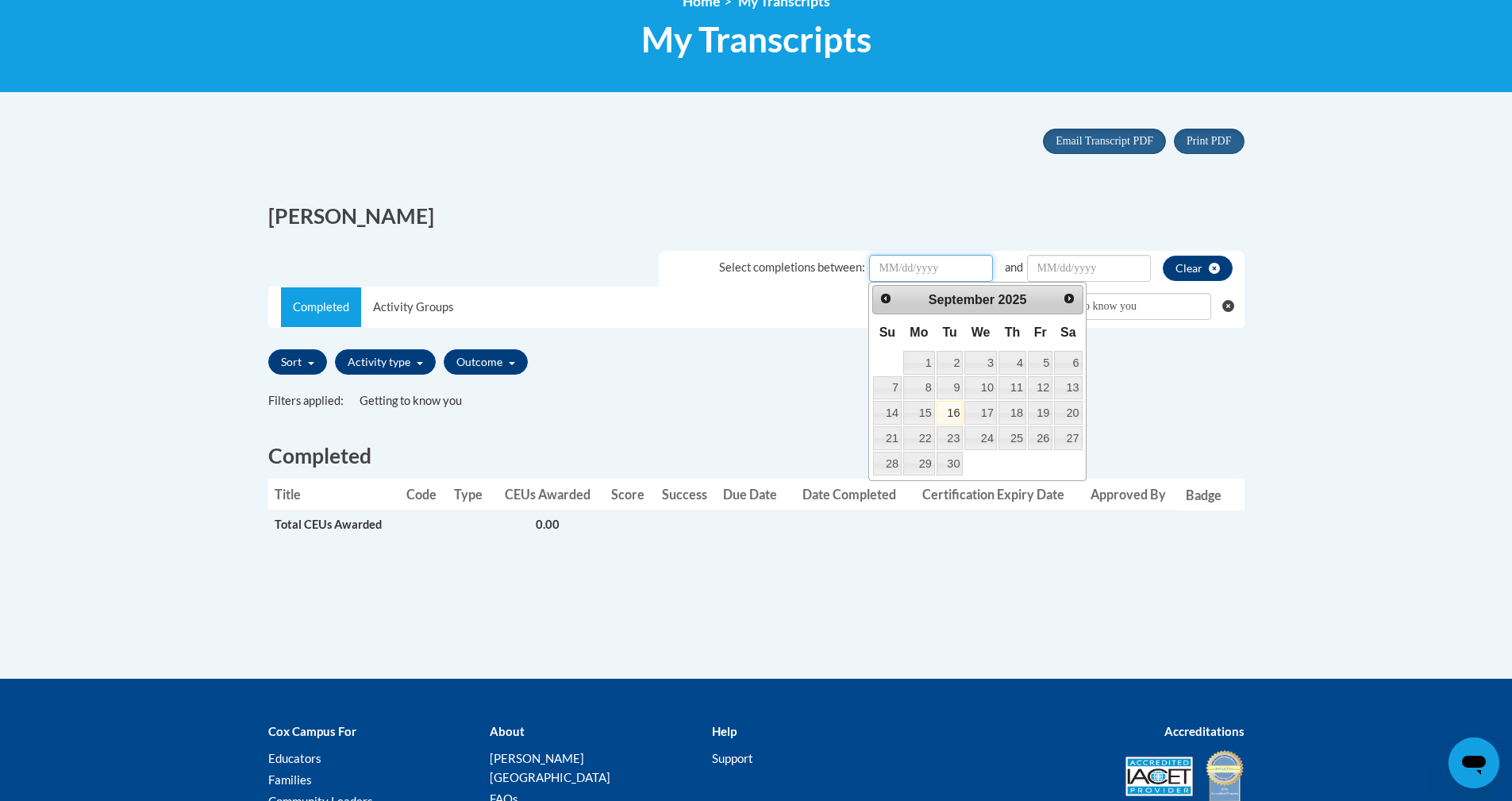
click at [941, 273] on input "Date Input" at bounding box center [931, 268] width 124 height 27
click at [881, 298] on span "Prev" at bounding box center [884, 297] width 12 height 12
click at [927, 412] on link "11" at bounding box center [919, 412] width 32 height 24
type input "August/11/20252025"
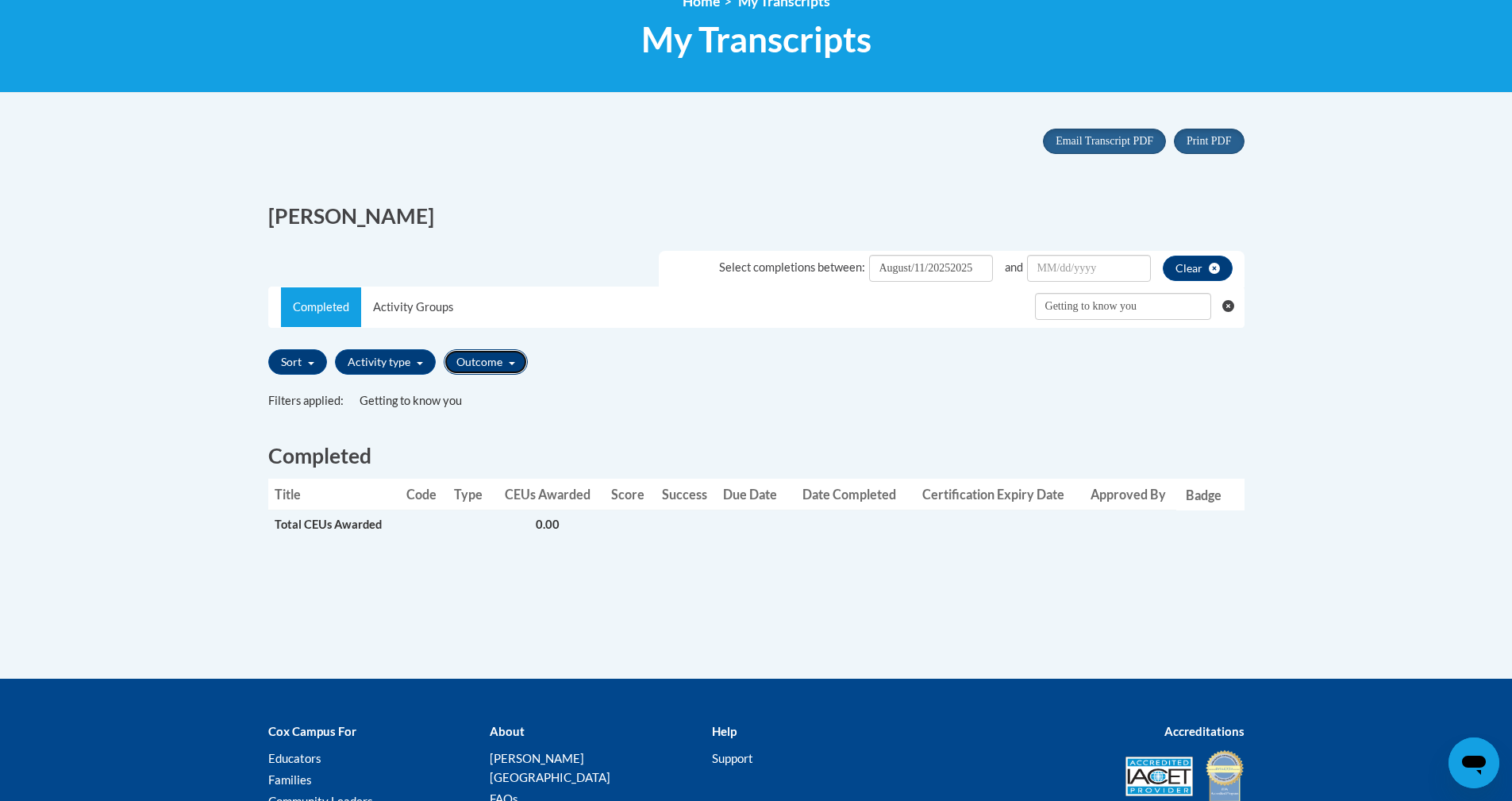
click at [515, 358] on button "Outcome" at bounding box center [486, 361] width 84 height 25
click at [454, 393] on input "Passed" at bounding box center [457, 391] width 12 height 12
checkbox input "true"
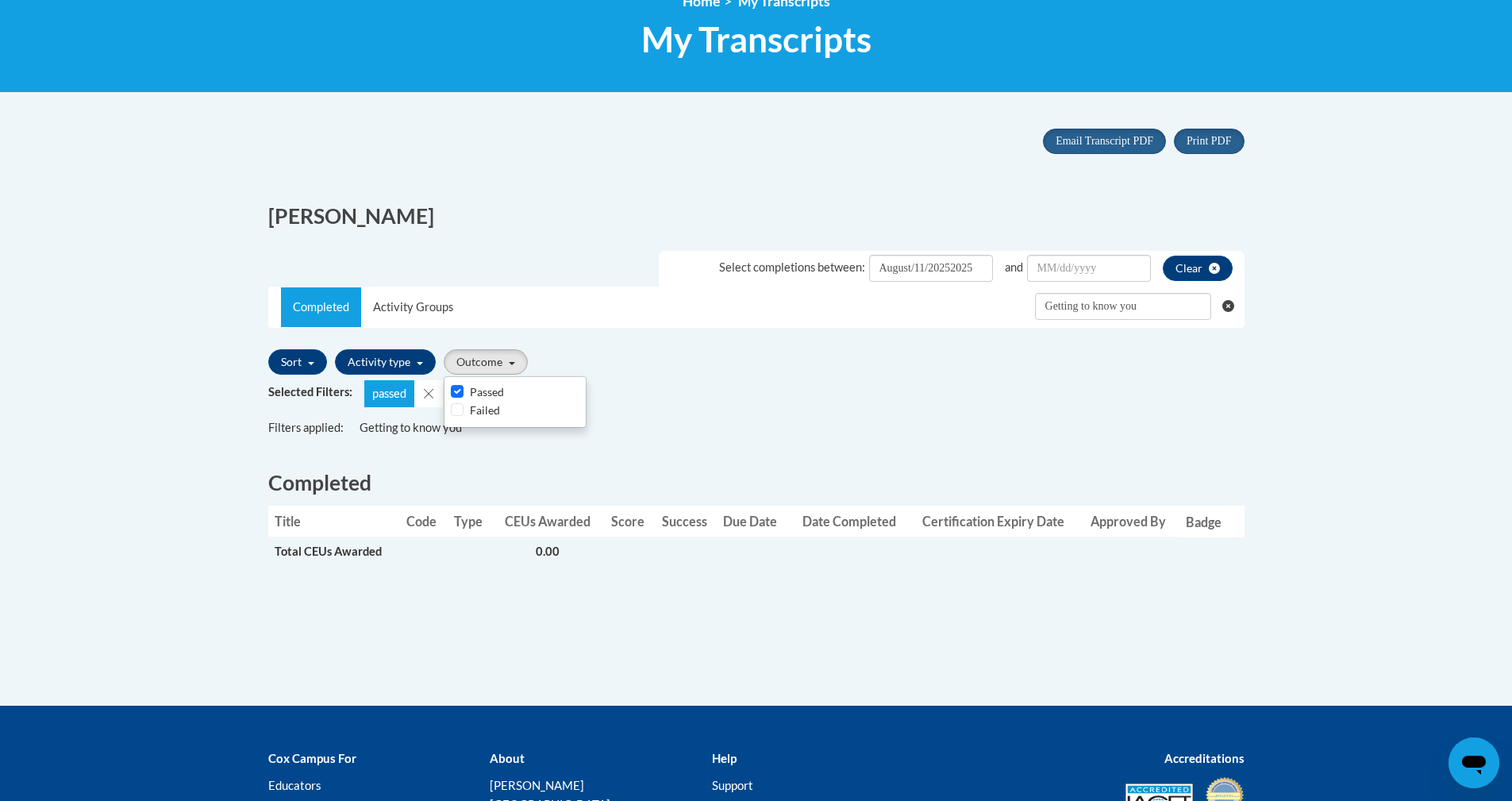
click at [639, 407] on div "Selected Filters: passed" at bounding box center [756, 393] width 976 height 27
click at [418, 360] on button "Activity type" at bounding box center [385, 361] width 101 height 25
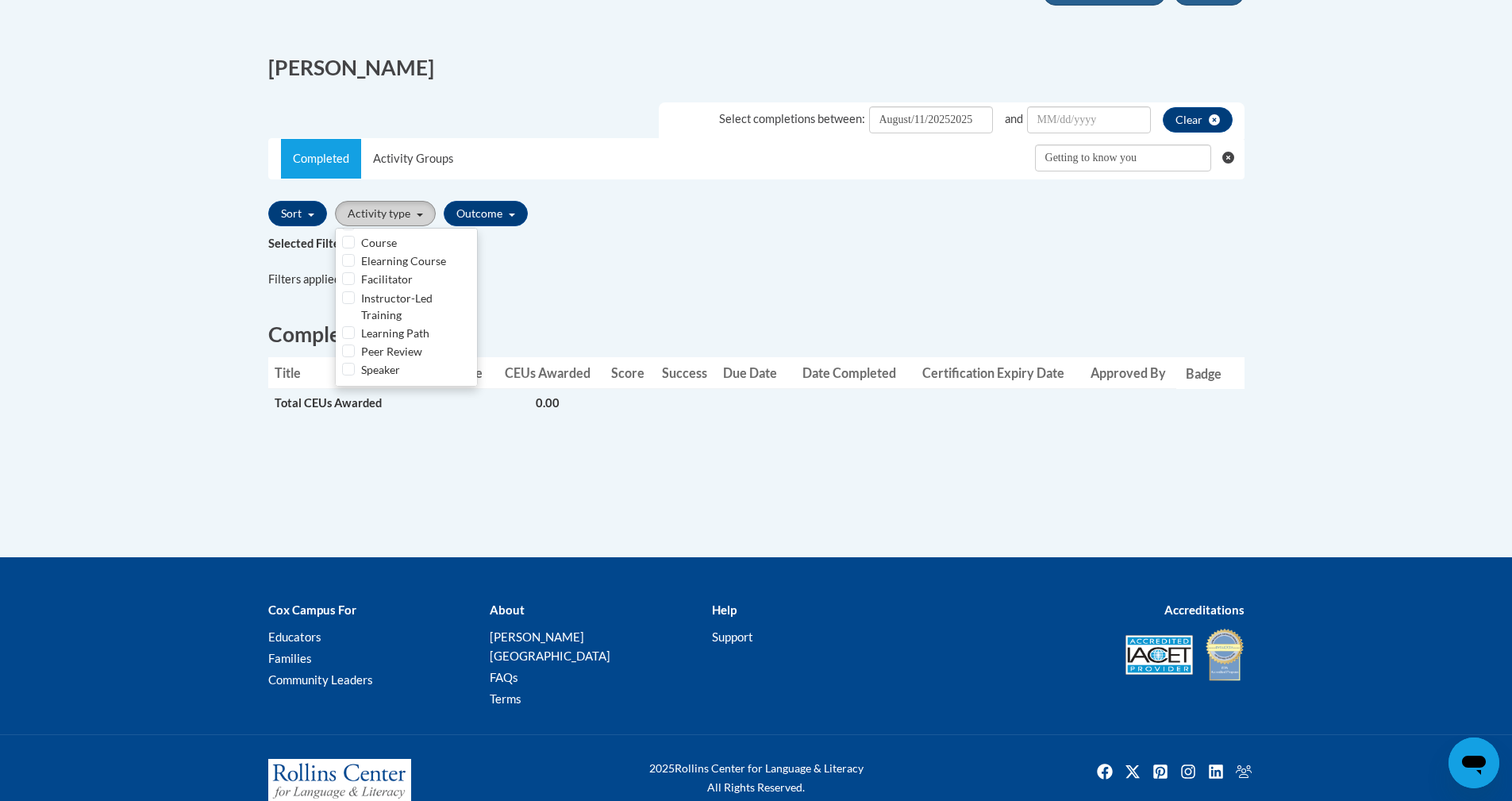
scroll to position [397, 0]
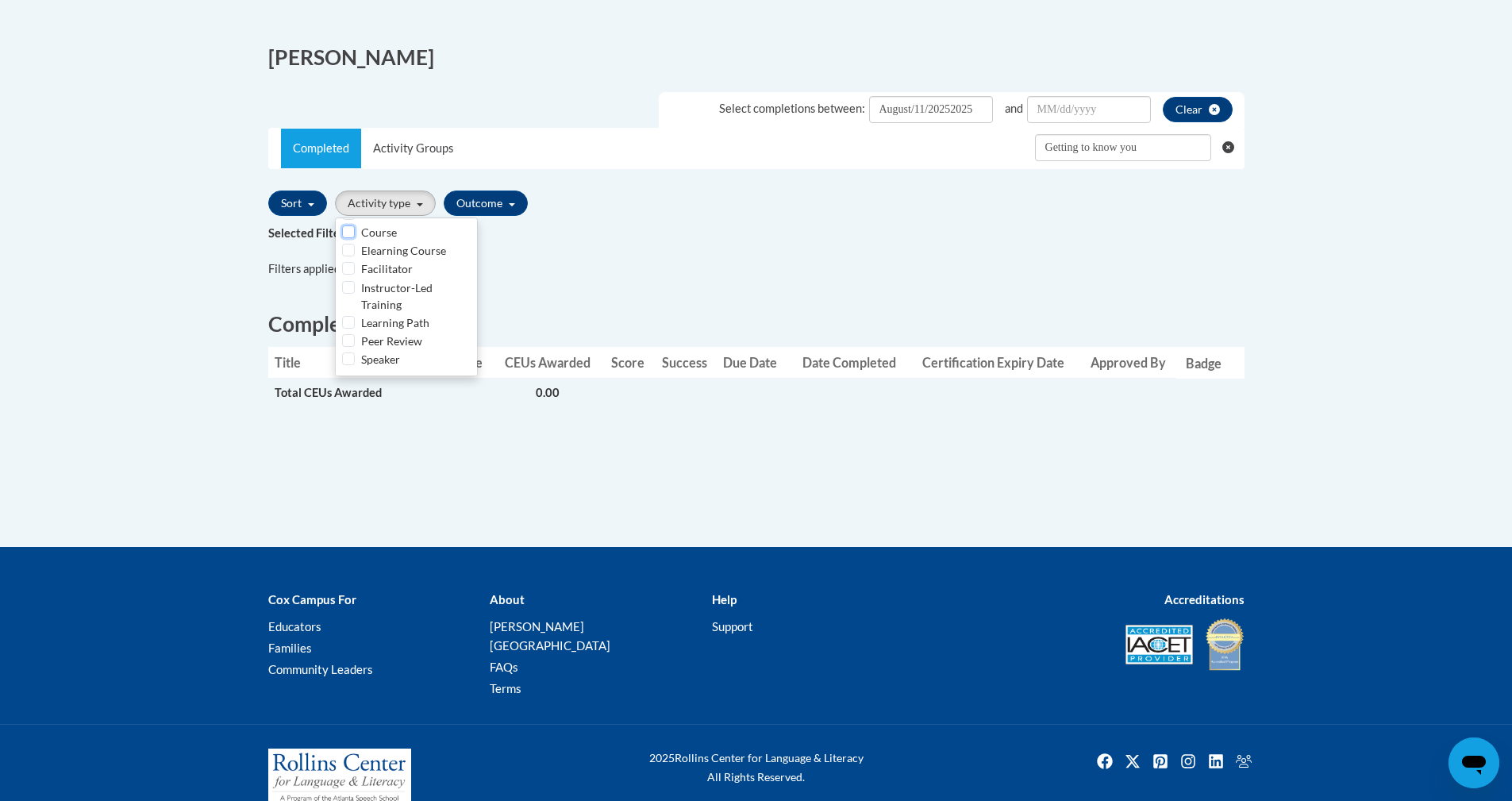
click at [347, 231] on input "Course" at bounding box center [348, 231] width 12 height 12
checkbox input "true"
click at [518, 273] on div "Filters applied: Entire history All Credit Categories Getting to know you All T…" at bounding box center [756, 271] width 976 height 21
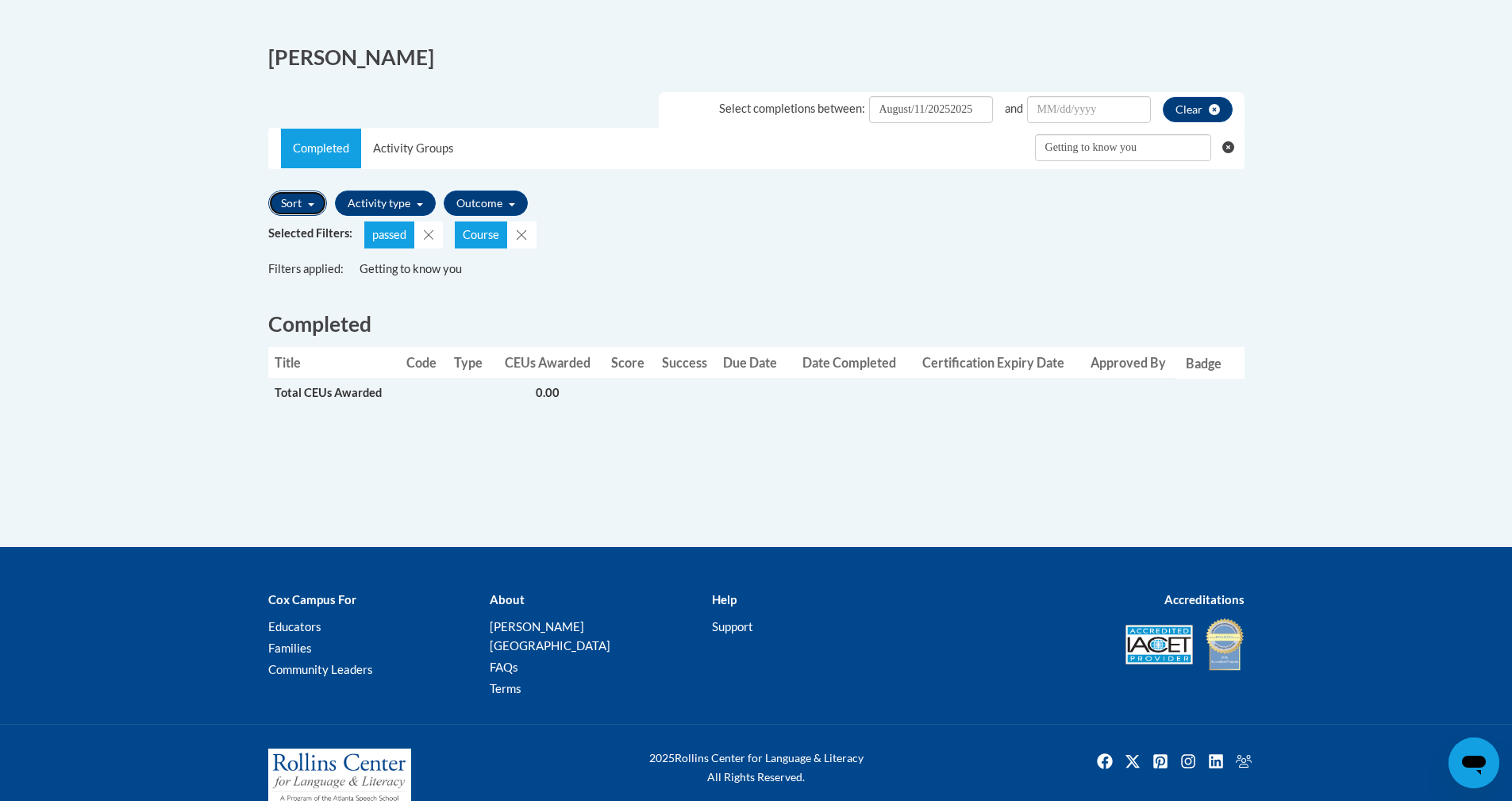
click at [316, 203] on button "Sort" at bounding box center [297, 203] width 59 height 25
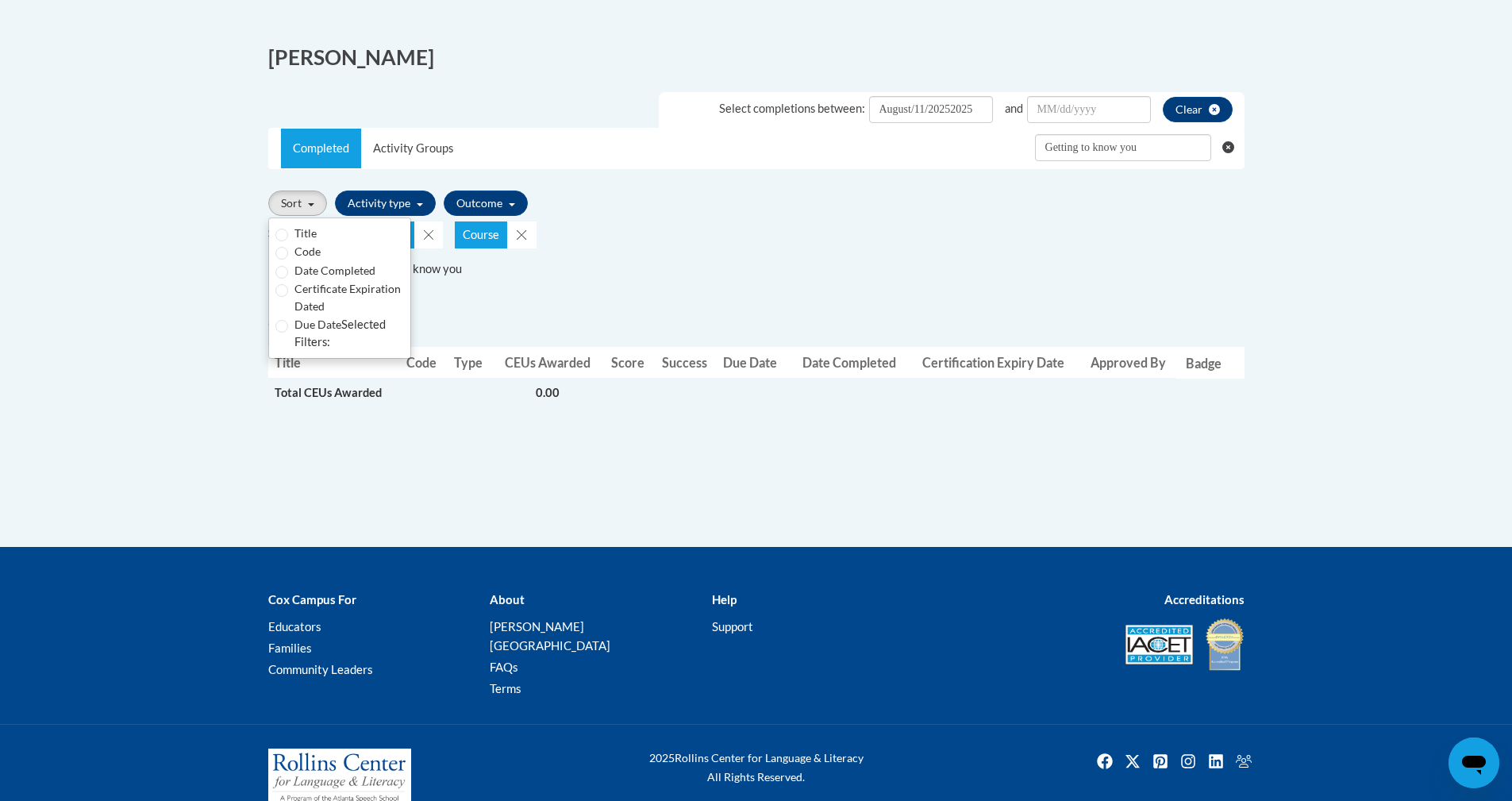
click at [338, 272] on label "Date Completed" at bounding box center [335, 271] width 81 height 18
click at [288, 272] on input "Date Completed" at bounding box center [281, 272] width 12 height 12
radio input "true"
click at [470, 295] on div "Completed Title Code Type CEUs Awarded Score Success Due Date Date Completed Ce…" at bounding box center [757, 366] width 1000 height 170
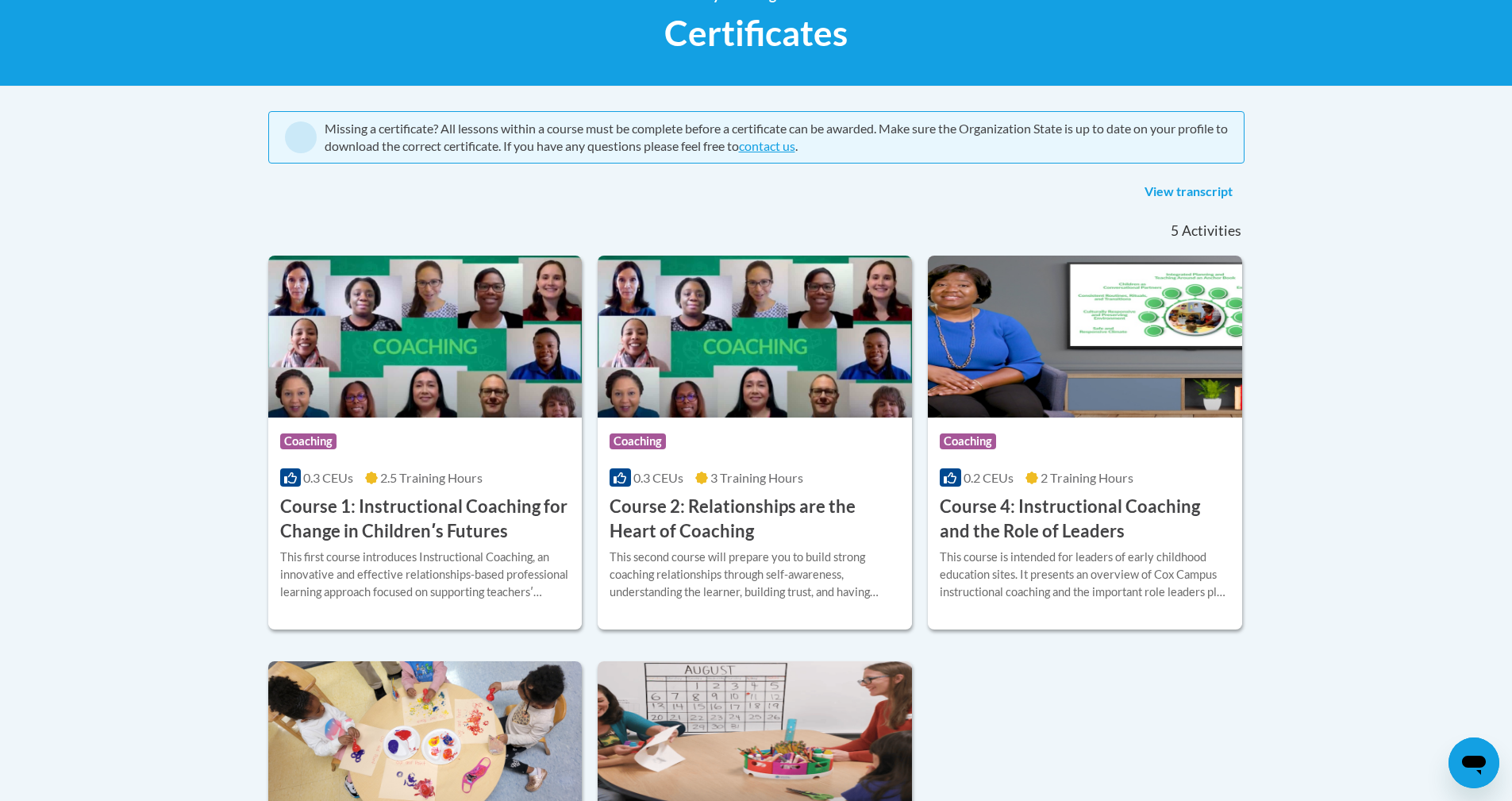
scroll to position [238, 0]
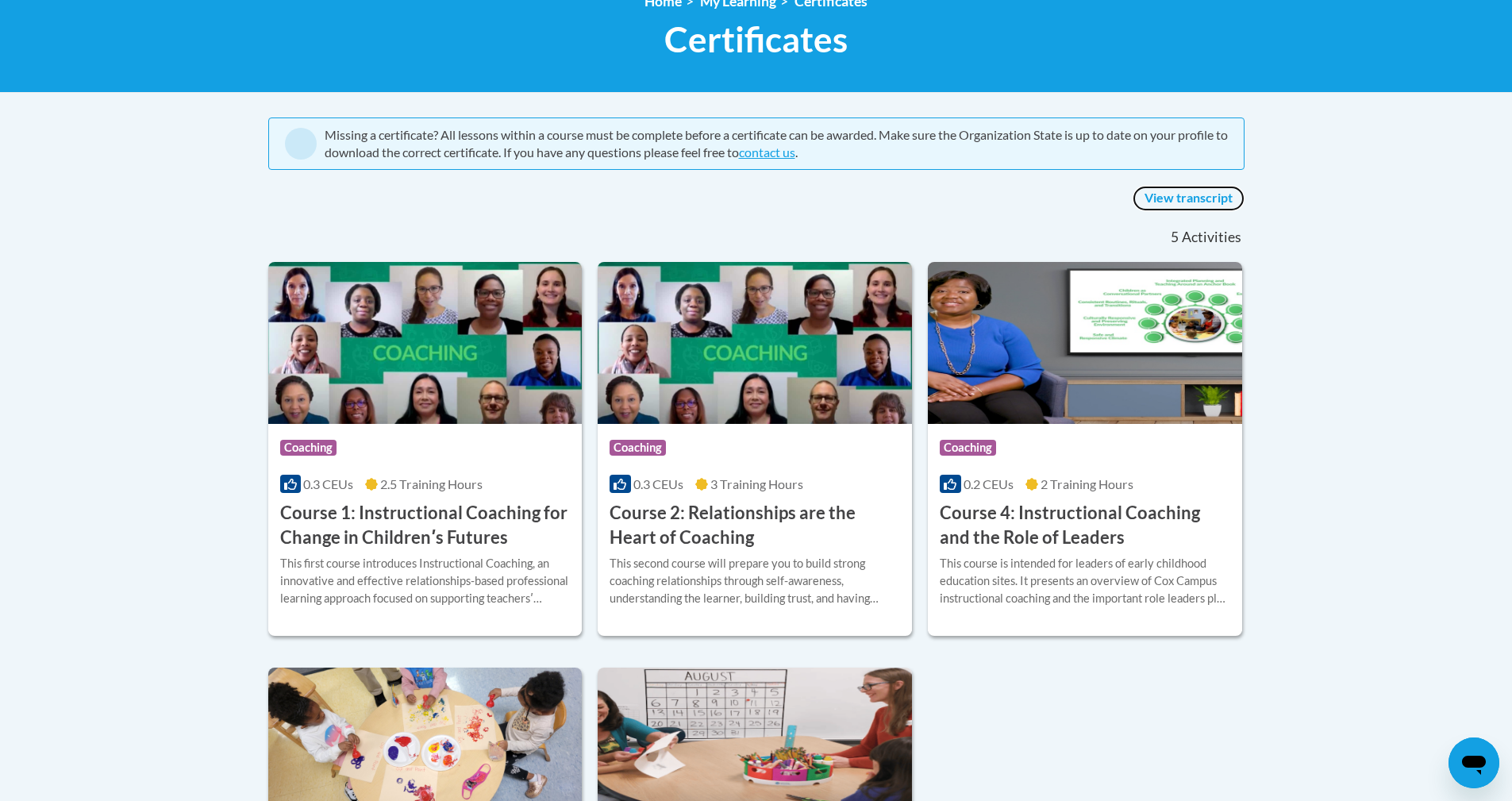
click at [1146, 196] on link "View transcript" at bounding box center [1188, 198] width 112 height 25
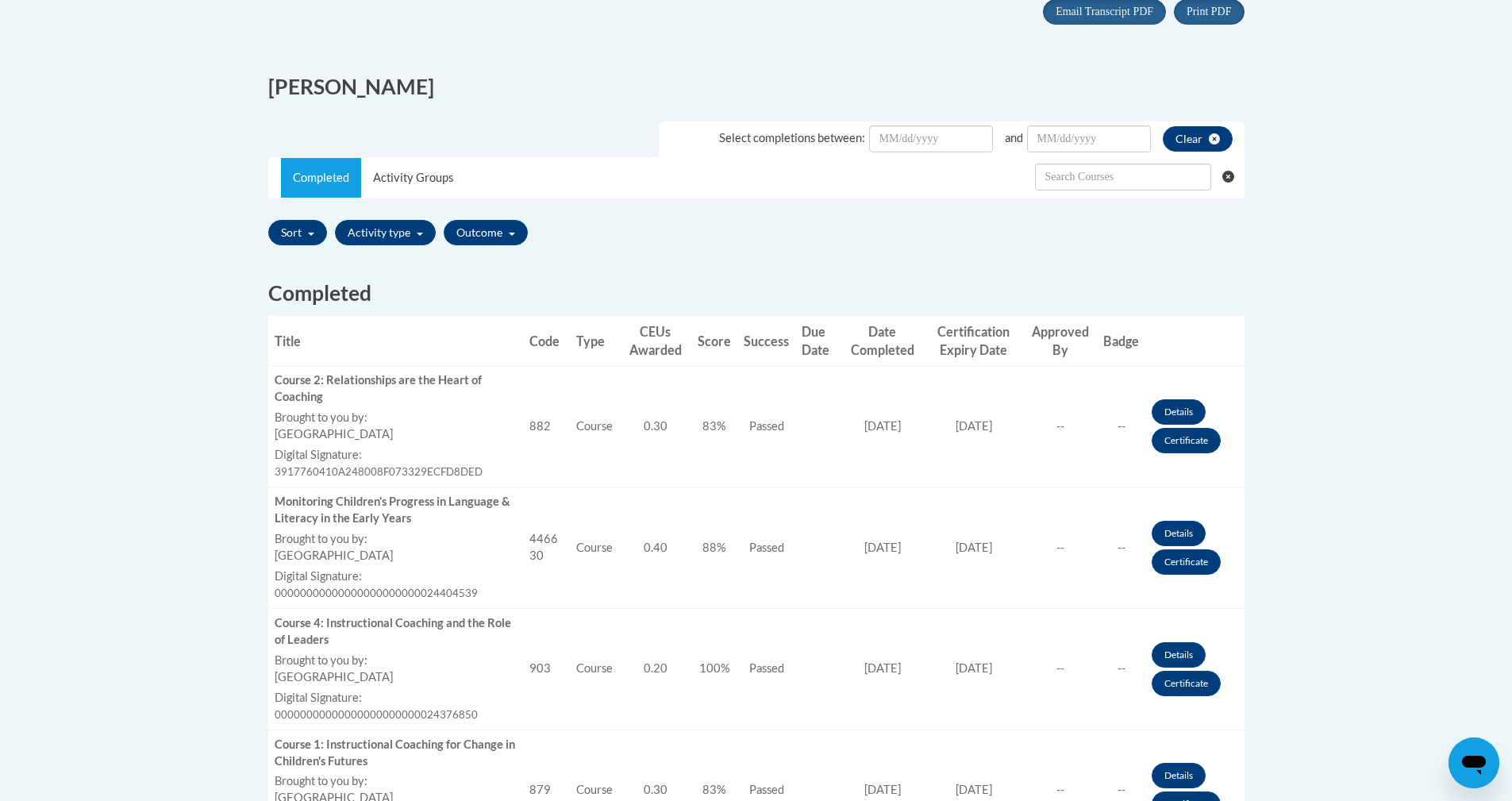
scroll to position [397, 0]
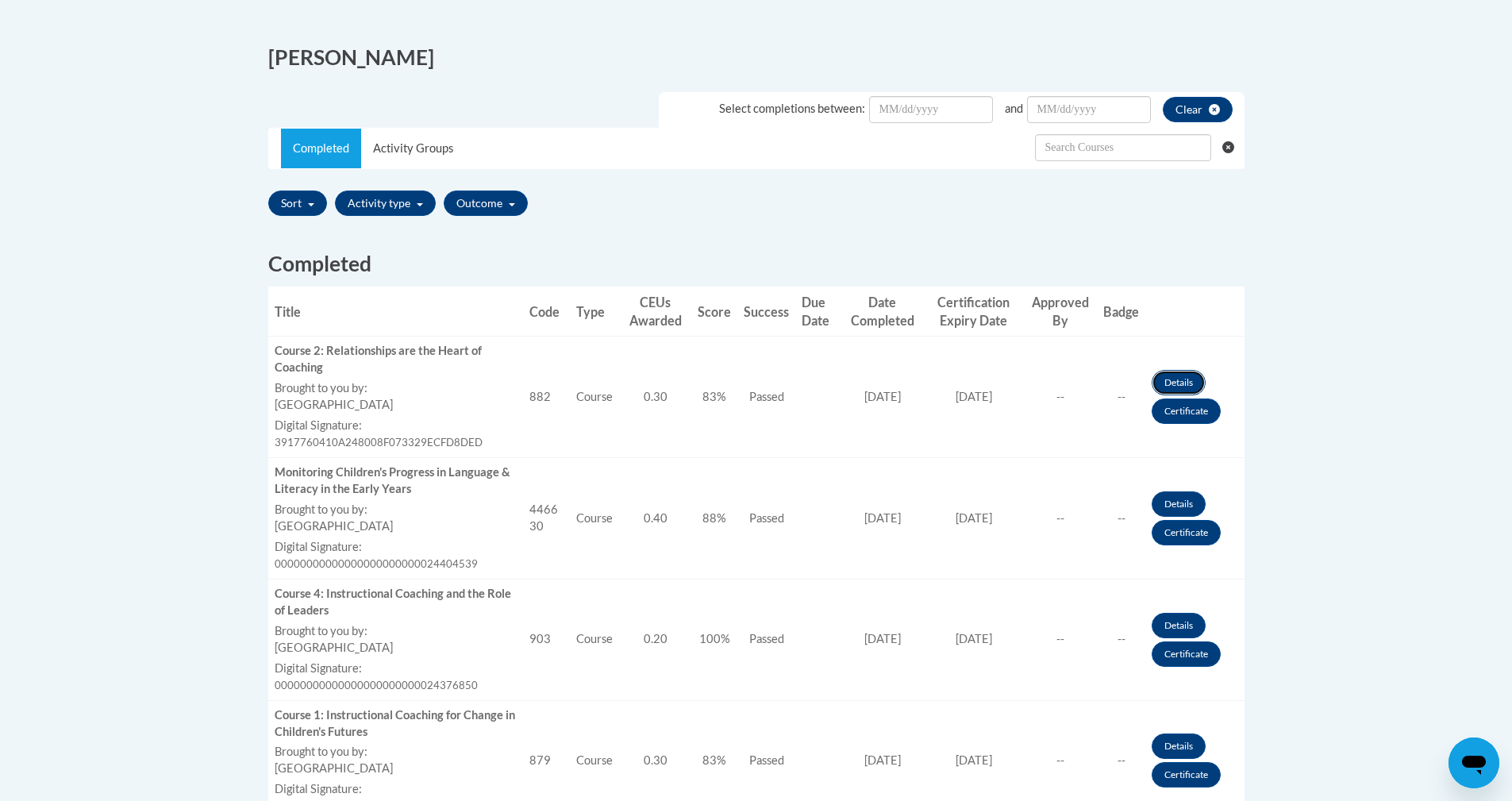
click at [1172, 373] on link "Details" at bounding box center [1178, 382] width 54 height 25
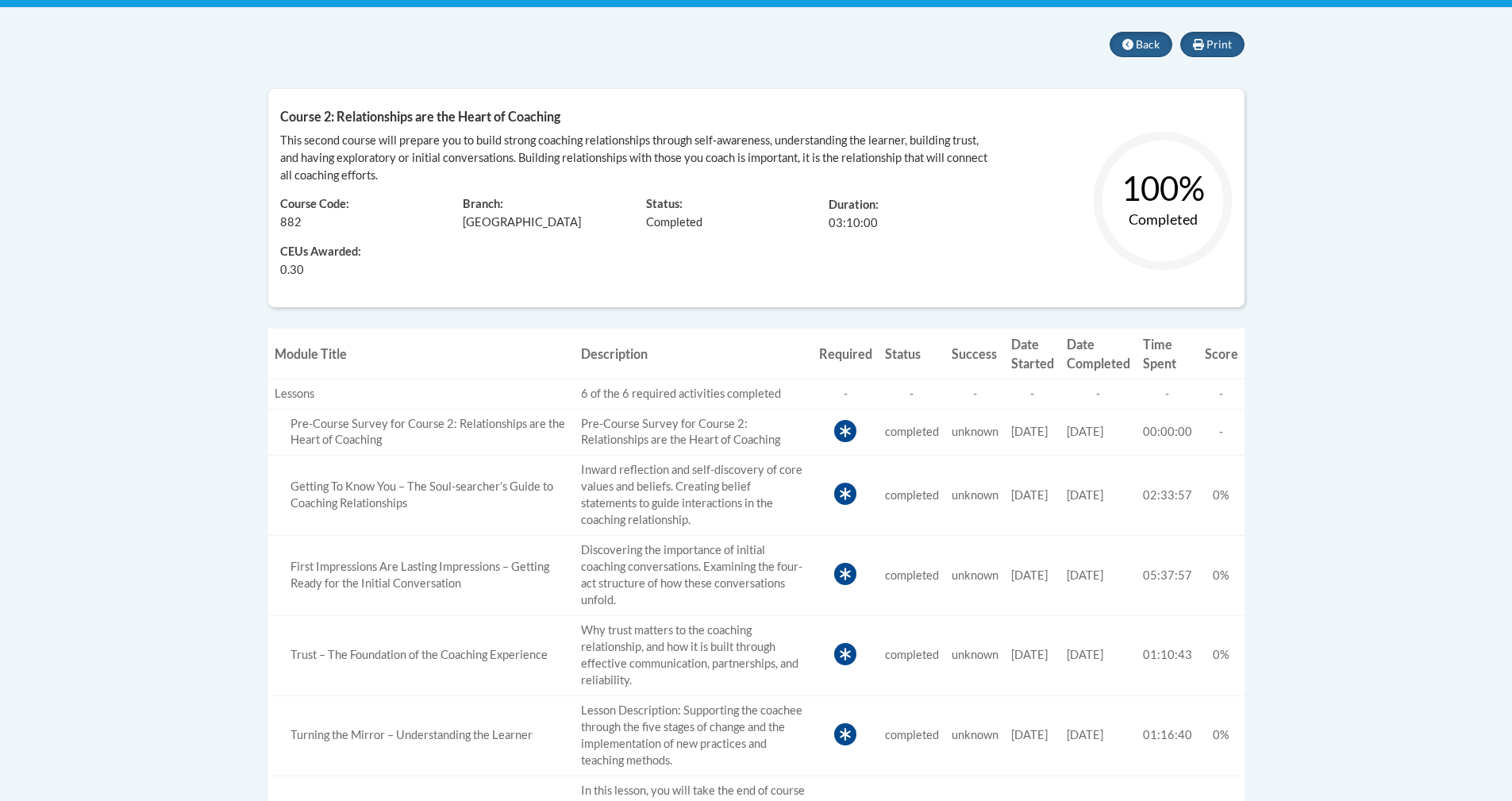
scroll to position [317, 0]
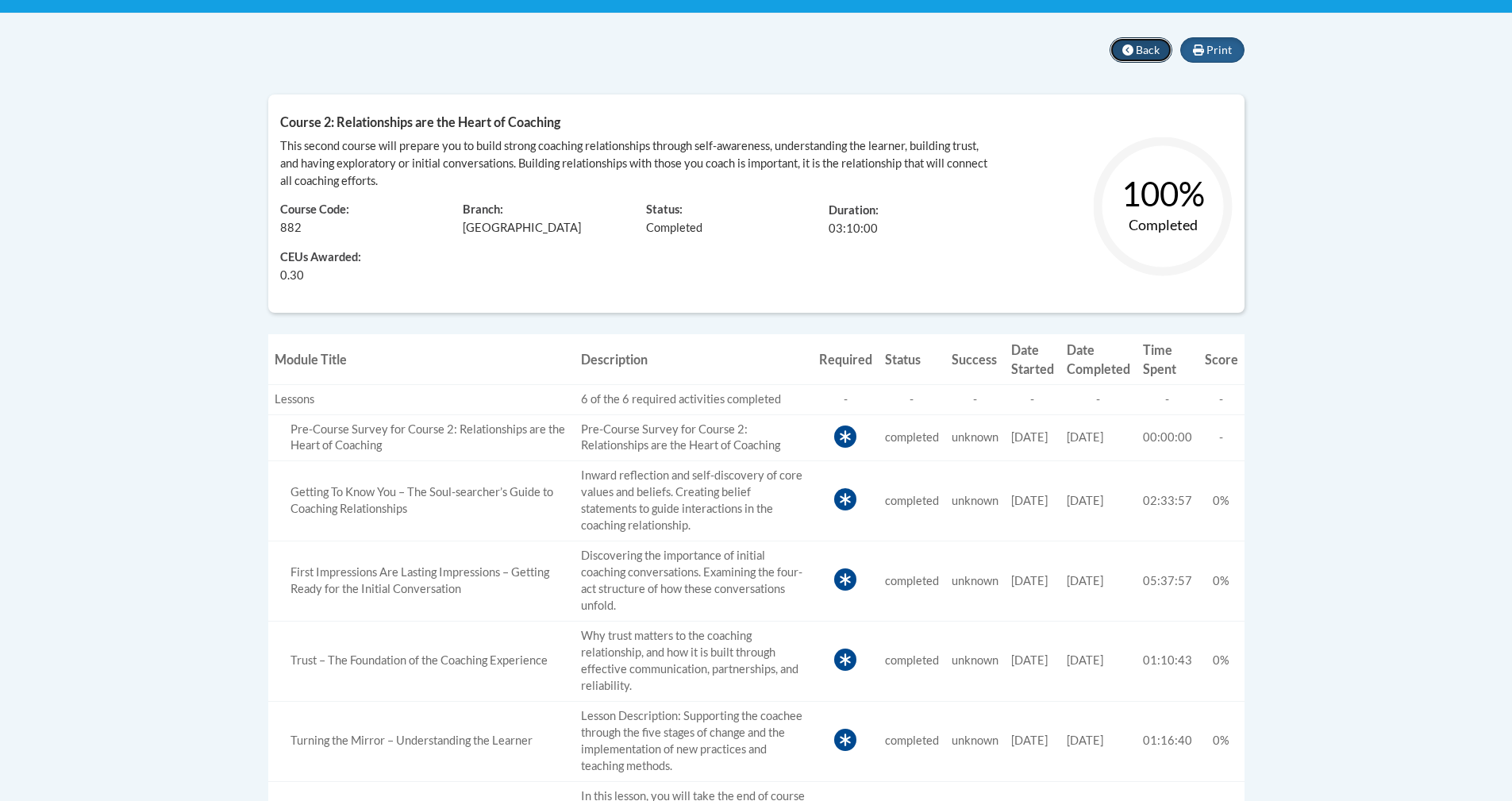
click at [1148, 46] on span "Back" at bounding box center [1147, 49] width 24 height 13
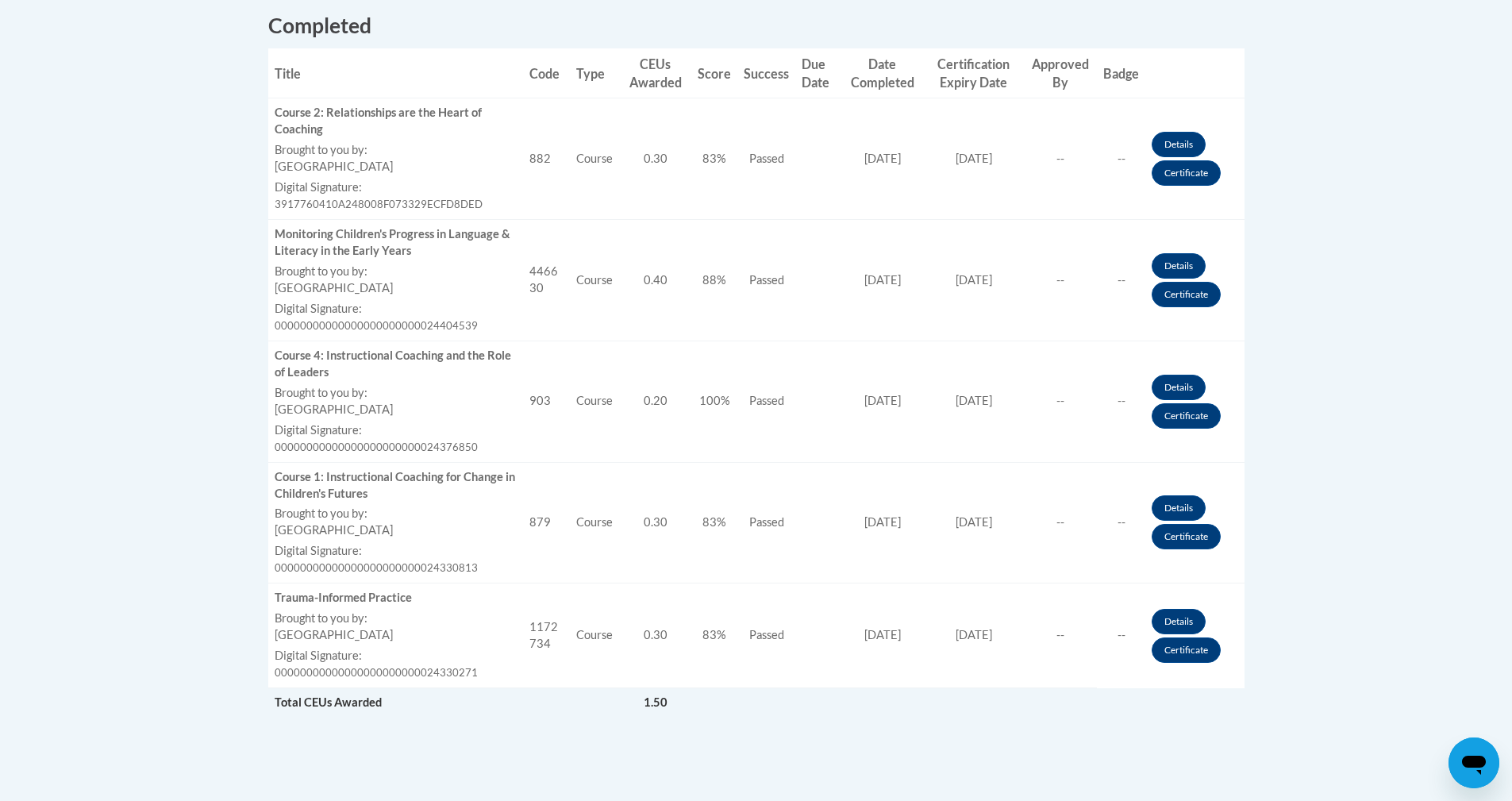
scroll to position [556, 0]
